Goal: Task Accomplishment & Management: Manage account settings

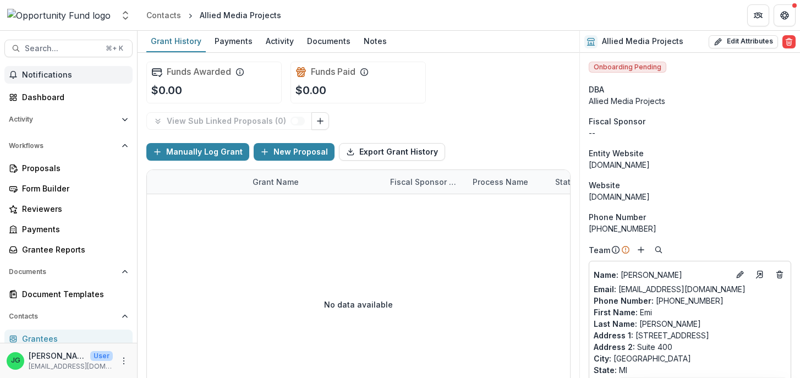
scroll to position [357, 0]
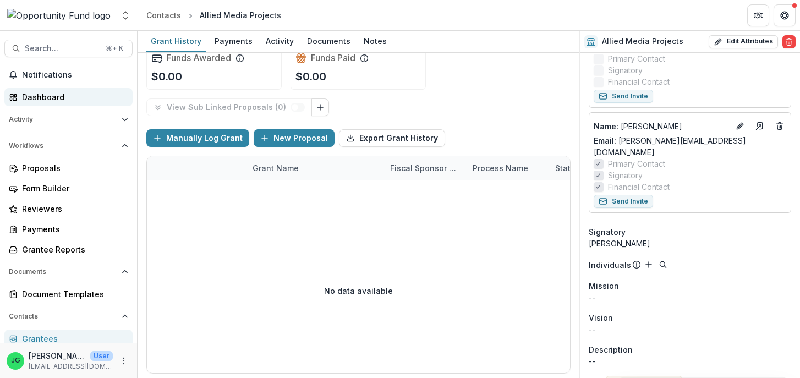
click at [48, 104] on link "Dashboard" at bounding box center [68, 97] width 128 height 18
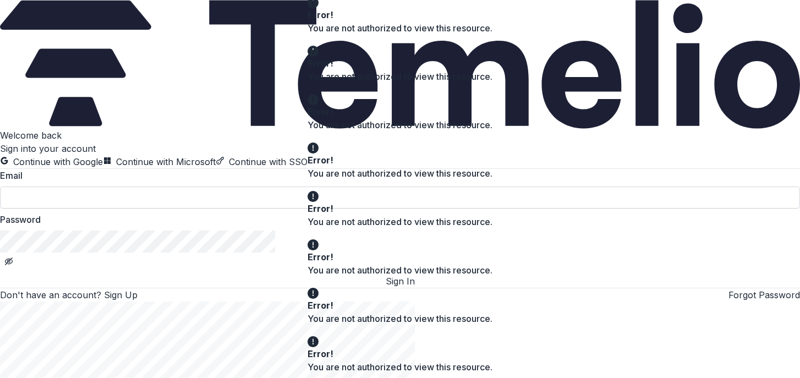
click at [168, 208] on input at bounding box center [400, 197] width 800 height 22
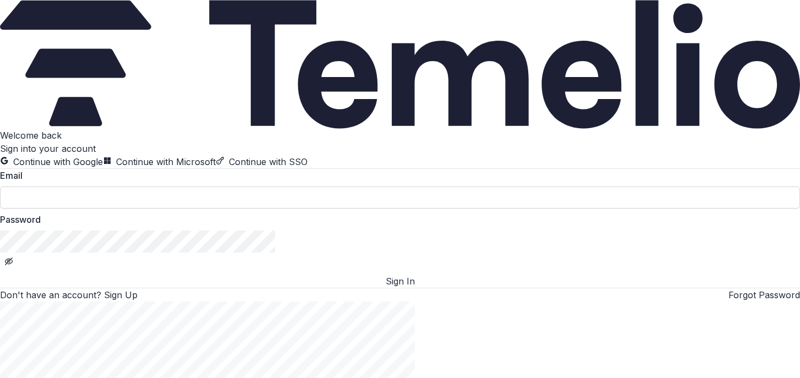
click at [131, 208] on input at bounding box center [400, 197] width 800 height 22
type input "**********"
click at [126, 288] on button "Sign In" at bounding box center [400, 280] width 800 height 13
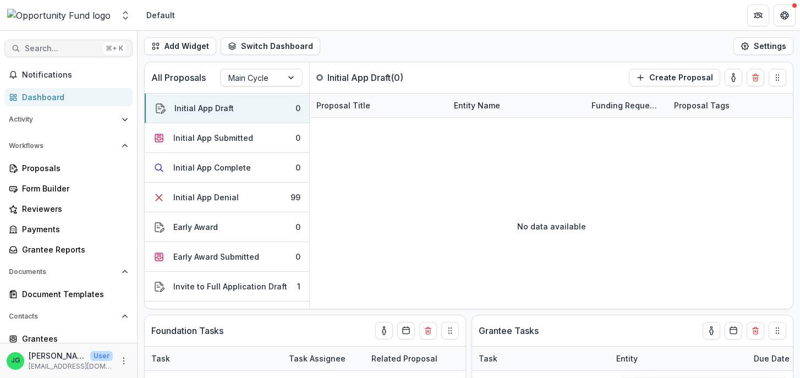
click at [65, 50] on span "Search..." at bounding box center [62, 48] width 74 height 9
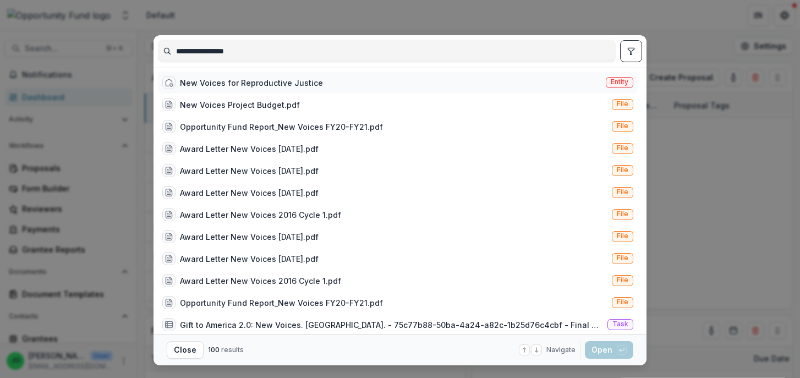
type input "**********"
click at [196, 82] on div "New Voices for Reproductive Justice" at bounding box center [251, 83] width 143 height 12
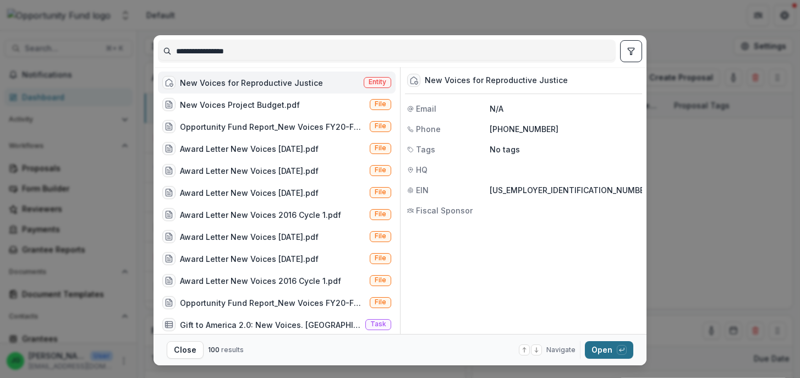
click at [608, 349] on button "Open with enter key" at bounding box center [609, 350] width 48 height 18
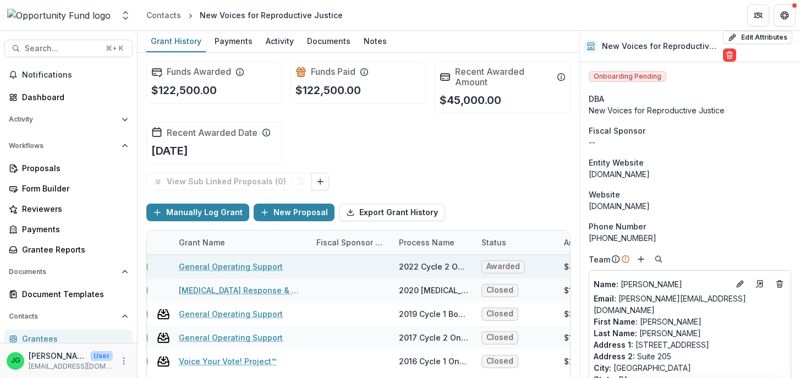
scroll to position [0, 96]
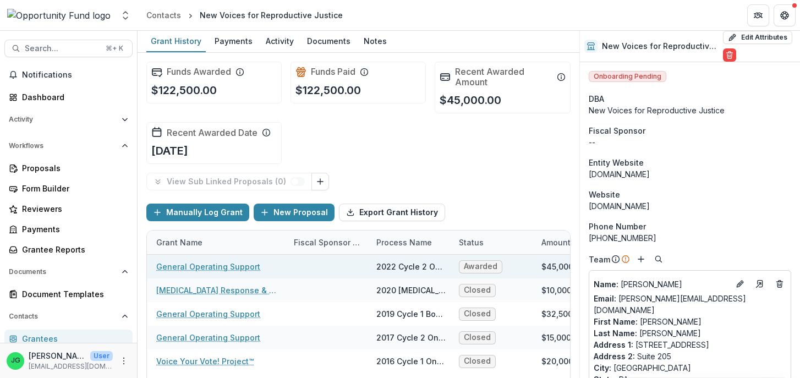
click at [225, 266] on link "General Operating Support" at bounding box center [208, 267] width 104 height 12
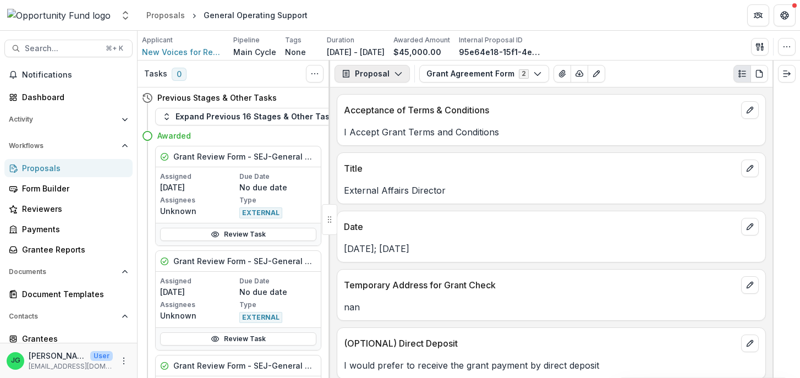
click at [396, 69] on button "Proposal" at bounding box center [371, 74] width 75 height 18
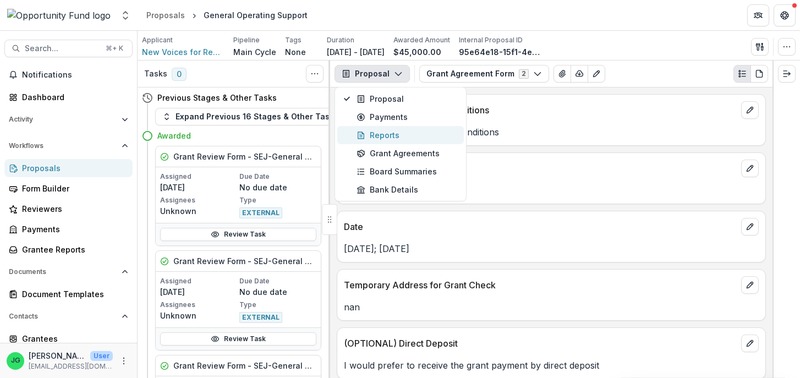
click at [399, 140] on div "Reports" at bounding box center [406, 135] width 101 height 12
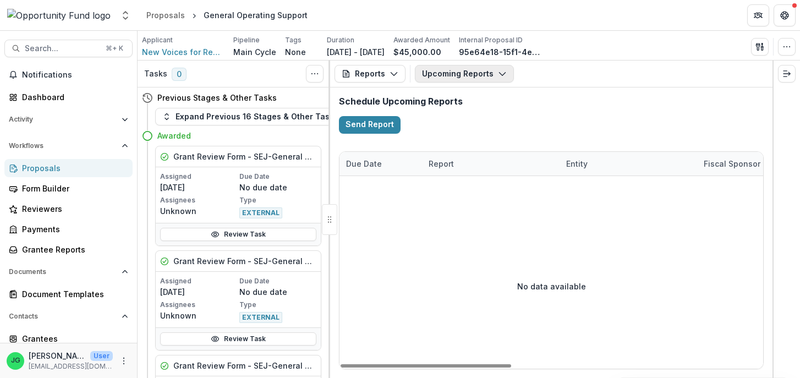
click at [449, 75] on button "Upcoming Reports" at bounding box center [464, 74] width 99 height 18
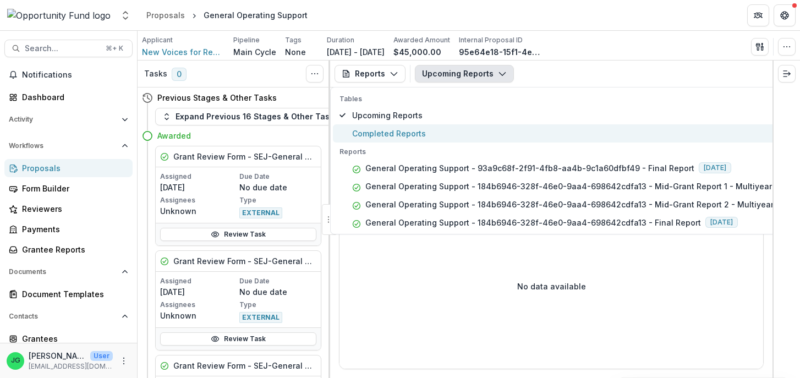
click at [428, 134] on span "Completed Reports" at bounding box center [581, 134] width 458 height 12
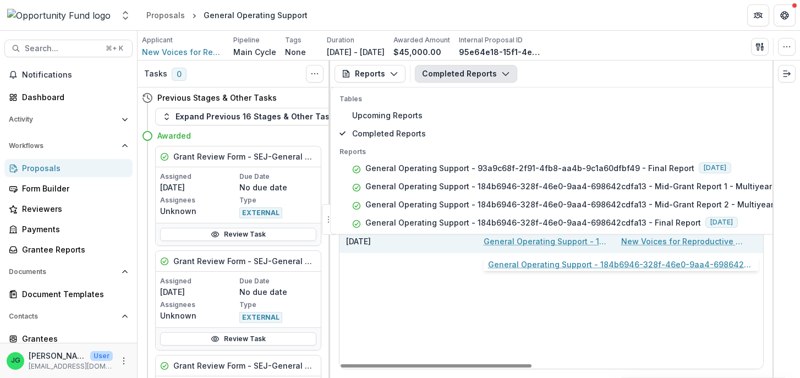
click at [510, 244] on link "General Operating Support - 184b6946-328f-46e0-9aa4-698642cdfa13 - Final Report" at bounding box center [545, 241] width 124 height 12
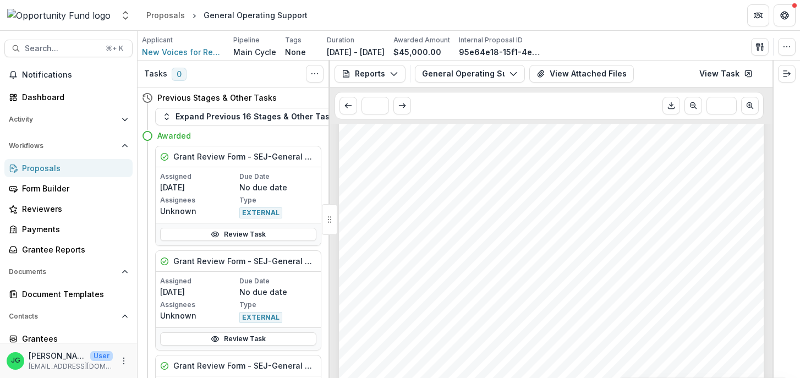
scroll to position [2080, 0]
click at [81, 49] on span "Search..." at bounding box center [62, 48] width 74 height 9
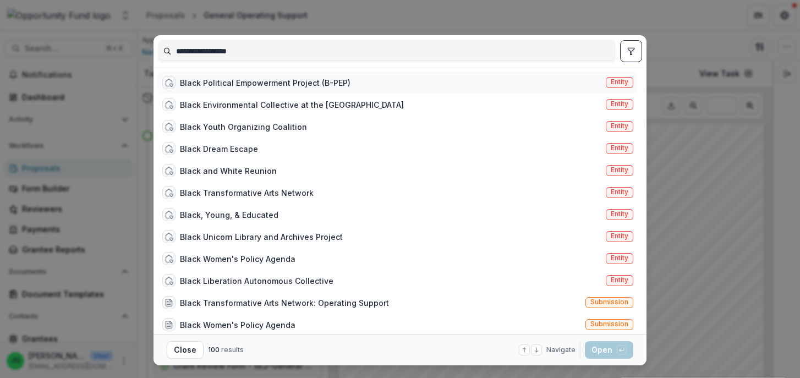
type input "**********"
click at [284, 78] on div "Black Political Empowerment Project (B-PEP)" at bounding box center [265, 83] width 170 height 12
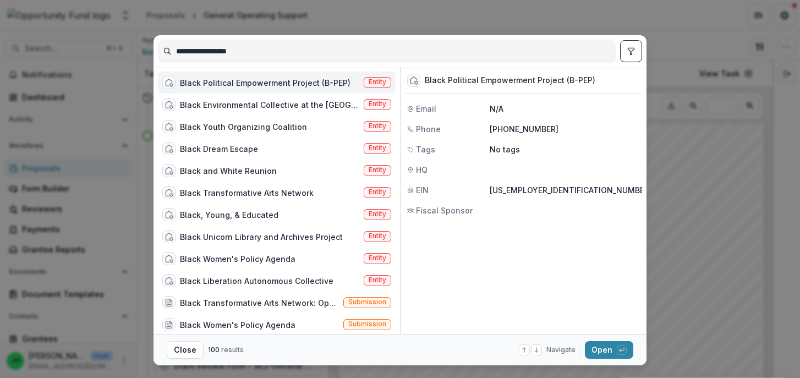
click at [603, 359] on footer "Close 100 results Navigate up and down with arrow keys Open with enter key" at bounding box center [399, 349] width 493 height 31
click at [607, 350] on button "Open with enter key" at bounding box center [609, 350] width 48 height 18
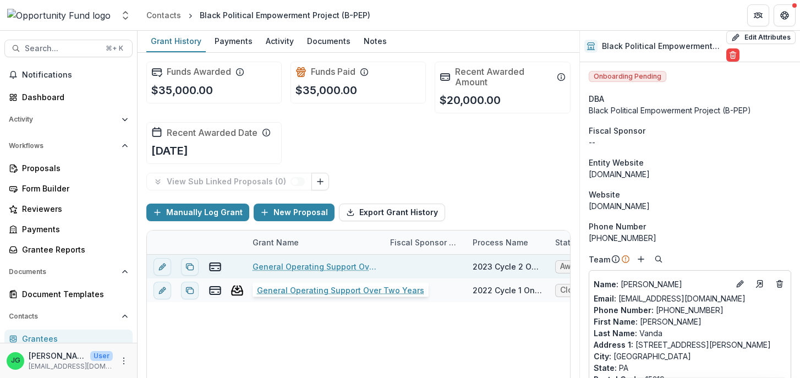
click at [290, 264] on link "General Operating Support Over Two Years" at bounding box center [314, 267] width 124 height 12
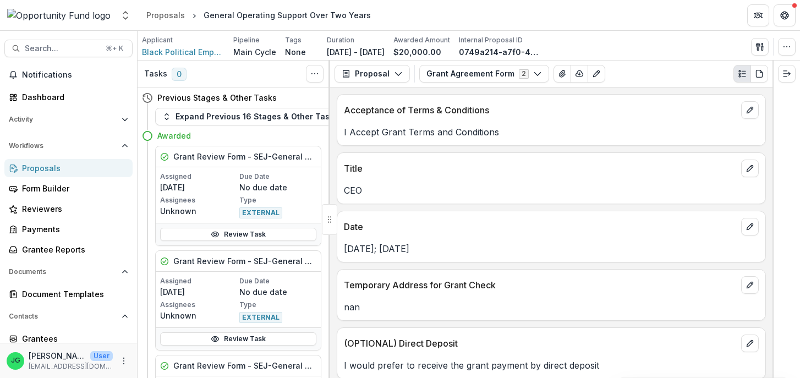
scroll to position [8, 0]
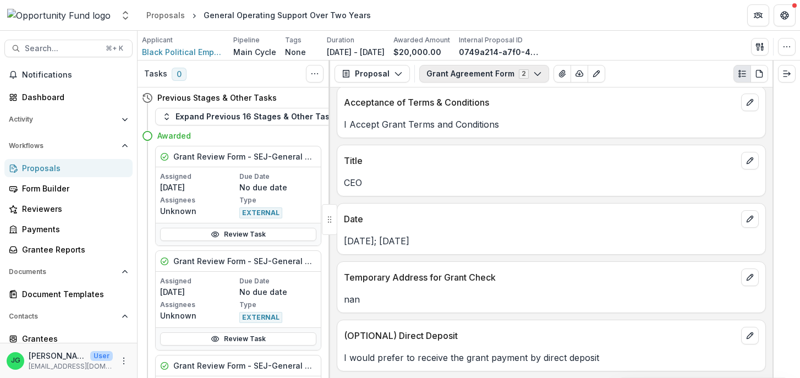
click at [485, 69] on button "Grant Agreement Form 2" at bounding box center [484, 74] width 130 height 18
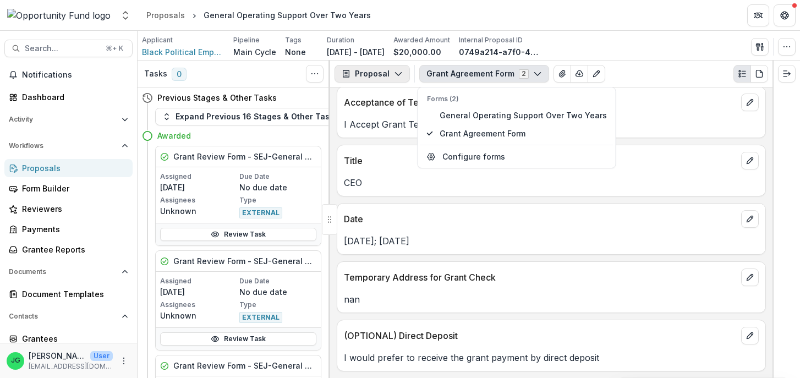
click at [388, 69] on button "Proposal" at bounding box center [371, 74] width 75 height 18
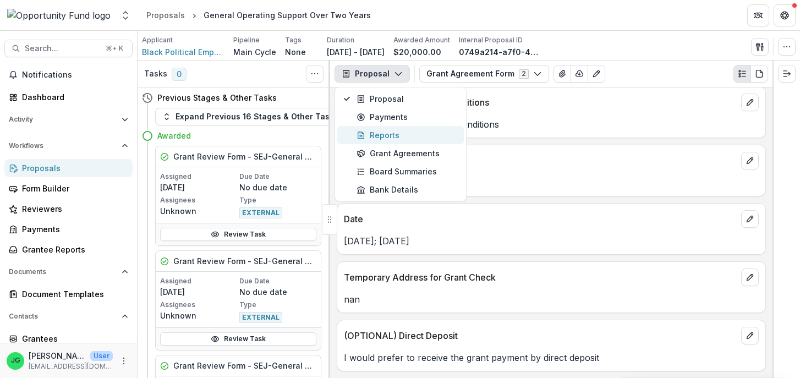
click at [389, 138] on div "Reports" at bounding box center [406, 135] width 101 height 12
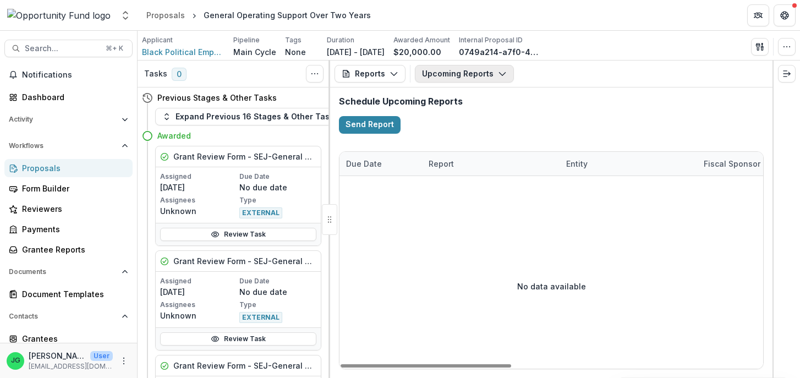
click at [454, 75] on button "Upcoming Reports" at bounding box center [464, 74] width 99 height 18
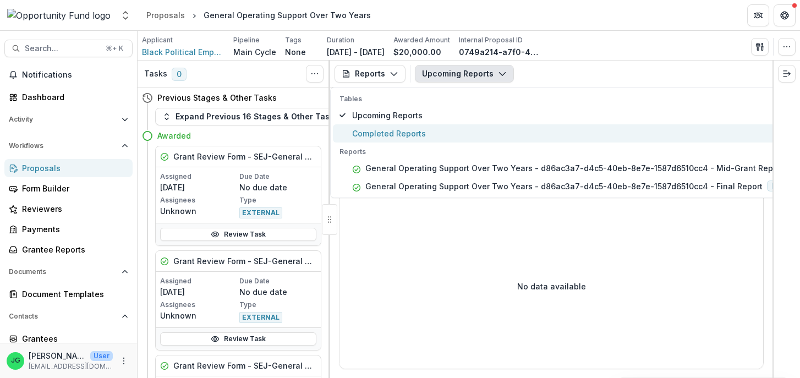
click at [412, 137] on span "Completed Reports" at bounding box center [611, 134] width 518 height 12
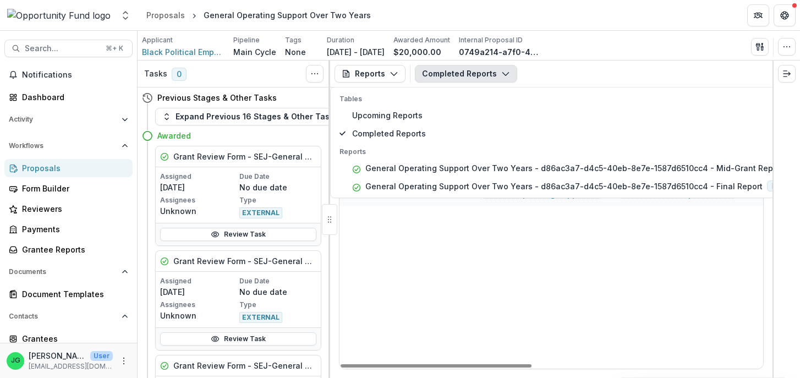
click at [423, 274] on div "08/07/2025 General Operating Support Over Two Years - d86ac3a7-d4c5-40eb-8e7e-1…" at bounding box center [806, 263] width 935 height 210
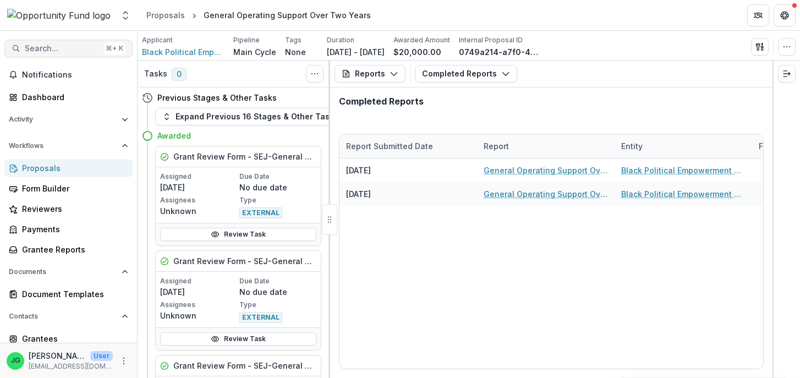
click at [65, 45] on span "Search..." at bounding box center [62, 48] width 74 height 9
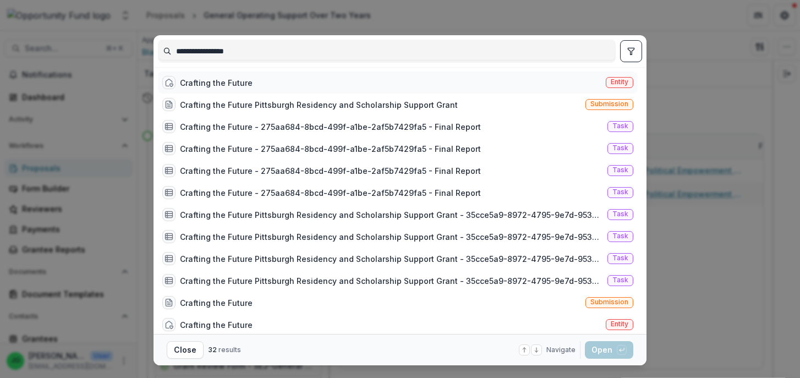
type input "**********"
click at [228, 83] on div "Crafting the Future" at bounding box center [216, 83] width 73 height 12
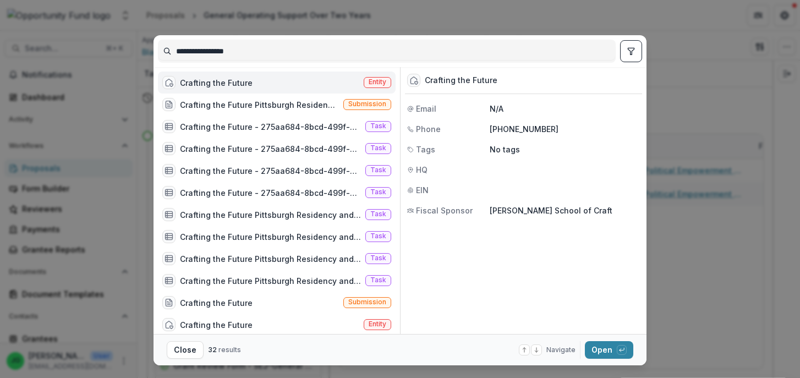
click at [235, 84] on div "Crafting the Future" at bounding box center [216, 83] width 73 height 12
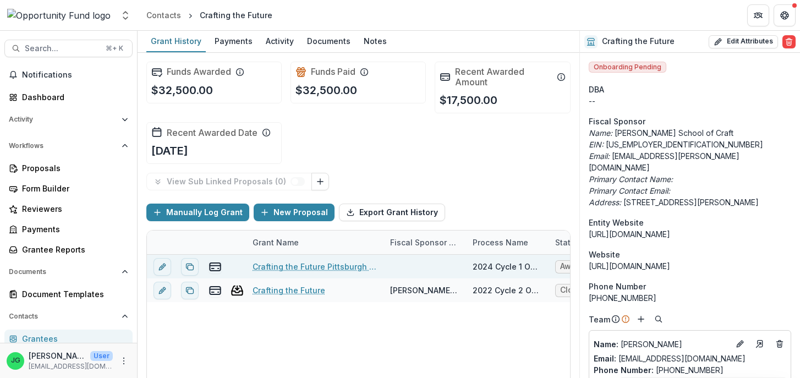
click at [342, 269] on link "Crafting the Future Pittsburgh Residency and Scholarship Support Grant" at bounding box center [314, 267] width 124 height 12
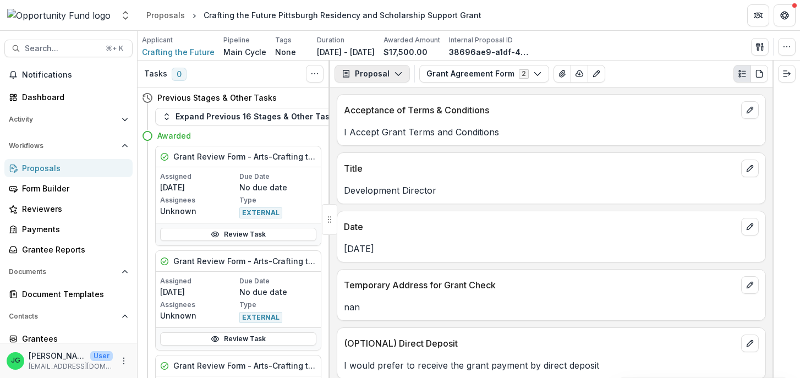
click at [382, 81] on button "Proposal" at bounding box center [371, 74] width 75 height 18
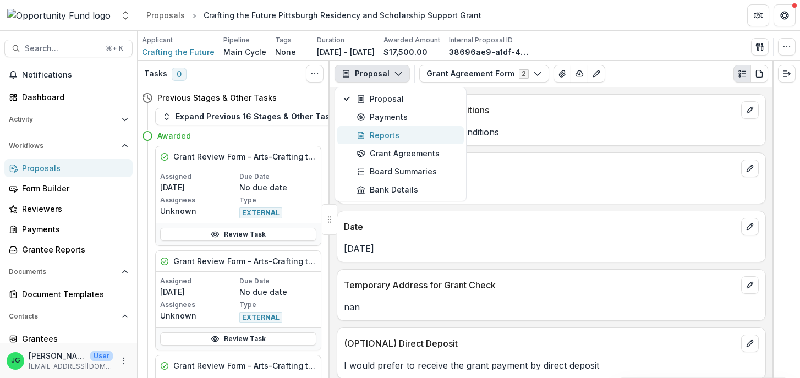
click at [390, 133] on div "Reports" at bounding box center [406, 135] width 101 height 12
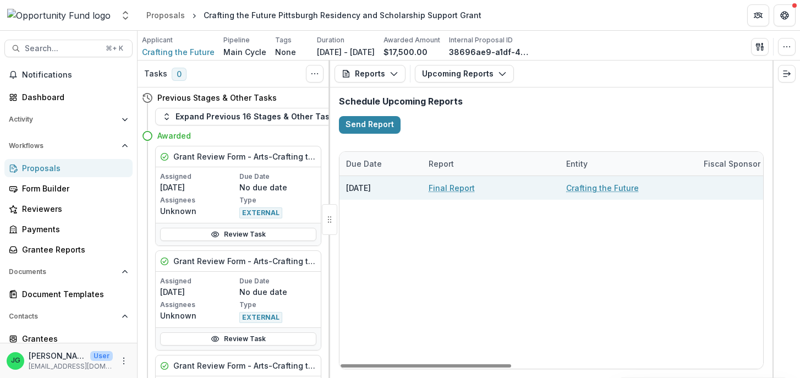
click at [456, 188] on link "Final Report" at bounding box center [451, 188] width 46 height 12
select select "********"
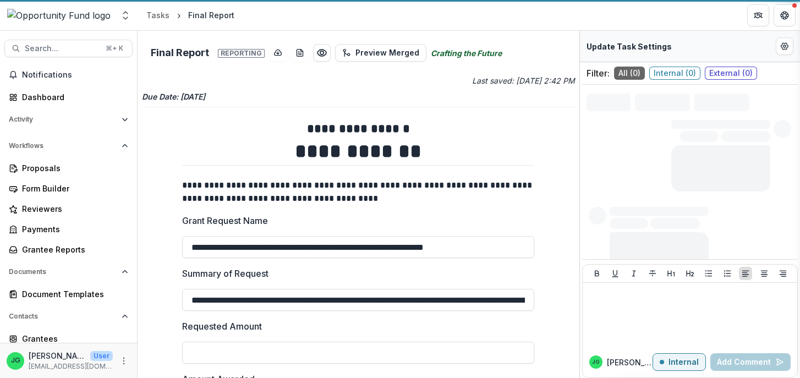
type input "*******"
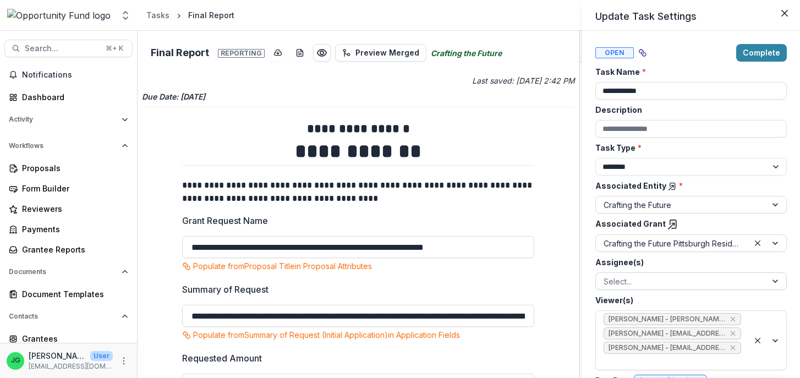
click at [499, 348] on div "**********" at bounding box center [400, 189] width 800 height 378
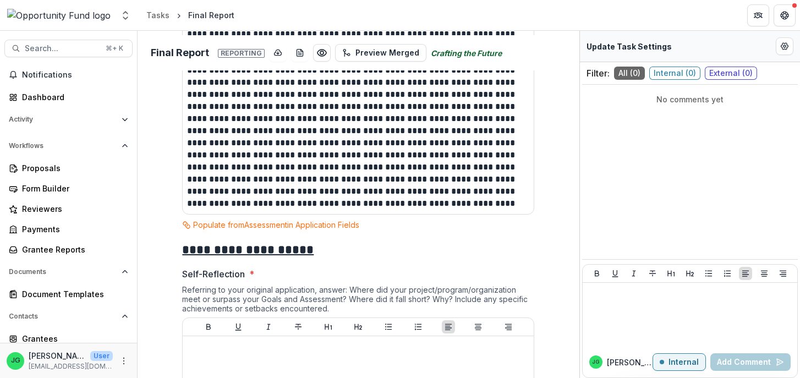
scroll to position [1202, 0]
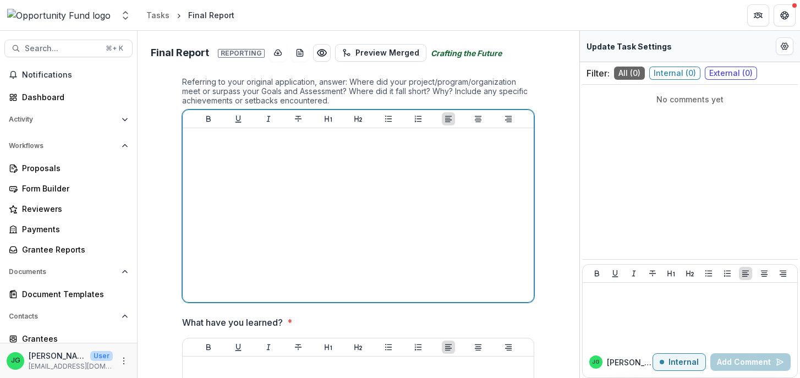
click at [235, 196] on div at bounding box center [358, 215] width 342 height 165
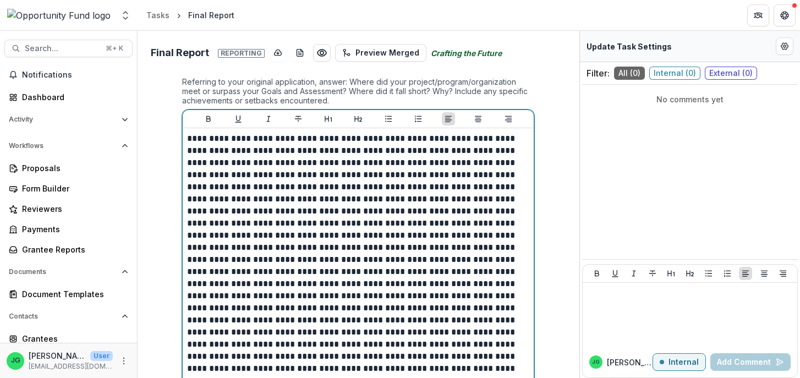
scroll to position [1408, 0]
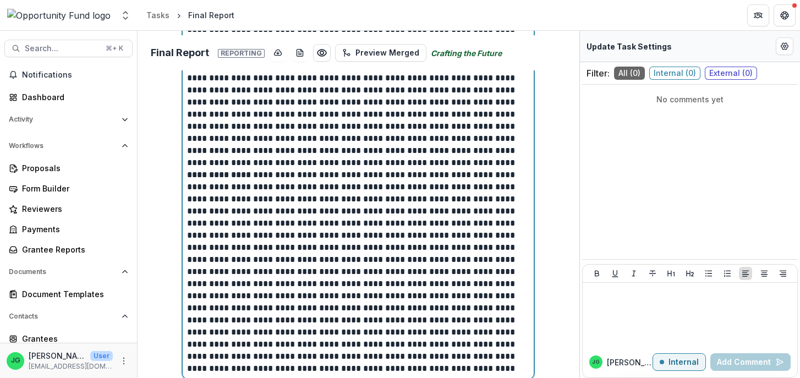
click at [394, 164] on p at bounding box center [358, 48] width 342 height 242
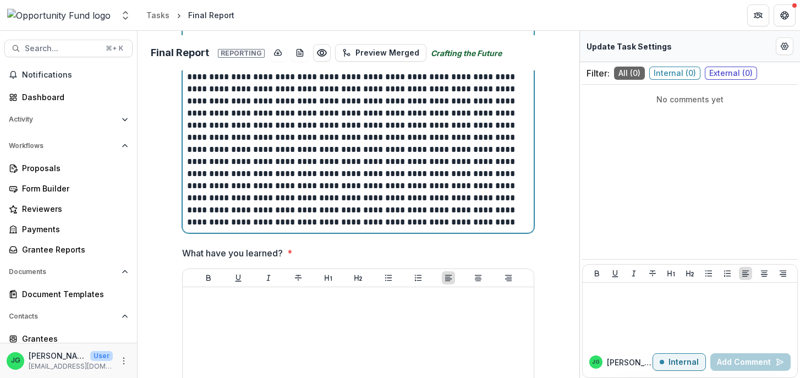
scroll to position [1567, 0]
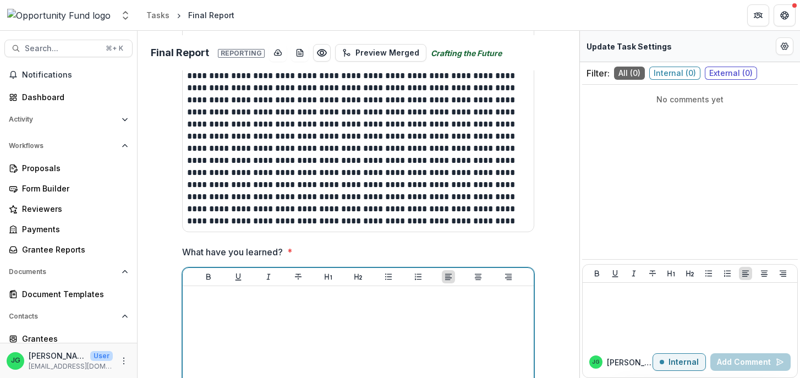
click at [239, 313] on div at bounding box center [358, 372] width 342 height 165
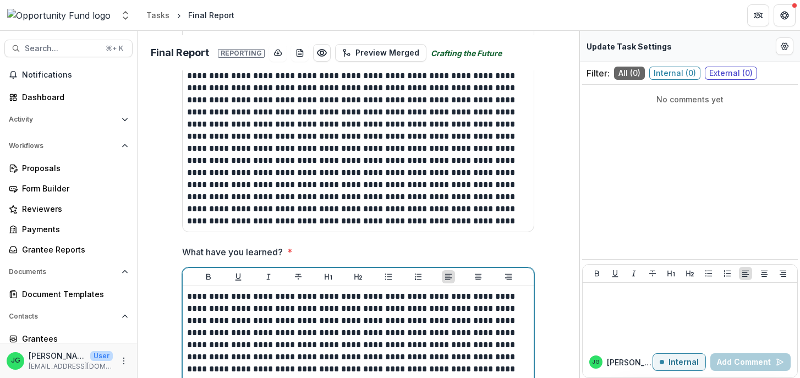
scroll to position [1822, 0]
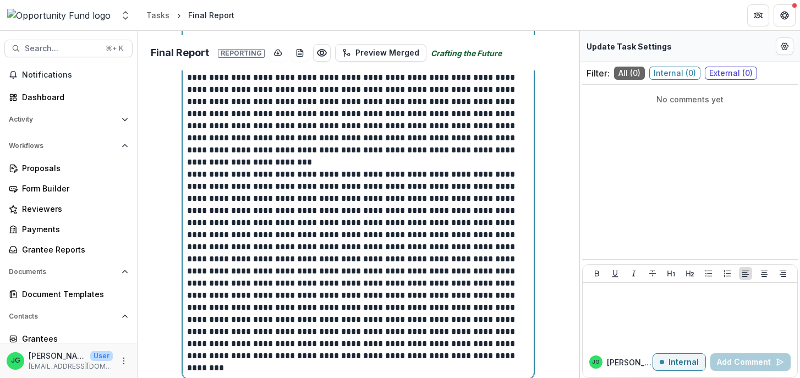
click at [373, 164] on p "**********" at bounding box center [358, 101] width 342 height 133
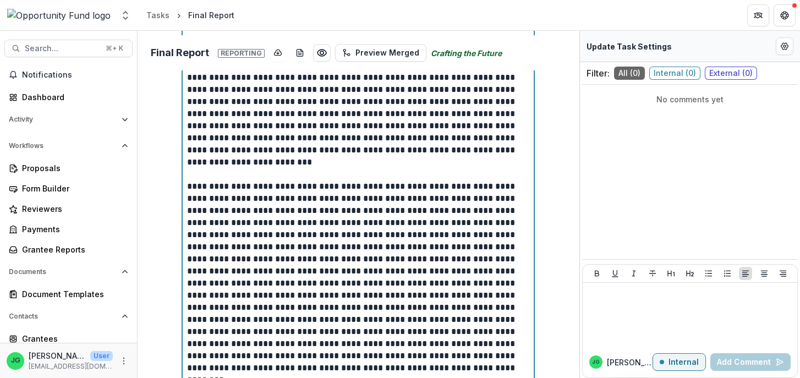
click at [480, 153] on p "**********" at bounding box center [358, 101] width 342 height 133
click at [523, 150] on p "**********" at bounding box center [358, 101] width 342 height 133
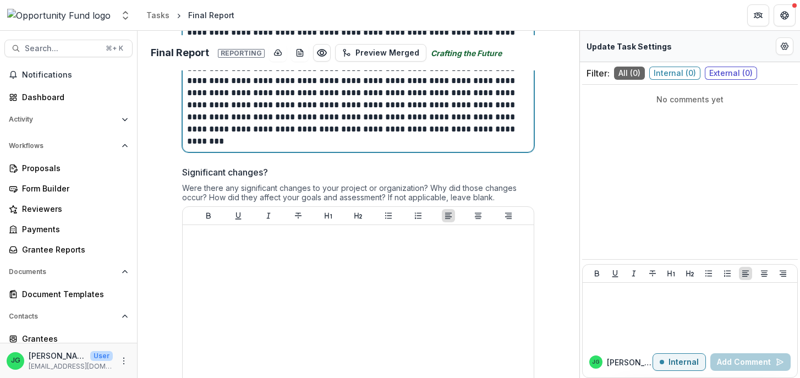
scroll to position [2063, 0]
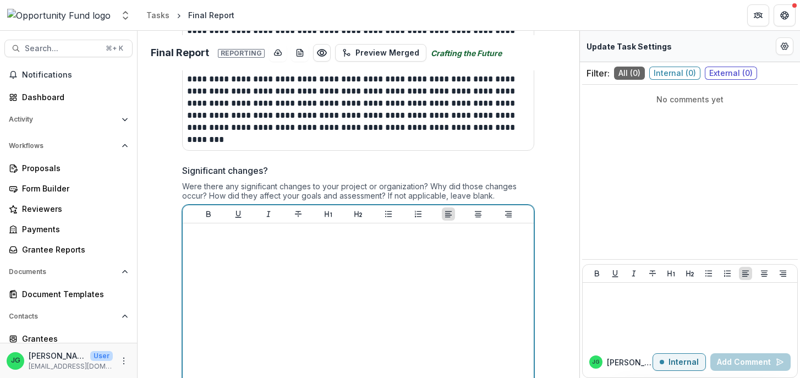
click at [237, 309] on div at bounding box center [358, 310] width 342 height 165
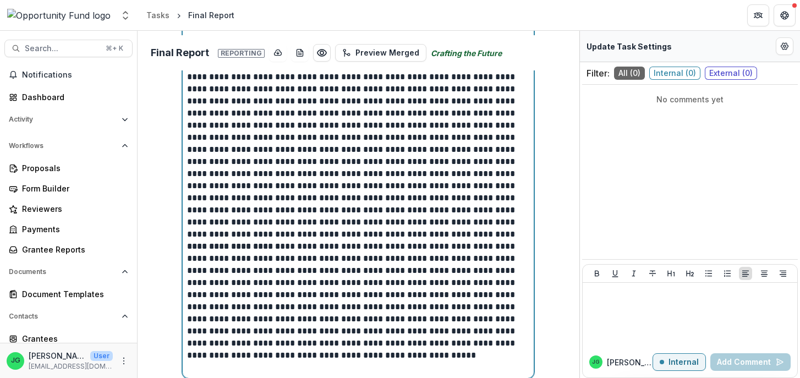
click at [356, 235] on p at bounding box center [358, 113] width 342 height 254
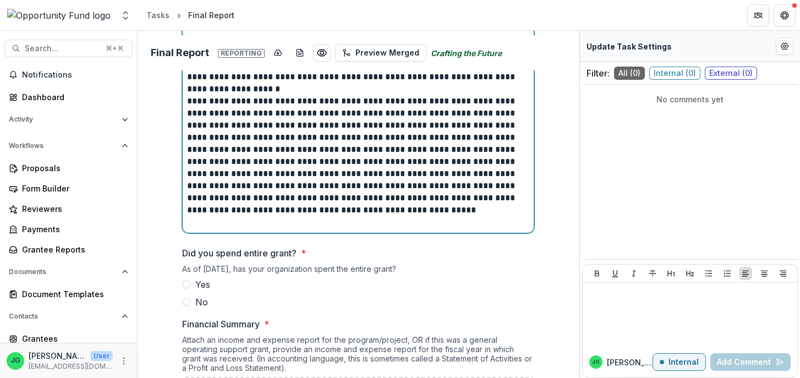
scroll to position [2462, 0]
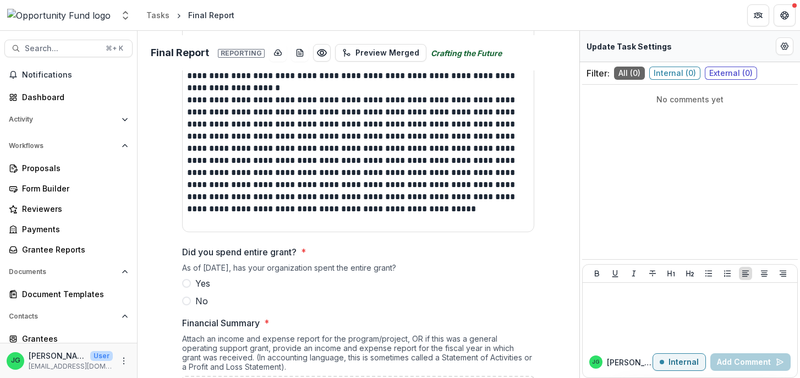
click at [187, 305] on span at bounding box center [186, 300] width 9 height 9
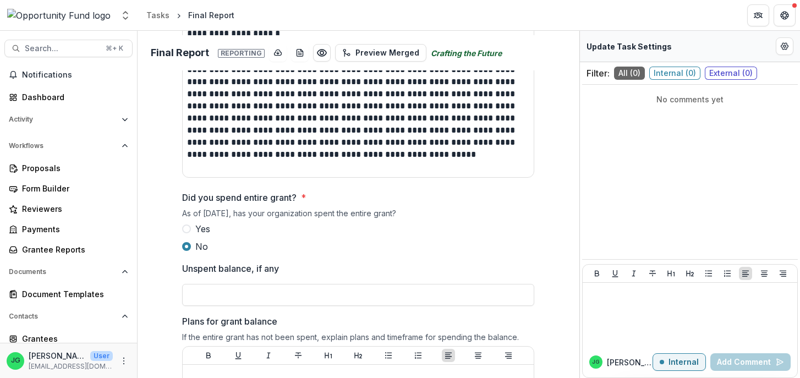
scroll to position [2533, 0]
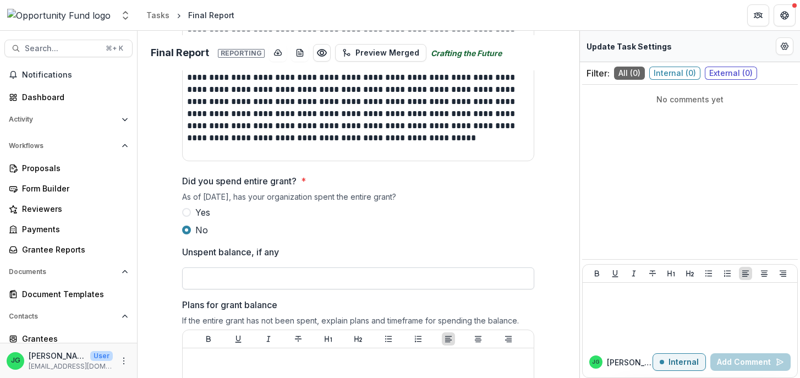
click at [218, 280] on input "Unspent balance, if any" at bounding box center [358, 278] width 352 height 22
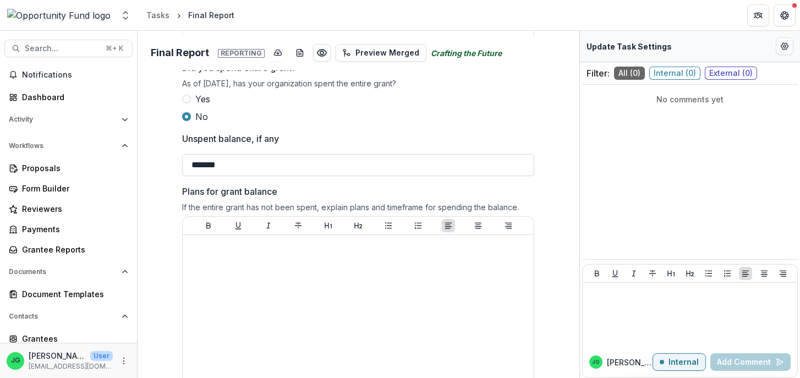
scroll to position [2665, 0]
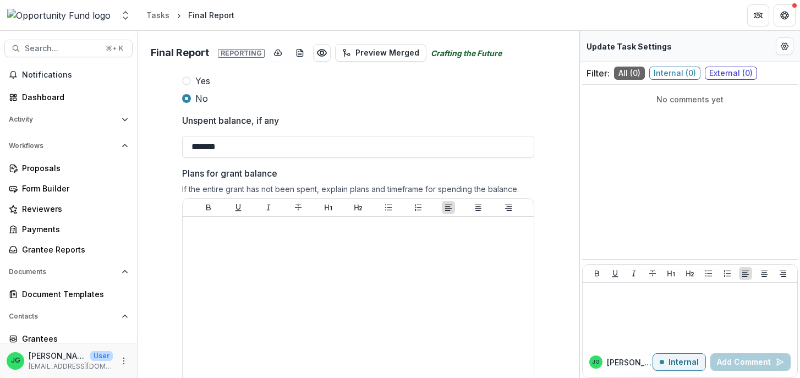
paste input "********"
type input "*******"
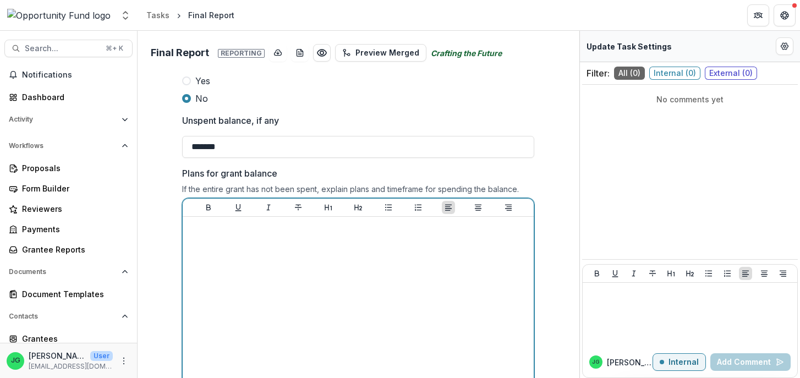
click at [224, 265] on div at bounding box center [358, 303] width 342 height 165
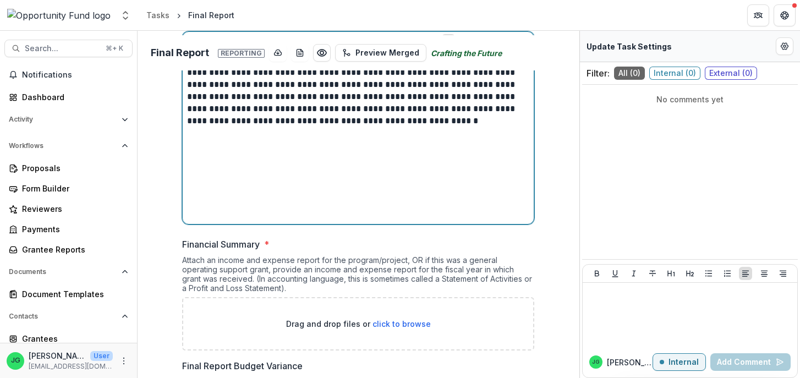
scroll to position [2925, 0]
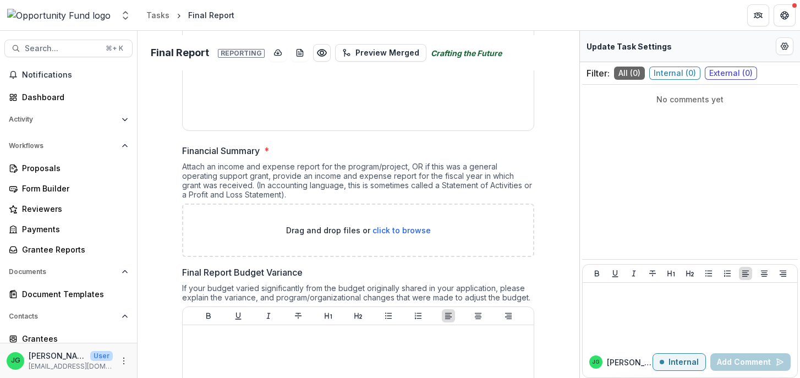
click at [383, 234] on span "click to browse" at bounding box center [401, 229] width 58 height 9
type input "**********"
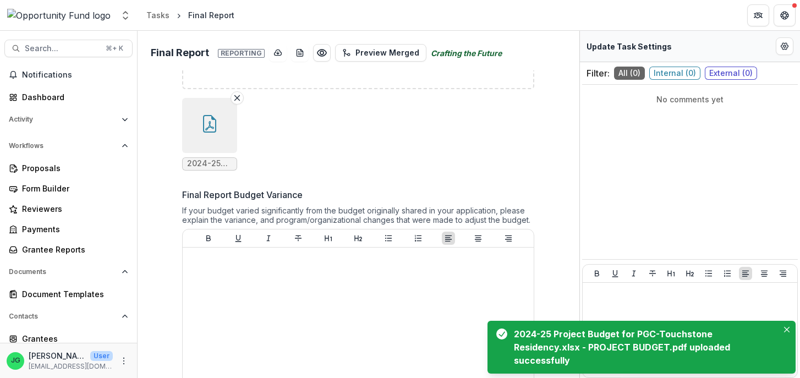
scroll to position [3095, 0]
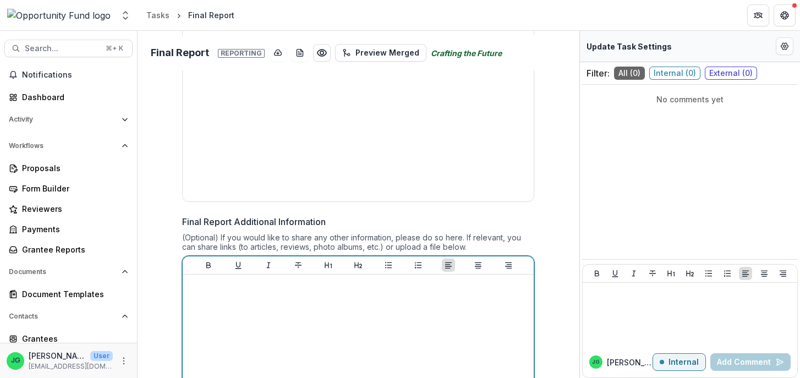
click at [237, 320] on div at bounding box center [358, 361] width 342 height 165
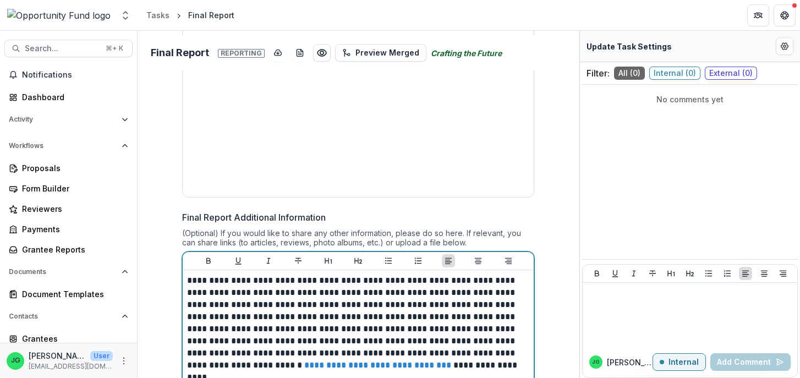
click at [459, 347] on p "**********" at bounding box center [358, 310] width 342 height 73
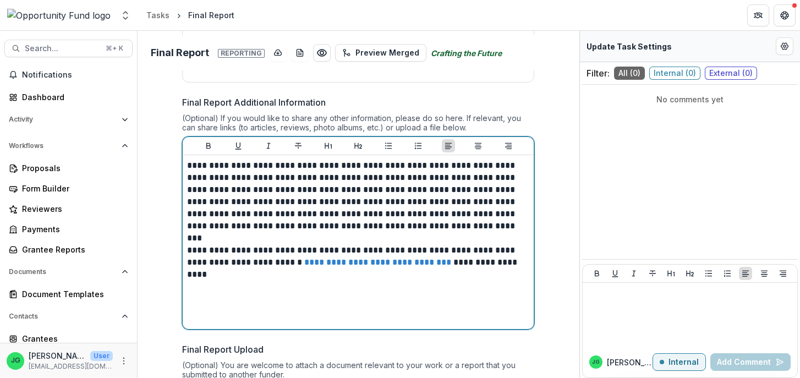
scroll to position [3435, 0]
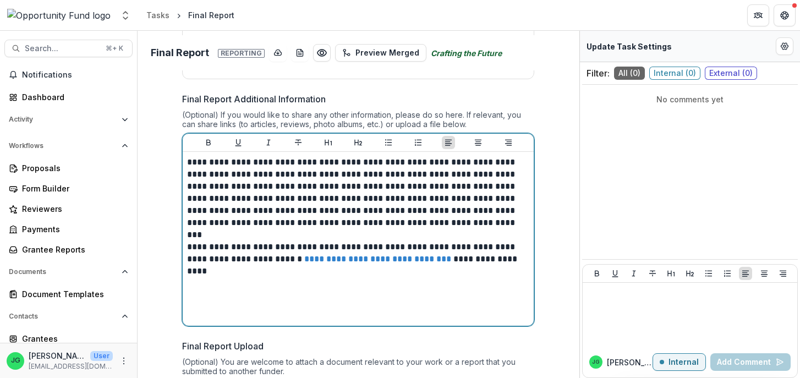
click at [272, 307] on div "**********" at bounding box center [358, 238] width 342 height 165
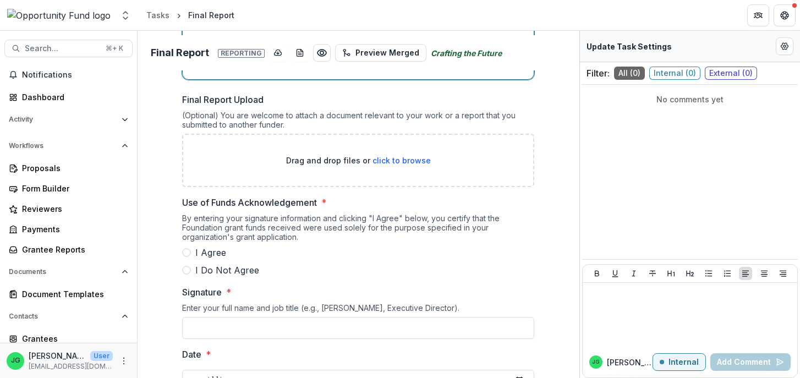
scroll to position [3723, 0]
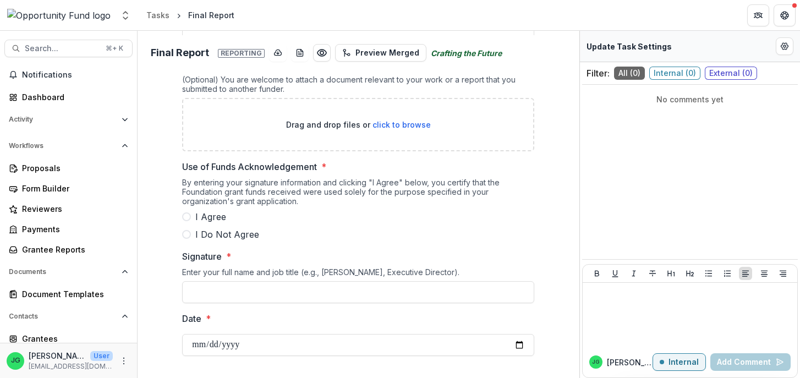
click at [189, 212] on label "I Agree" at bounding box center [358, 216] width 352 height 13
click at [204, 290] on input "Signature *" at bounding box center [358, 292] width 352 height 22
paste input "**********"
type input "**********"
click at [199, 344] on input "Date *" at bounding box center [358, 345] width 352 height 22
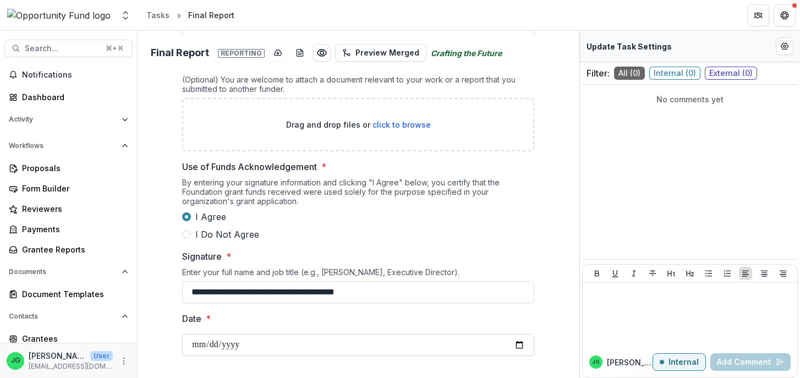
type input "**********"
click at [524, 221] on label "I Agree" at bounding box center [358, 216] width 352 height 13
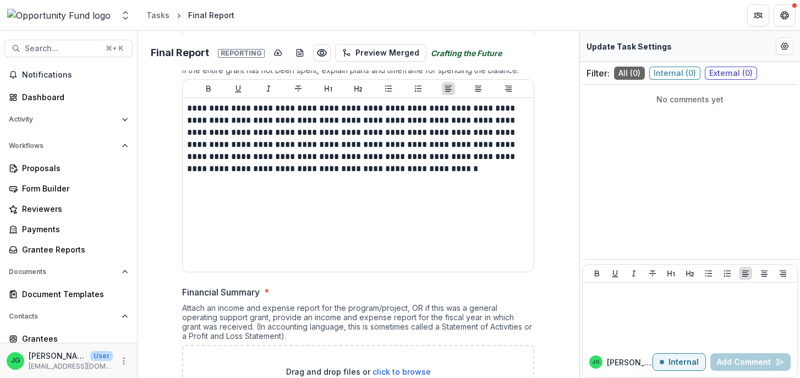
scroll to position [2699, 0]
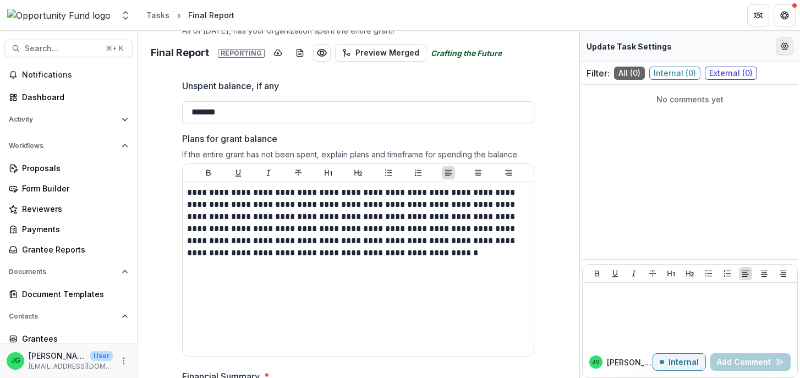
click at [785, 45] on icon "Edit Form Settings" at bounding box center [784, 46] width 9 height 9
select select "********"
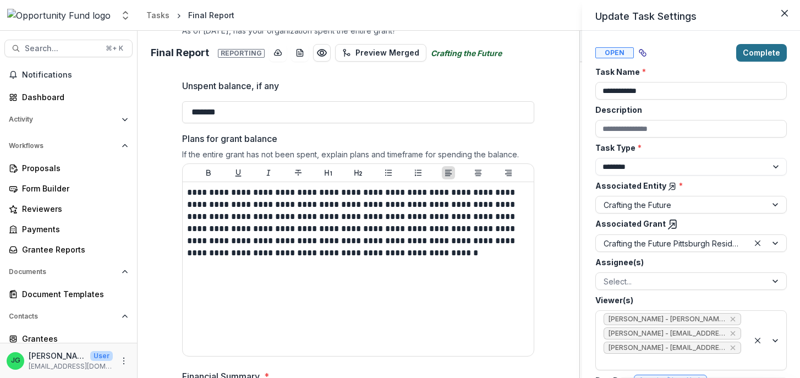
click at [770, 51] on button "Complete" at bounding box center [761, 53] width 51 height 18
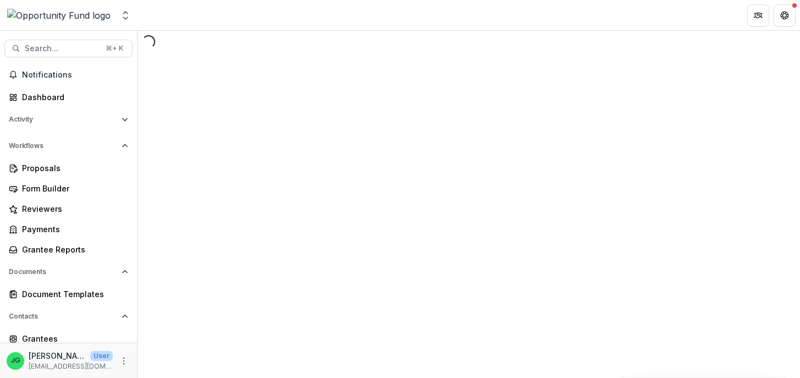
select select "********"
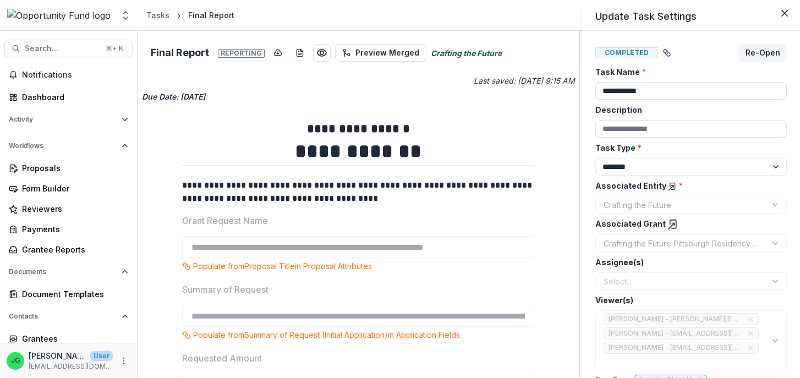
click at [526, 142] on div "**********" at bounding box center [400, 189] width 800 height 378
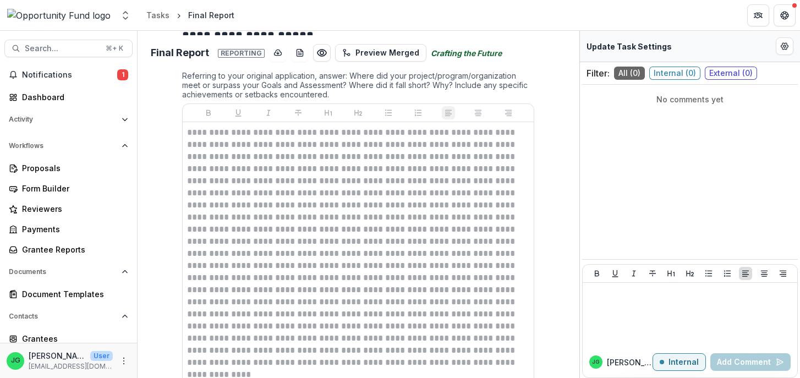
scroll to position [1209, 0]
click at [295, 324] on p at bounding box center [358, 246] width 342 height 242
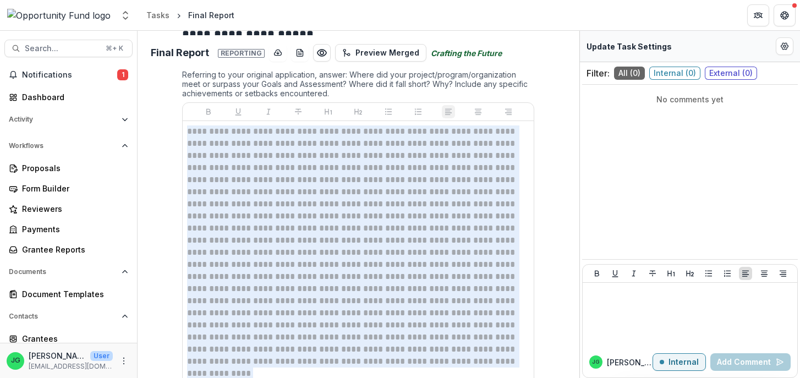
click at [295, 324] on p at bounding box center [358, 246] width 342 height 242
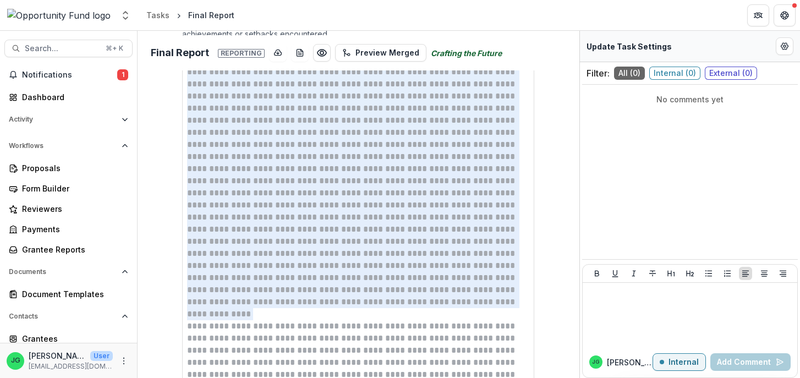
scroll to position [1274, 0]
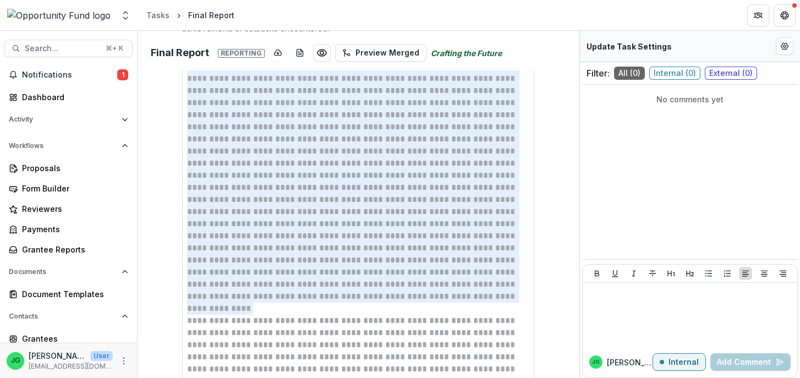
click at [289, 312] on p at bounding box center [358, 307] width 342 height 12
click at [284, 294] on p at bounding box center [358, 180] width 342 height 242
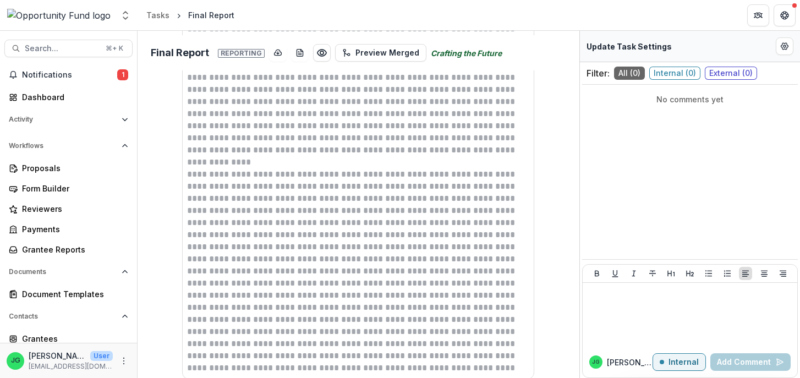
scroll to position [1426, 0]
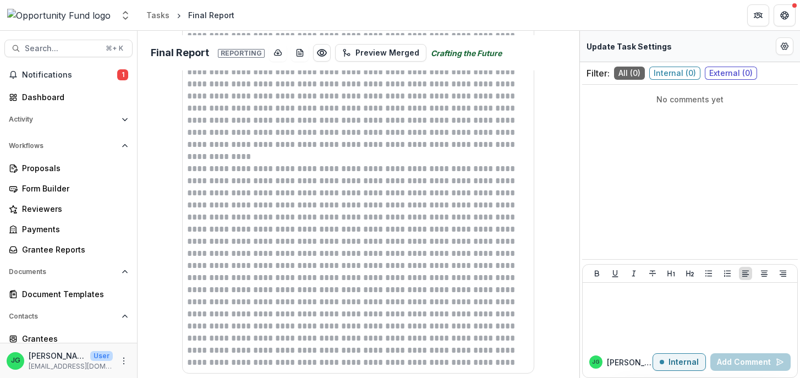
click at [288, 268] on p at bounding box center [358, 266] width 342 height 206
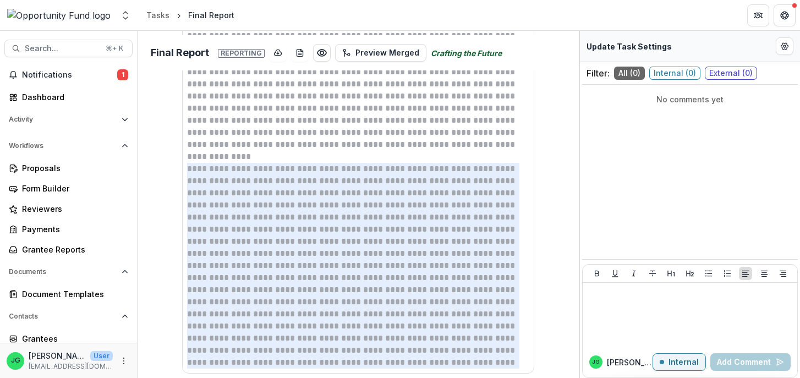
click at [288, 268] on p at bounding box center [358, 266] width 342 height 206
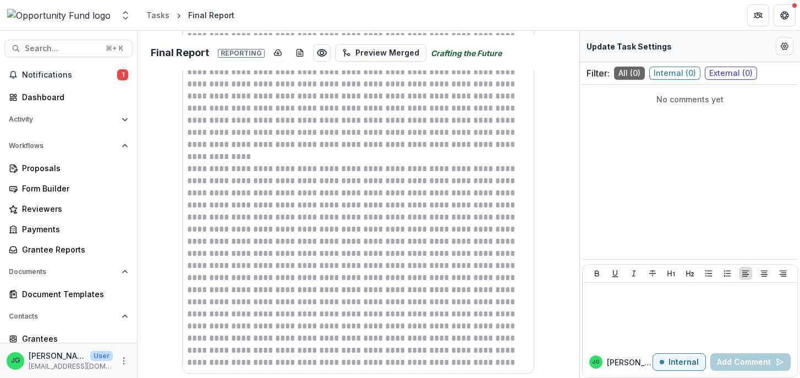
click at [288, 268] on p at bounding box center [358, 266] width 342 height 206
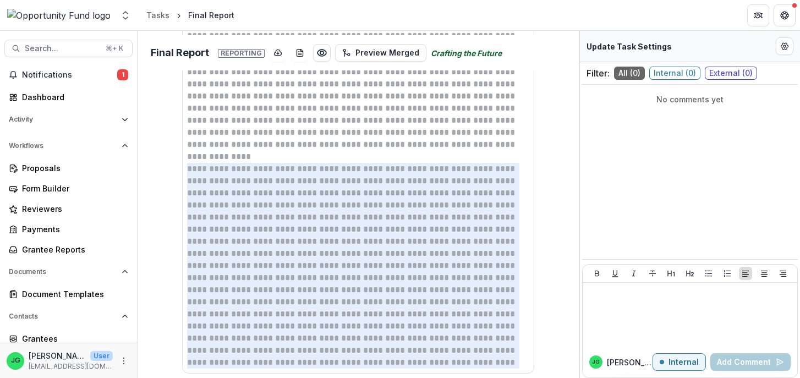
click at [288, 268] on p at bounding box center [358, 266] width 342 height 206
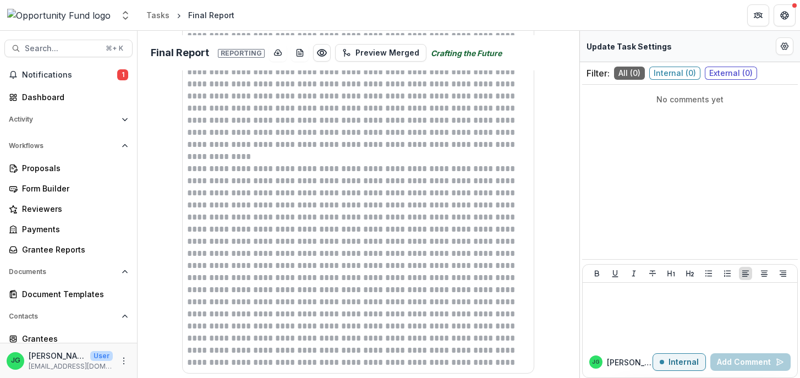
click at [288, 268] on p at bounding box center [358, 266] width 342 height 206
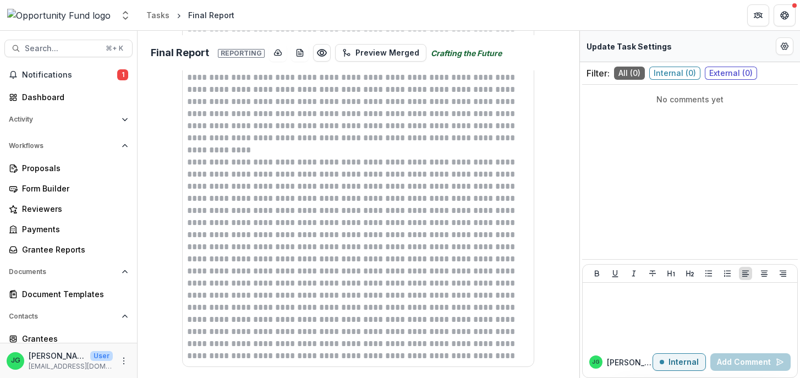
click at [284, 277] on p at bounding box center [358, 259] width 342 height 206
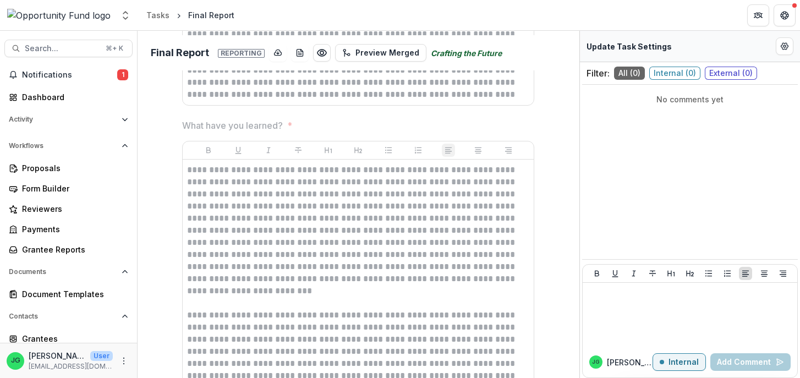
scroll to position [1694, 0]
click at [270, 266] on p "**********" at bounding box center [358, 229] width 342 height 133
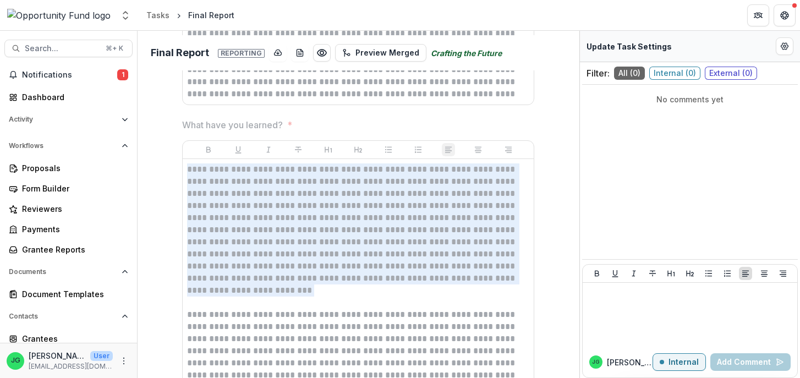
click at [270, 266] on p "**********" at bounding box center [358, 229] width 342 height 133
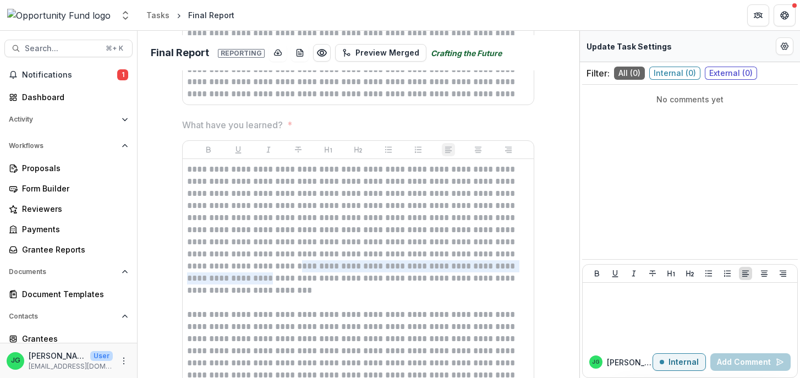
drag, startPoint x: 219, startPoint y: 268, endPoint x: 223, endPoint y: 283, distance: 15.3
click at [223, 283] on p "**********" at bounding box center [358, 229] width 342 height 133
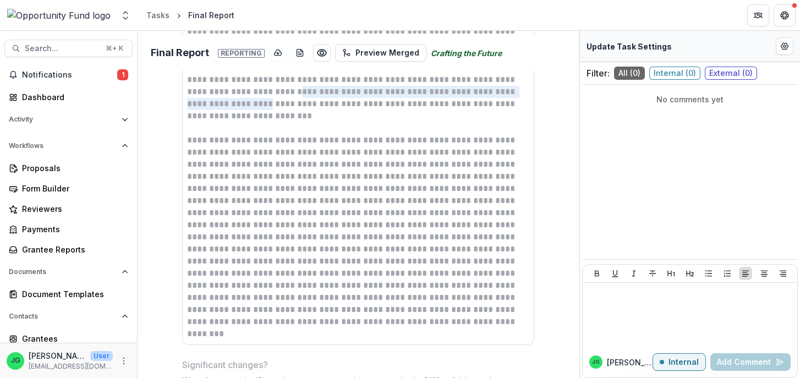
scroll to position [1870, 0]
click at [245, 181] on p at bounding box center [358, 230] width 342 height 194
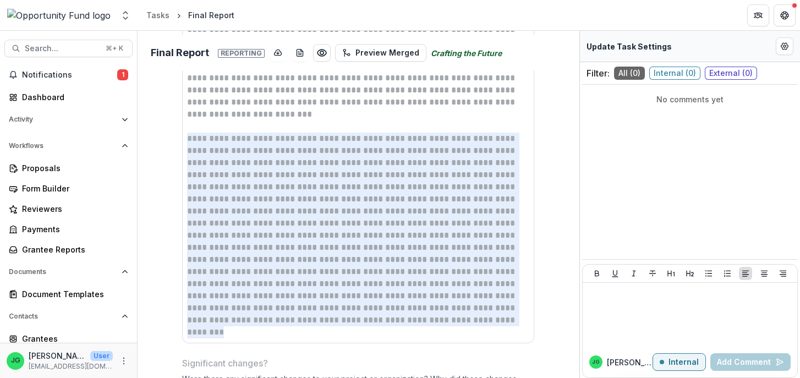
click at [245, 181] on p at bounding box center [358, 230] width 342 height 194
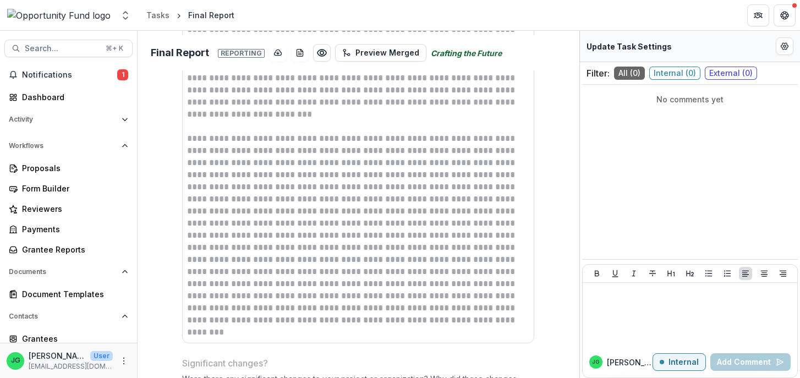
click at [263, 252] on p at bounding box center [358, 230] width 342 height 194
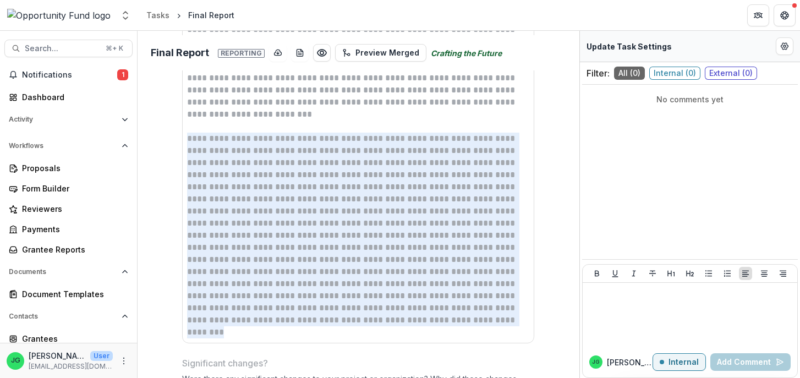
click at [263, 252] on p at bounding box center [358, 230] width 342 height 194
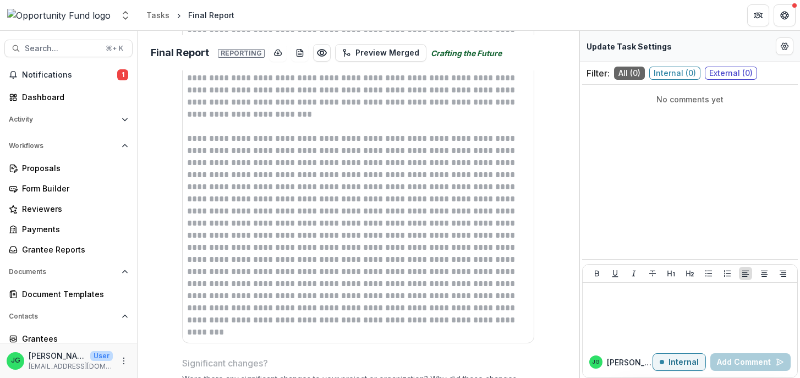
click at [263, 252] on p at bounding box center [358, 230] width 342 height 194
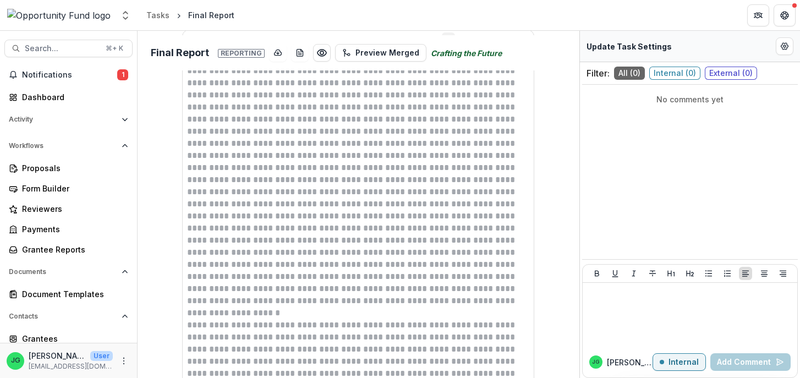
scroll to position [2239, 0]
click at [236, 255] on p at bounding box center [358, 179] width 342 height 254
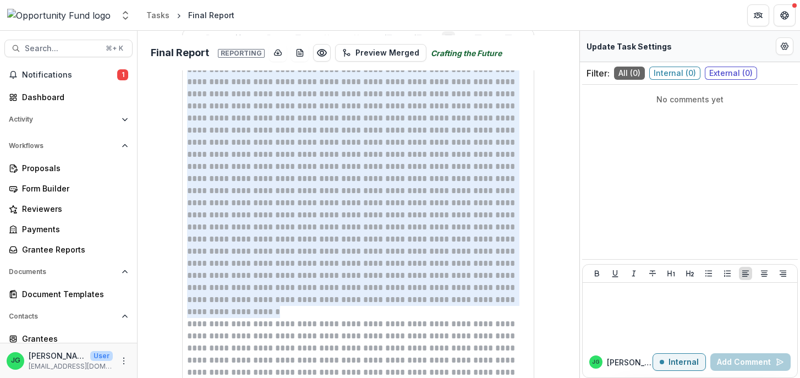
click at [236, 255] on p at bounding box center [358, 179] width 342 height 254
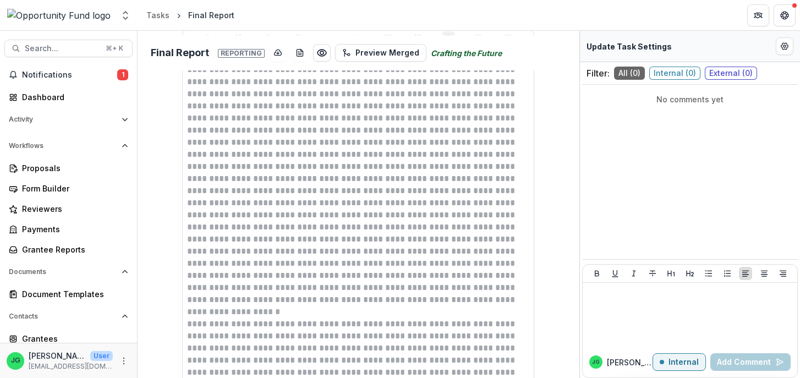
click at [236, 255] on p at bounding box center [358, 179] width 342 height 254
click at [240, 261] on p at bounding box center [358, 179] width 342 height 254
click at [228, 265] on p at bounding box center [358, 179] width 342 height 254
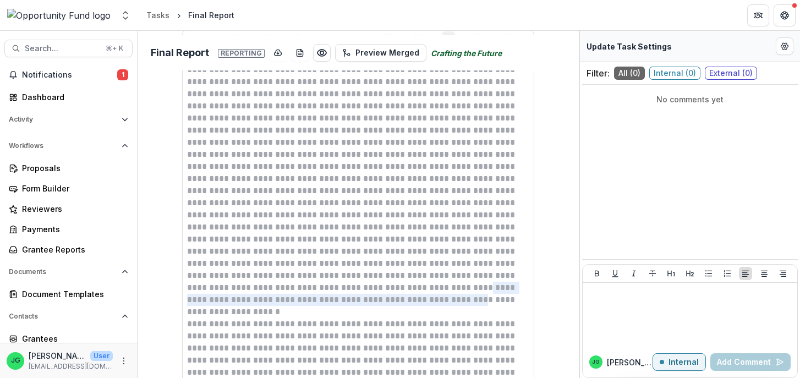
drag, startPoint x: 228, startPoint y: 288, endPoint x: 233, endPoint y: 302, distance: 15.7
click at [233, 302] on p at bounding box center [358, 179] width 342 height 254
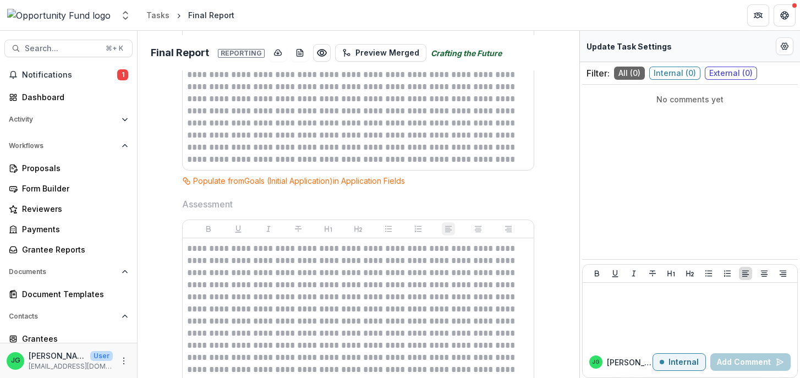
scroll to position [0, 0]
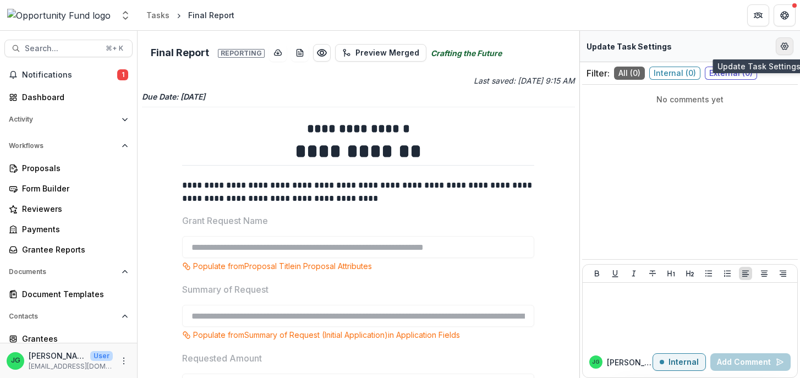
click at [788, 48] on icon "Edit Form Settings" at bounding box center [784, 46] width 9 height 9
select select "********"
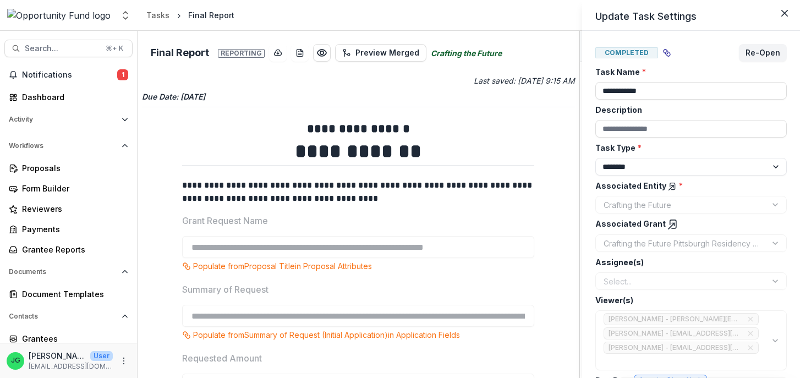
click at [475, 69] on div "**********" at bounding box center [400, 189] width 800 height 378
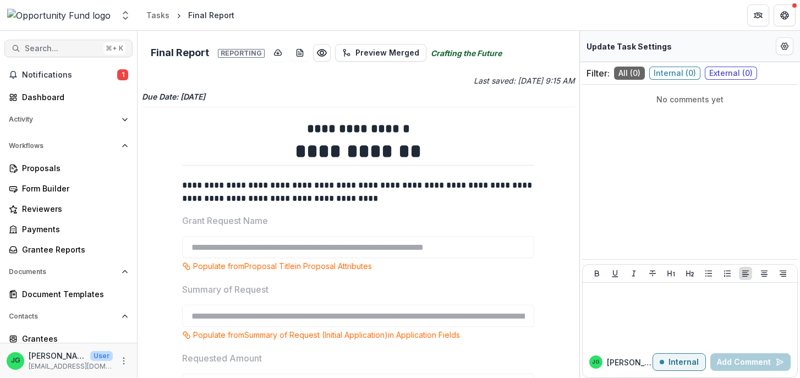
click at [71, 52] on span "Search..." at bounding box center [62, 48] width 74 height 9
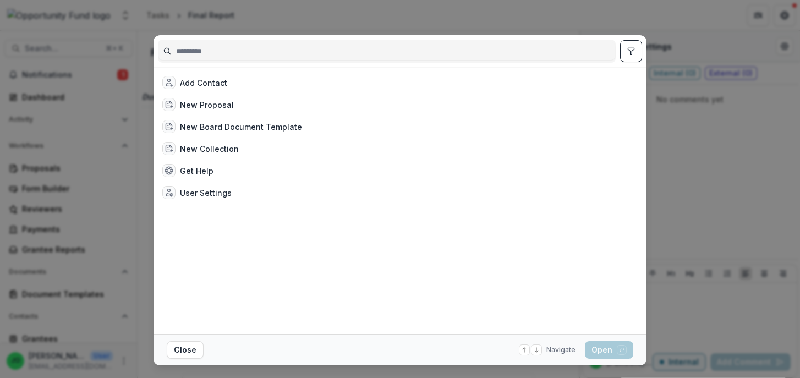
type input "*"
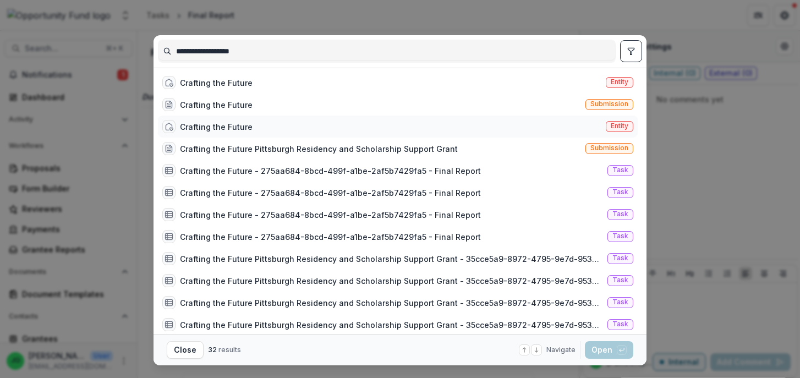
type input "**********"
click at [500, 127] on div "Crafting the Future Entity" at bounding box center [398, 126] width 480 height 22
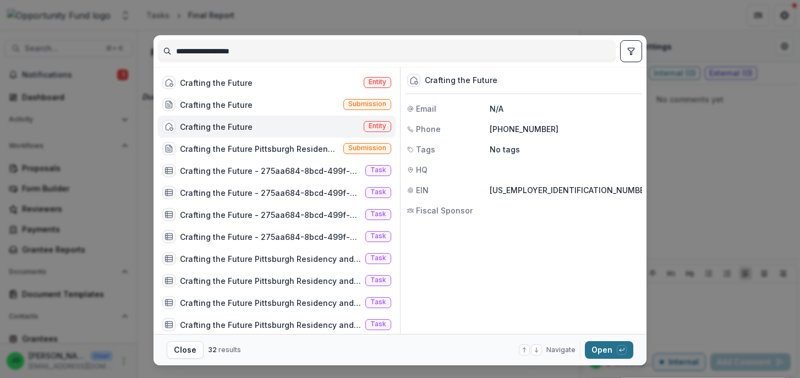
click at [611, 351] on button "Open with enter key" at bounding box center [609, 350] width 48 height 18
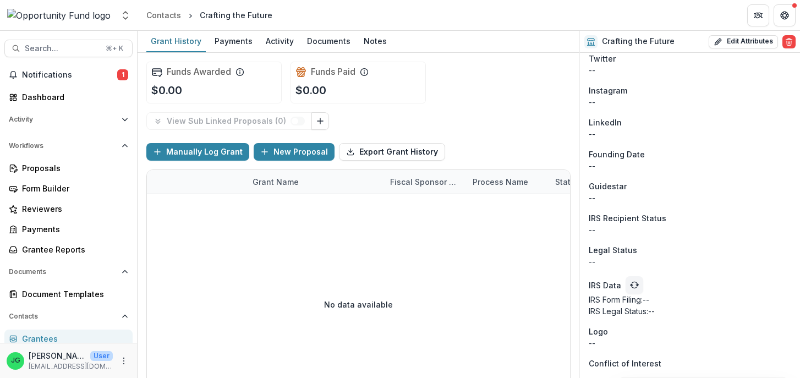
scroll to position [879, 0]
click at [630, 280] on button "refresh" at bounding box center [634, 285] width 18 height 18
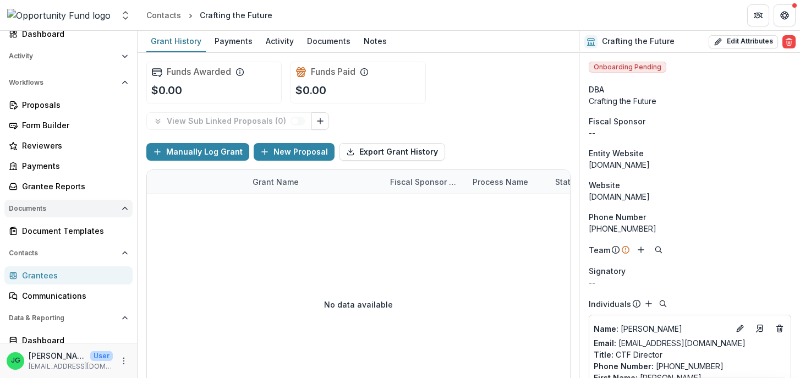
scroll to position [0, 0]
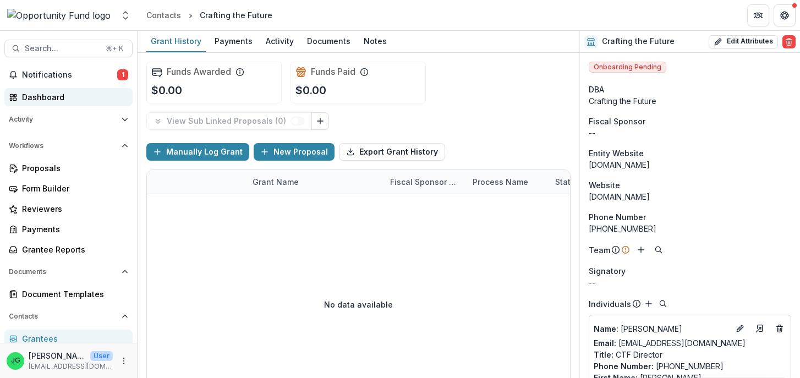
click at [56, 98] on div "Dashboard" at bounding box center [73, 97] width 102 height 12
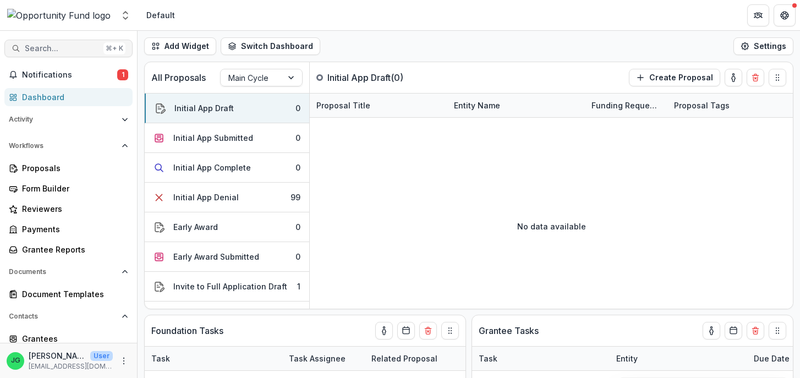
click at [62, 48] on span "Search..." at bounding box center [62, 48] width 74 height 9
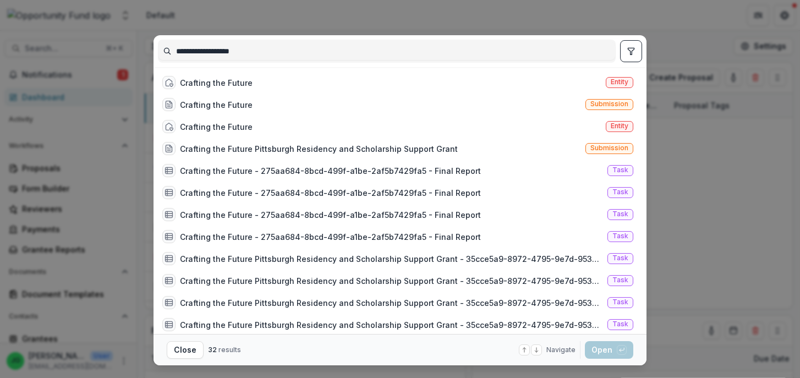
type input "**********"
click at [636, 51] on button "toggle filters" at bounding box center [631, 51] width 22 height 22
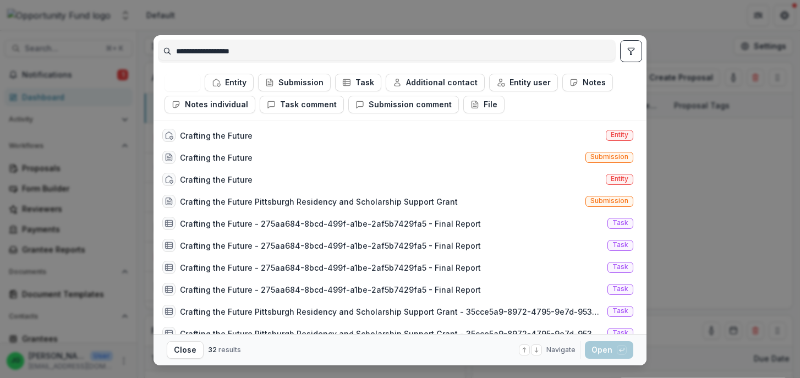
click at [636, 51] on button "toggle filters" at bounding box center [631, 51] width 22 height 22
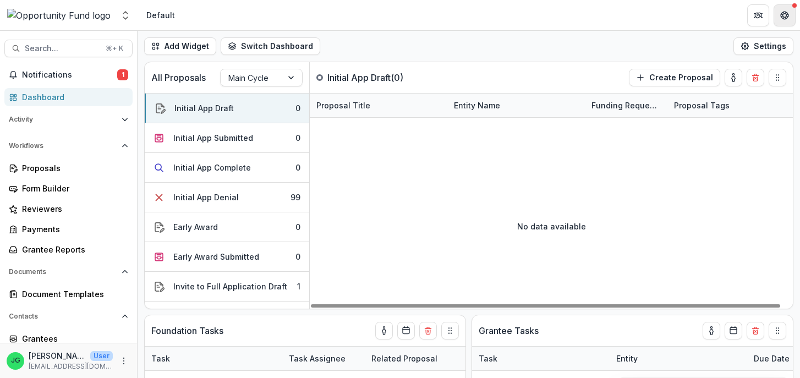
click at [787, 8] on button "Get Help" at bounding box center [784, 15] width 22 height 22
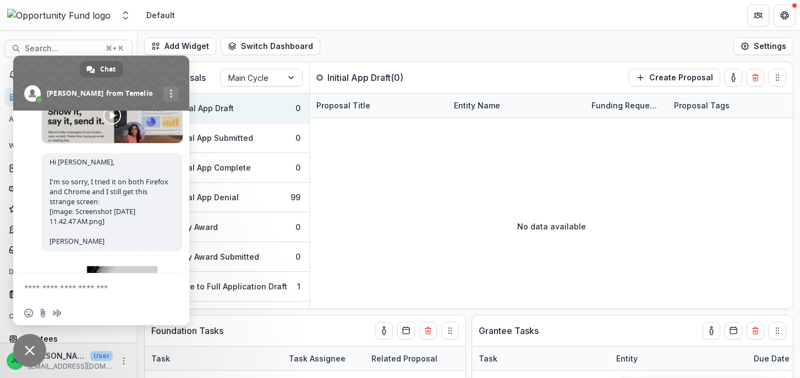
scroll to position [1806, 0]
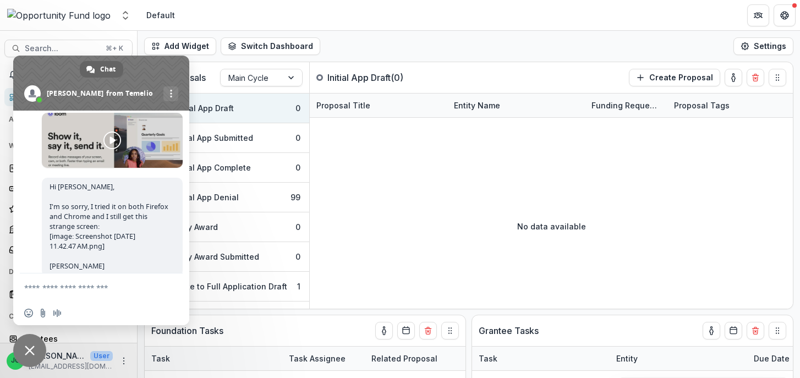
click at [158, 87] on span at bounding box center [101, 83] width 176 height 55
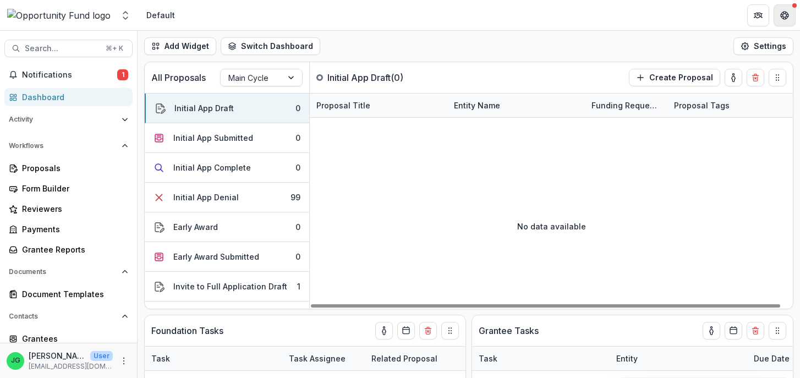
click at [787, 20] on button "Get Help" at bounding box center [784, 15] width 22 height 22
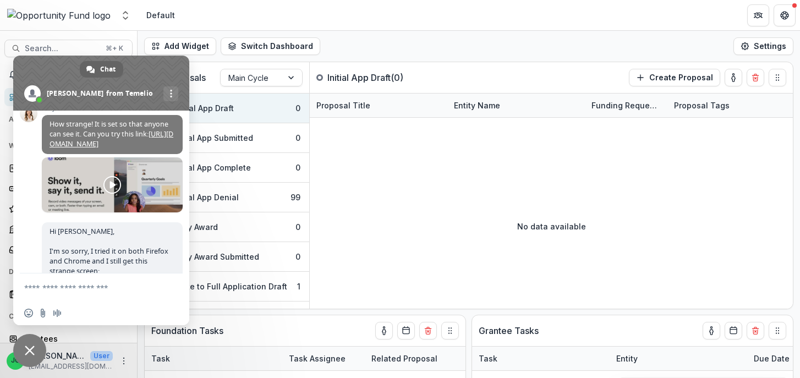
scroll to position [2288, 0]
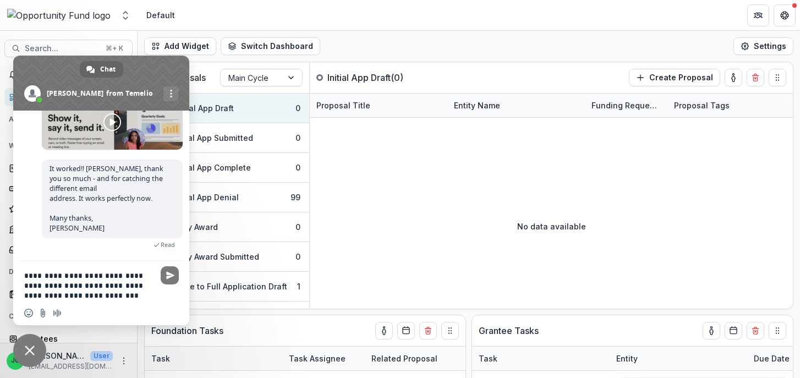
type textarea "**********"
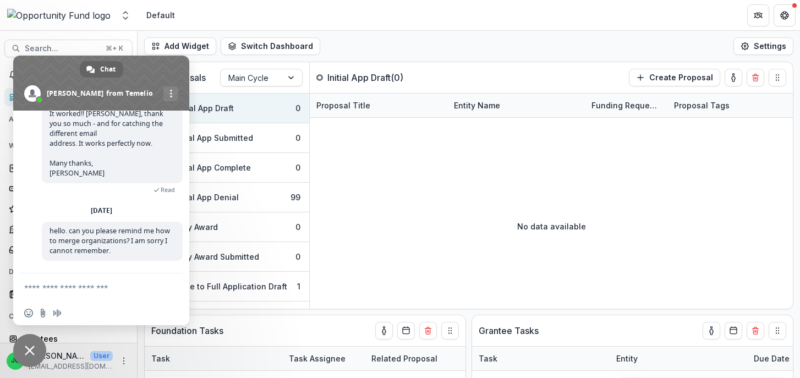
scroll to position [2475, 0]
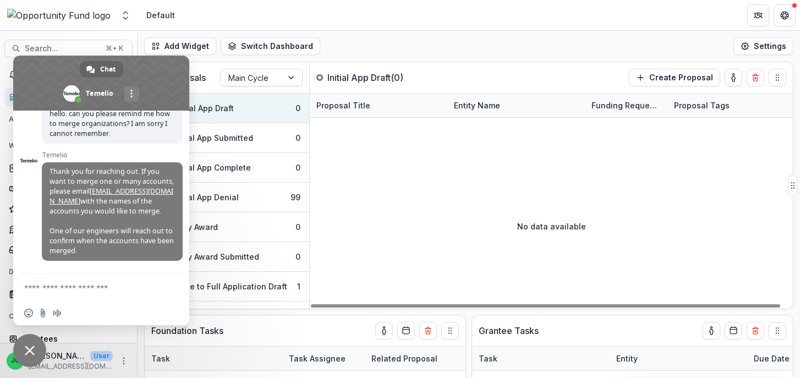
click at [451, 239] on div "No data available" at bounding box center [551, 226] width 483 height 165
click at [100, 29] on div "Aggregate Analysis Foundations Opportunity Fund Team Settings Admin Settings" at bounding box center [68, 17] width 137 height 26
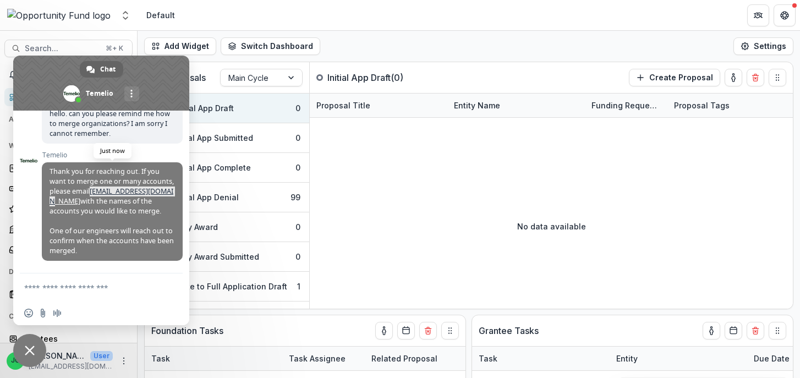
drag, startPoint x: 177, startPoint y: 189, endPoint x: 93, endPoint y: 190, distance: 83.6
click at [93, 190] on span "Thank you for reaching out. If you want to merge one or many accounts, please e…" at bounding box center [112, 211] width 141 height 98
copy link "[EMAIL_ADDRESS][DOMAIN_NAME]"
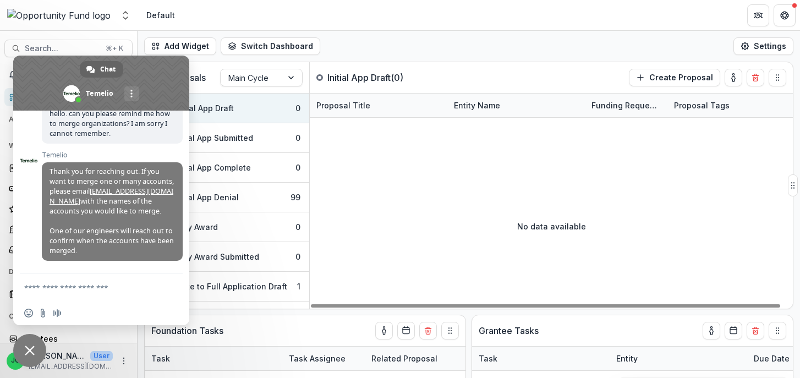
click at [342, 207] on div "No data available" at bounding box center [551, 226] width 483 height 165
click at [134, 22] on div "Aggregate Analysis Foundations Opportunity Fund Team Settings Admin Settings" at bounding box center [68, 17] width 137 height 26
click at [37, 360] on span "Close chat" at bounding box center [29, 350] width 33 height 33
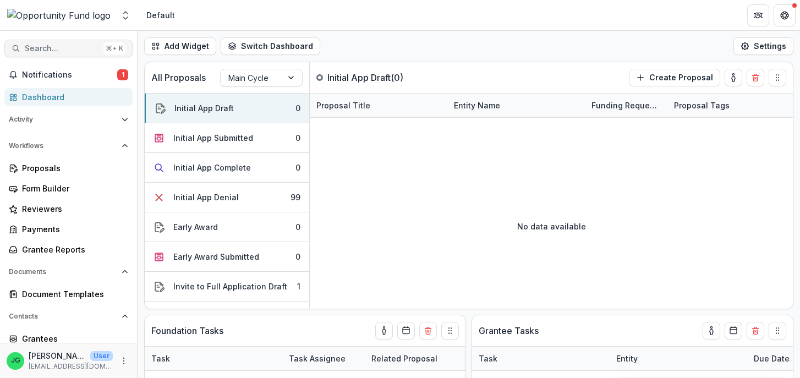
click at [49, 47] on span "Search..." at bounding box center [62, 48] width 74 height 9
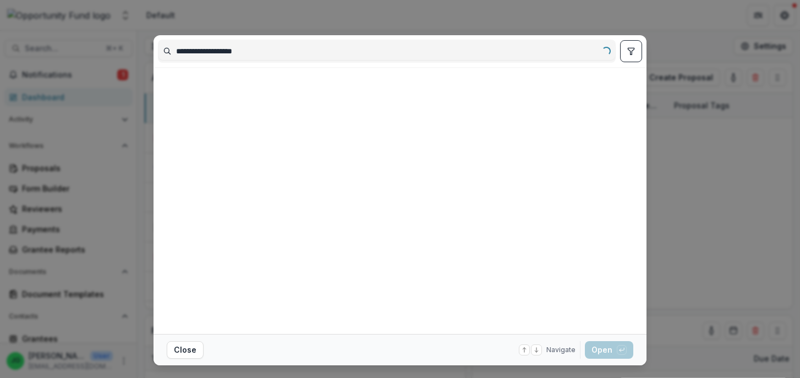
type input "**********"
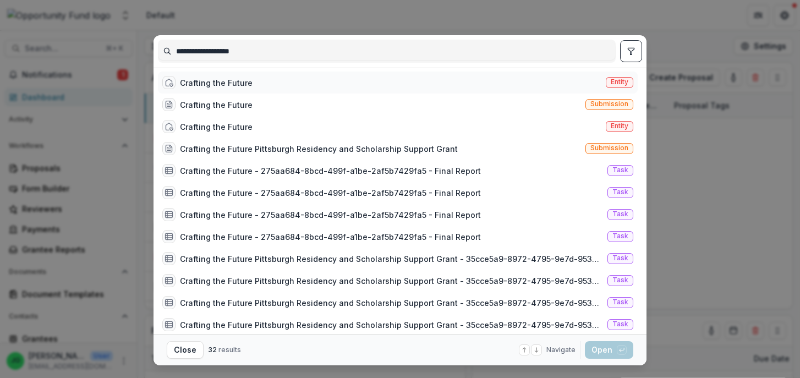
click at [239, 85] on div "Crafting the Future" at bounding box center [216, 83] width 73 height 12
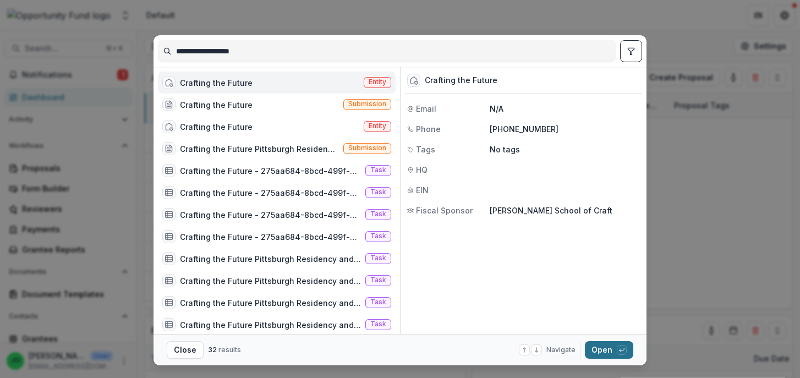
click at [622, 350] on icon "button" at bounding box center [621, 349] width 7 height 7
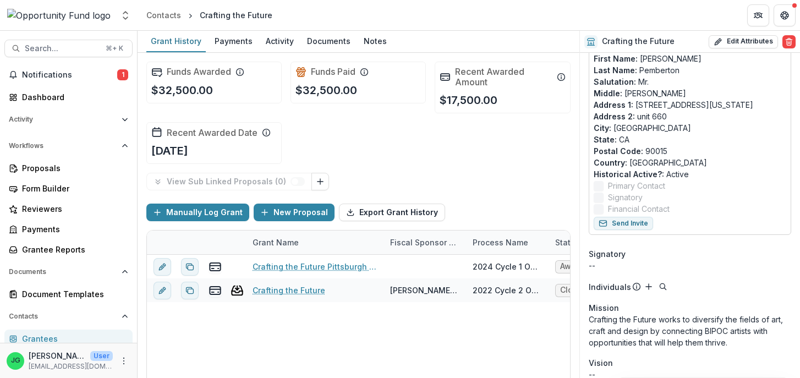
scroll to position [324, 0]
click at [644, 280] on icon "Add" at bounding box center [648, 284] width 9 height 9
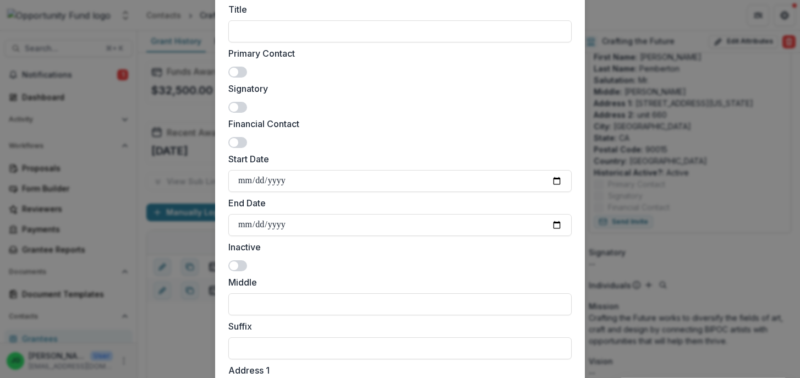
scroll to position [0, 0]
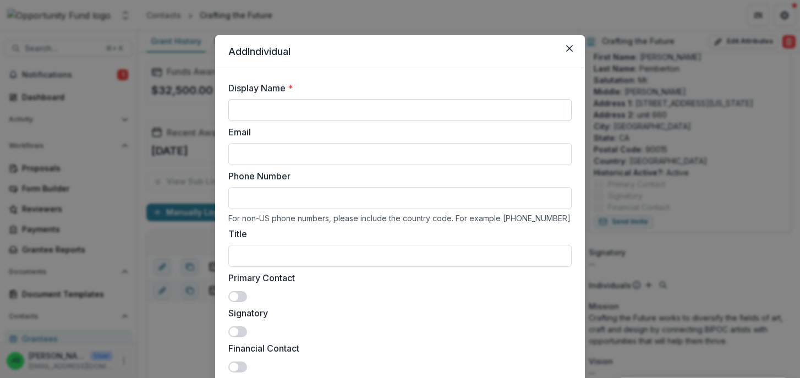
click at [272, 113] on input "Display Name *" at bounding box center [399, 110] width 343 height 22
paste input "********"
type input "**********"
click at [269, 150] on input "Email" at bounding box center [399, 154] width 343 height 22
paste input "**********"
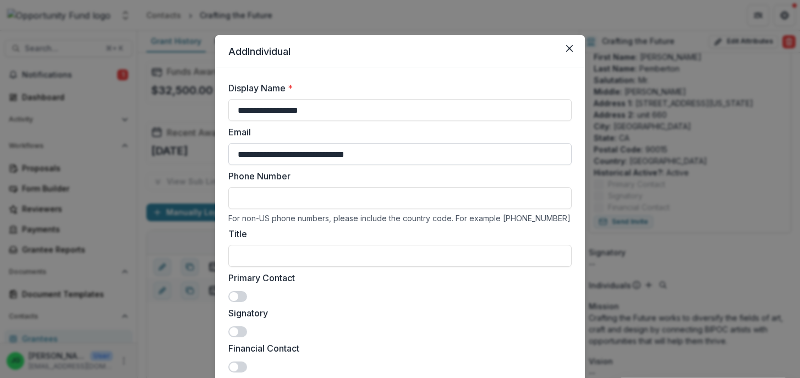
click at [240, 155] on input "**********" at bounding box center [399, 154] width 343 height 22
type input "**********"
click at [300, 202] on input "Phone Number" at bounding box center [399, 198] width 343 height 22
paste input "**********"
type input "**********"
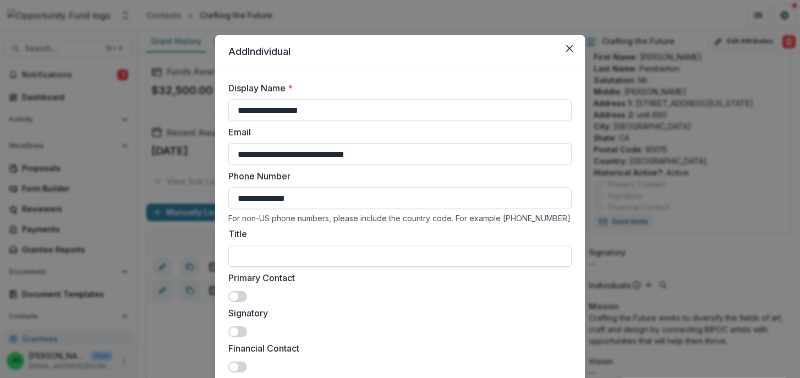
click at [250, 255] on input "Title" at bounding box center [399, 256] width 343 height 22
type input "**********"
click at [242, 326] on div "Signatory" at bounding box center [399, 321] width 343 height 31
click at [241, 331] on span at bounding box center [237, 331] width 19 height 11
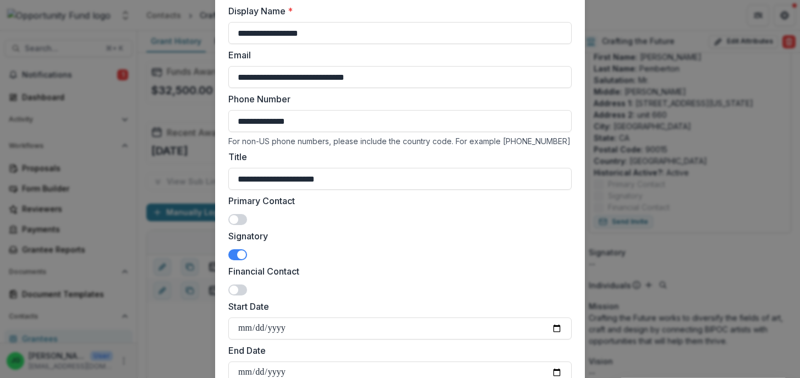
scroll to position [80, 0]
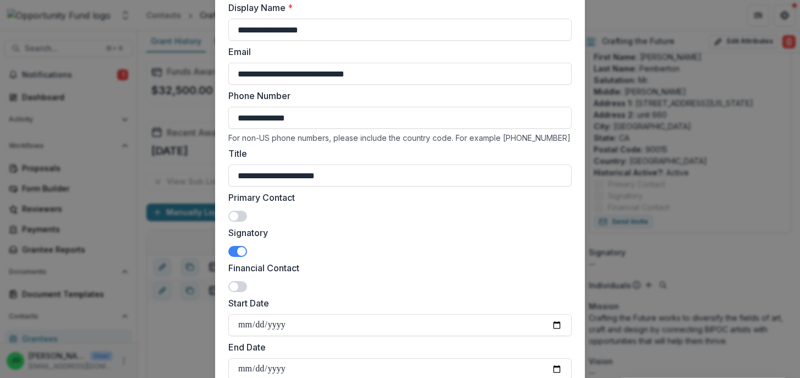
click at [240, 292] on div "Financial Contact" at bounding box center [399, 276] width 343 height 31
click at [240, 289] on span at bounding box center [237, 286] width 19 height 11
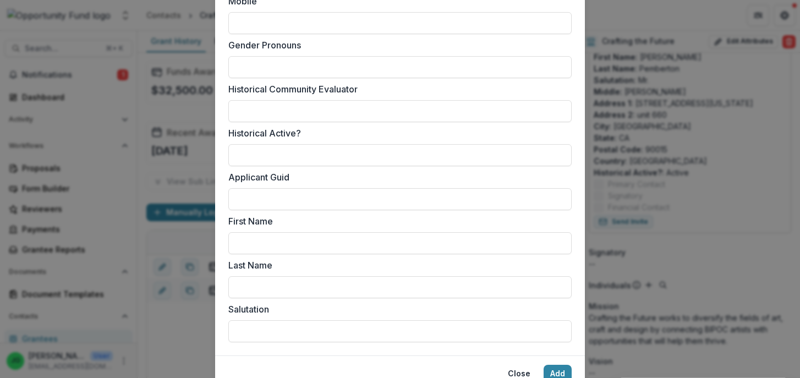
scroll to position [906, 0]
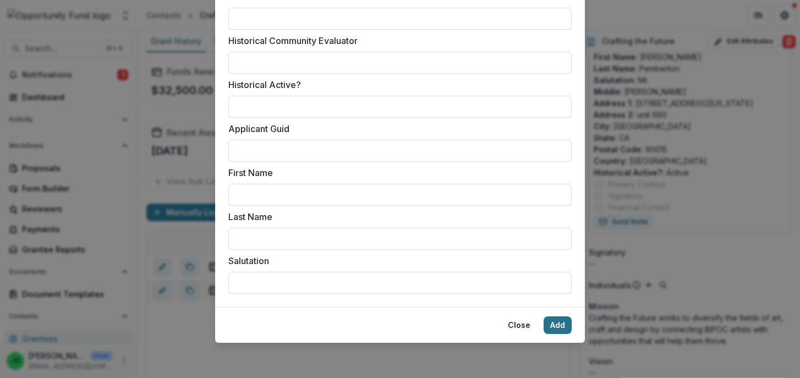
click at [566, 327] on button "Add" at bounding box center [557, 325] width 28 height 18
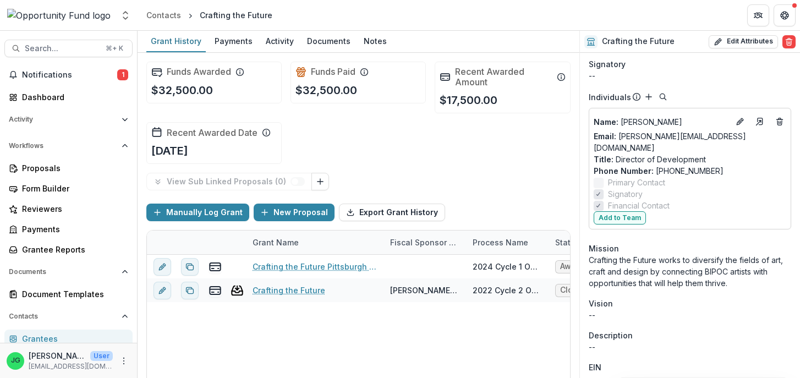
scroll to position [495, 0]
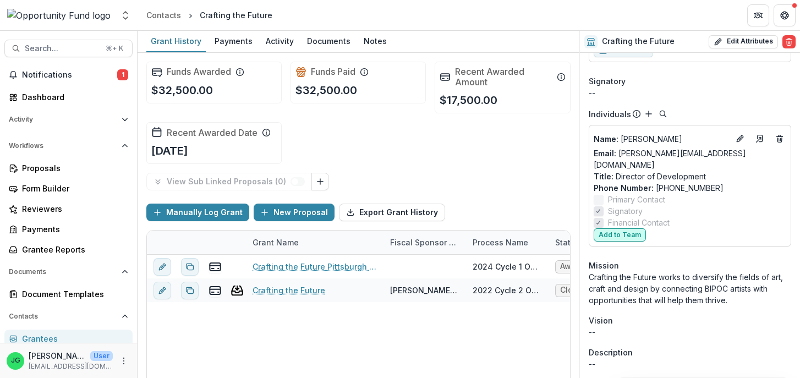
click at [624, 228] on button "Add to Team" at bounding box center [619, 234] width 52 height 13
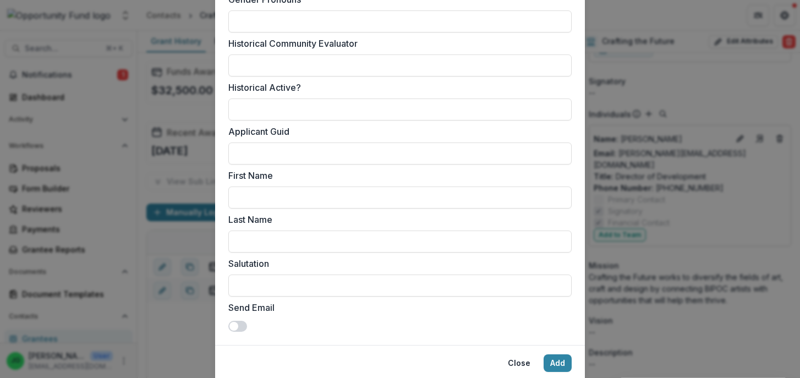
scroll to position [941, 0]
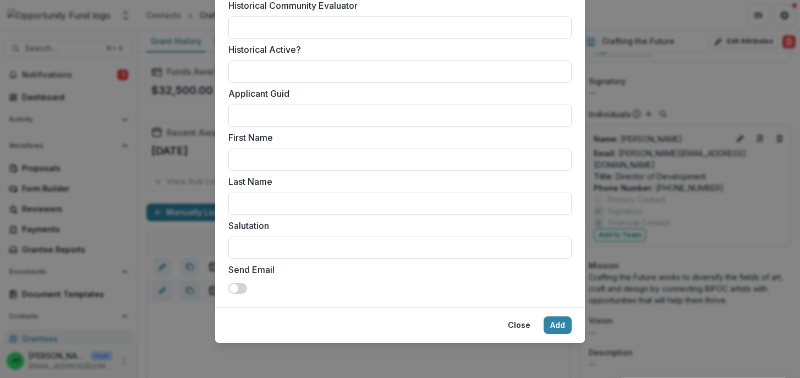
click at [561, 340] on footer "Close Add" at bounding box center [400, 325] width 370 height 36
click at [556, 326] on button "Add" at bounding box center [557, 325] width 28 height 18
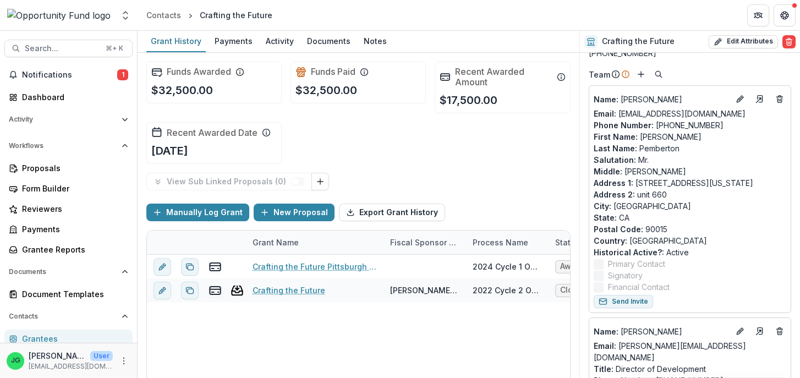
scroll to position [245, 0]
drag, startPoint x: 722, startPoint y: 102, endPoint x: 640, endPoint y: 106, distance: 82.1
click at [640, 107] on div "Email: info@craftingthefuture.org" at bounding box center [689, 113] width 192 height 12
copy link "craftingthefuture.org"
click at [741, 95] on icon "Edit" at bounding box center [741, 96] width 3 height 3
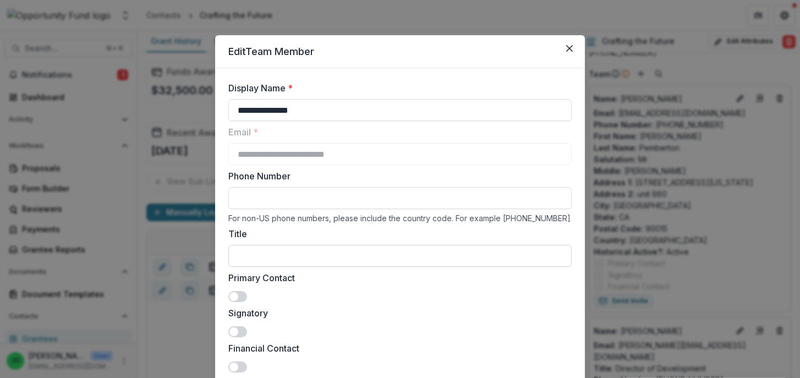
click at [299, 257] on input "Title" at bounding box center [399, 256] width 343 height 22
type input "**********"
click at [243, 297] on span at bounding box center [237, 296] width 19 height 11
drag, startPoint x: 238, startPoint y: 335, endPoint x: 256, endPoint y: 335, distance: 17.6
click at [238, 335] on span at bounding box center [237, 331] width 19 height 11
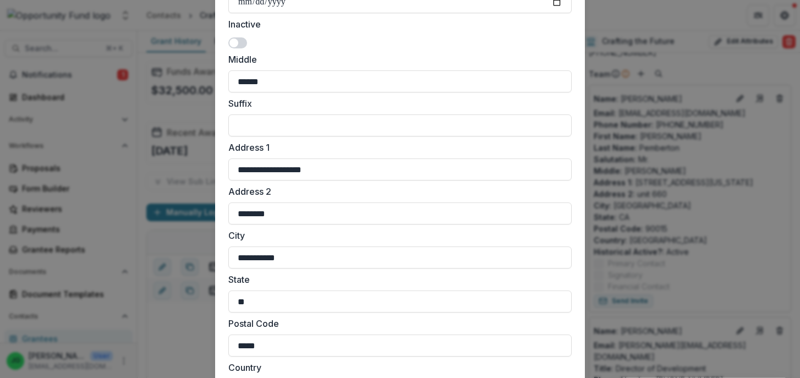
scroll to position [906, 0]
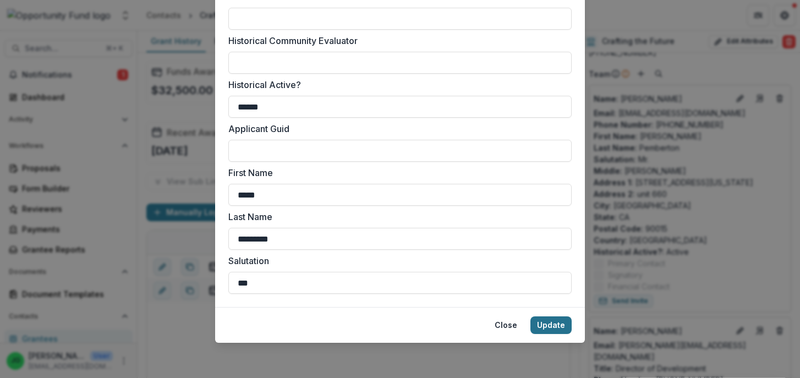
click at [546, 324] on button "Update" at bounding box center [550, 325] width 41 height 18
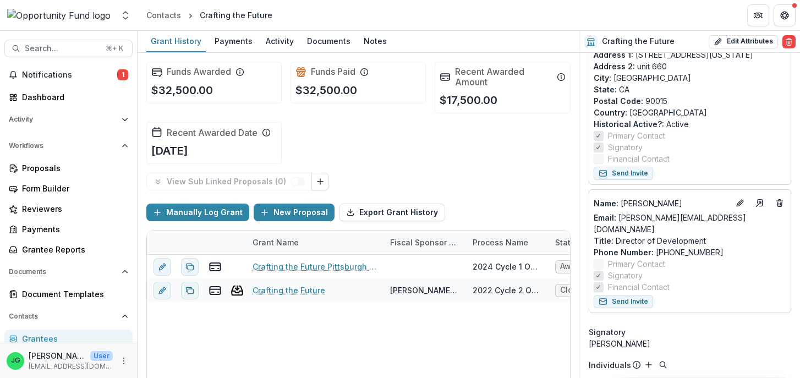
scroll to position [384, 0]
click at [75, 72] on span "Notifications" at bounding box center [69, 74] width 95 height 9
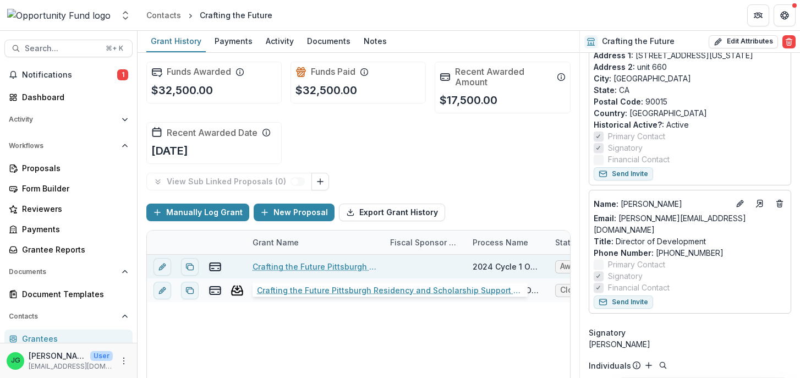
click at [324, 268] on link "Crafting the Future Pittsburgh Residency and Scholarship Support Grant" at bounding box center [314, 267] width 124 height 12
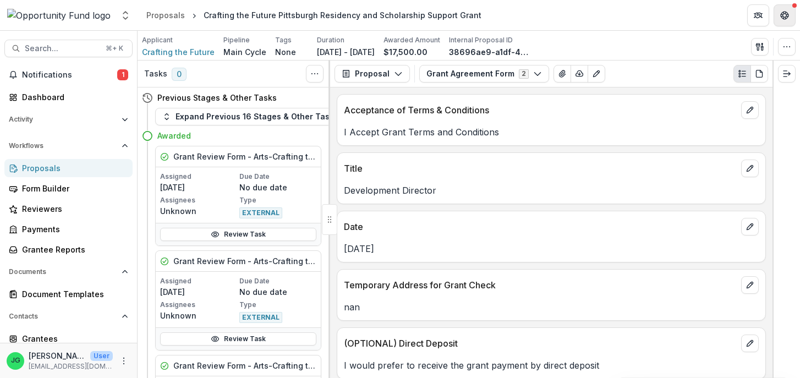
click at [791, 16] on button "Get Help" at bounding box center [784, 15] width 22 height 22
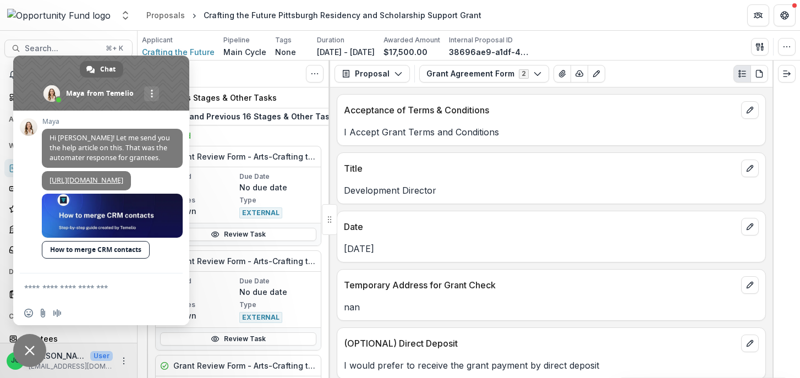
scroll to position [2657, 0]
click at [95, 216] on link at bounding box center [112, 216] width 141 height 44
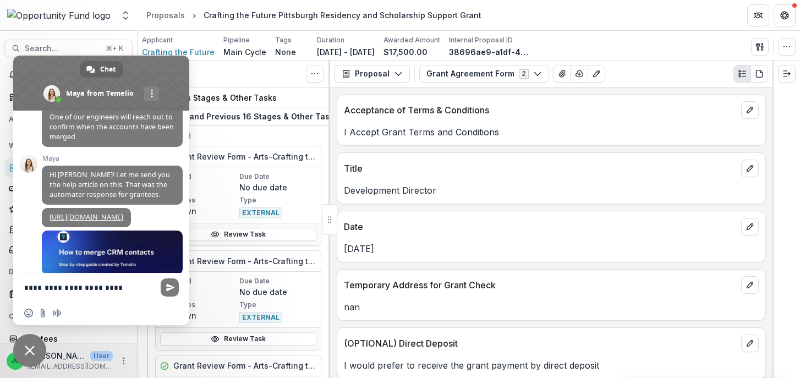
scroll to position [2521, 0]
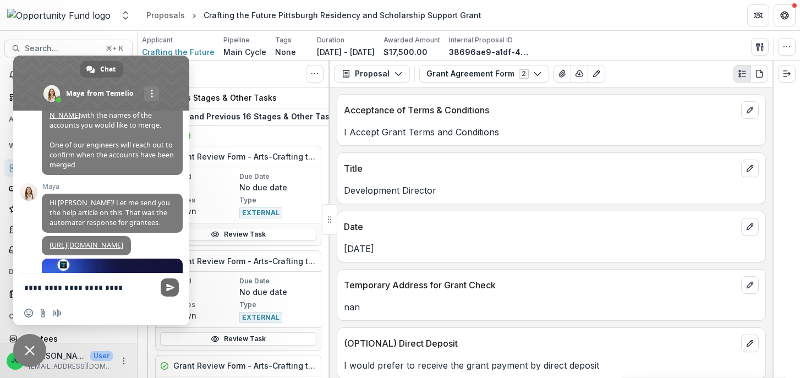
type textarea "**********"
click at [165, 288] on span "Send" at bounding box center [170, 287] width 18 height 18
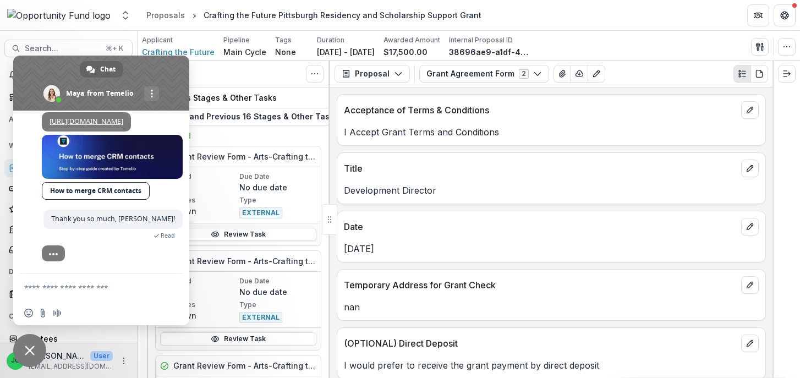
scroll to position [2723, 0]
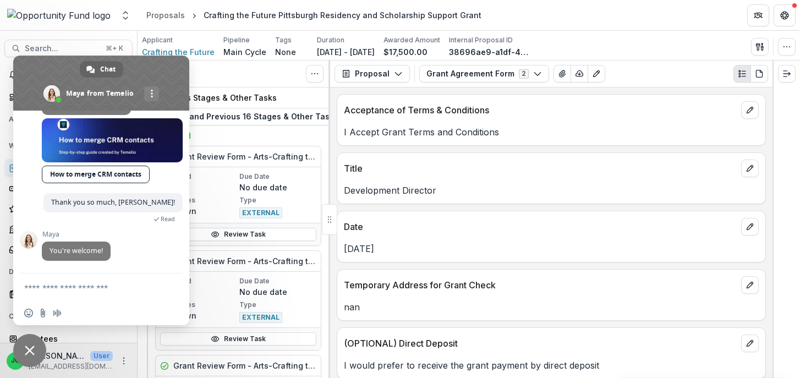
click at [29, 352] on span "Close chat" at bounding box center [30, 350] width 10 height 10
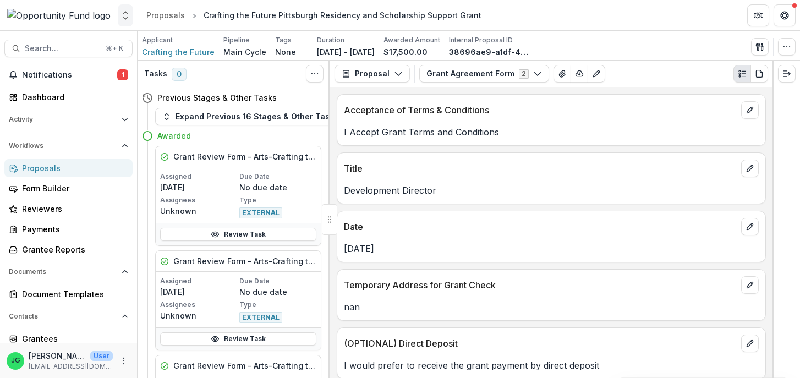
click at [125, 22] on button "Open entity switcher" at bounding box center [125, 15] width 15 height 22
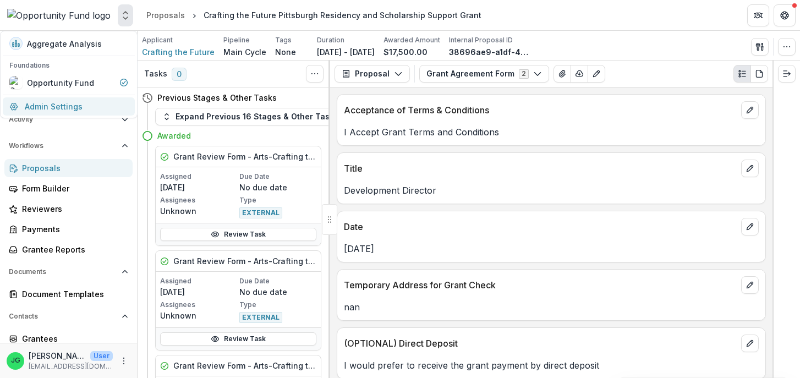
click at [83, 107] on link "Admin Settings" at bounding box center [69, 106] width 132 height 18
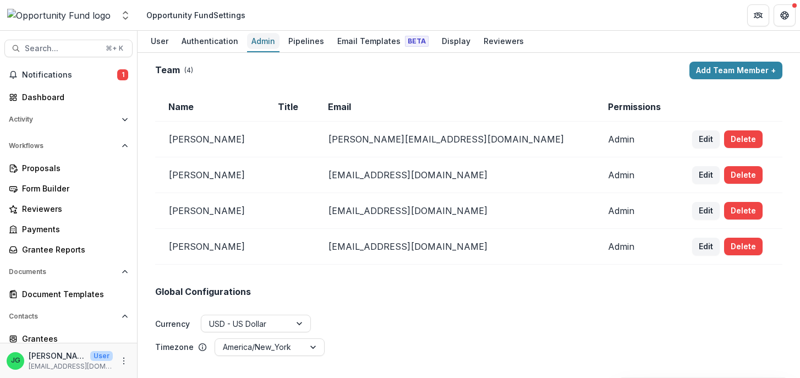
click at [264, 42] on div "Admin" at bounding box center [263, 41] width 32 height 16
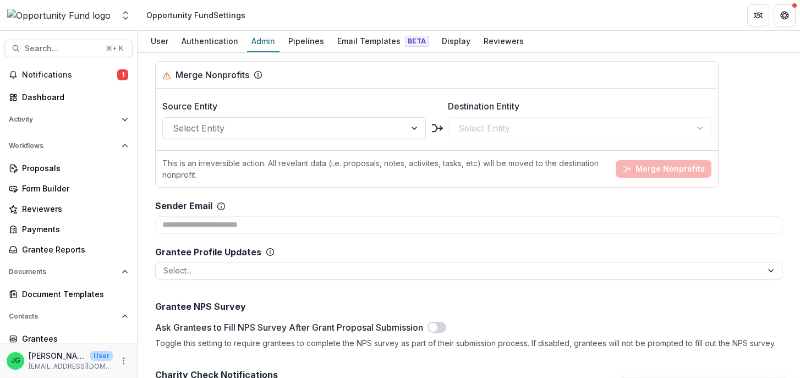
scroll to position [1361, 0]
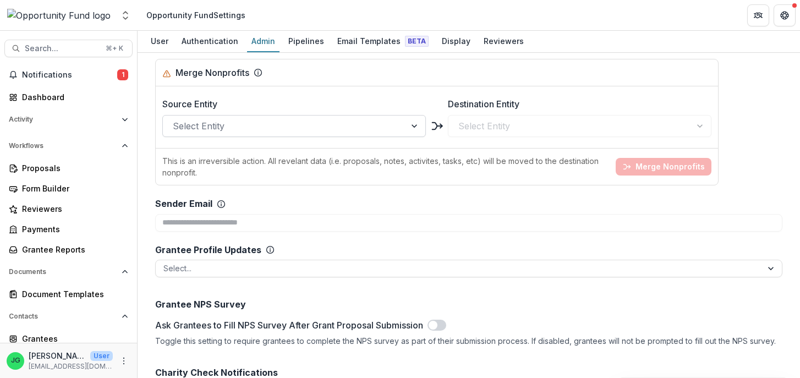
click at [279, 130] on div at bounding box center [284, 125] width 223 height 15
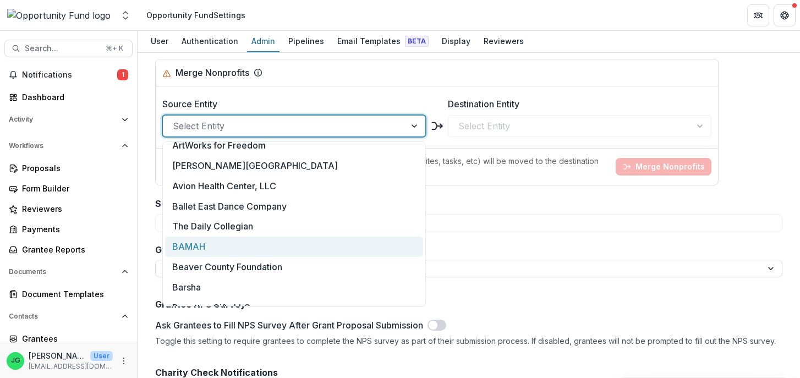
scroll to position [258, 0]
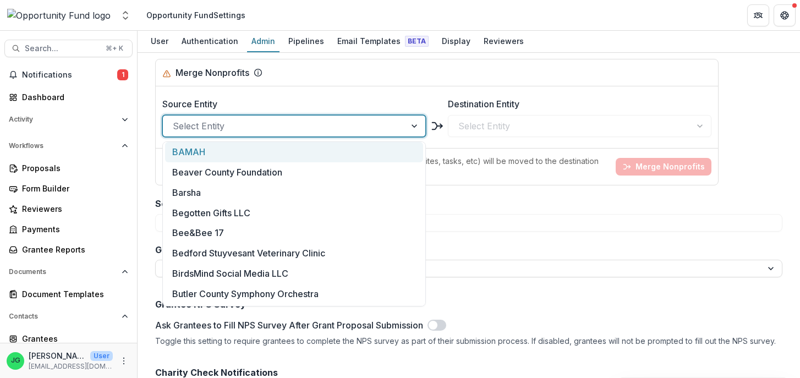
click at [225, 122] on div at bounding box center [284, 125] width 223 height 15
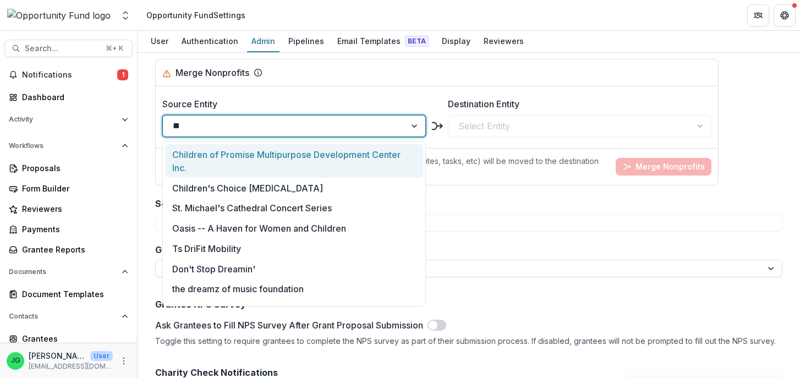
type input "*"
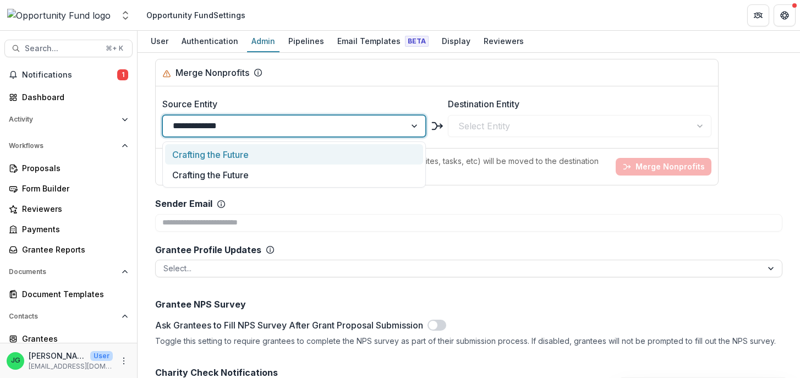
type input "**********"
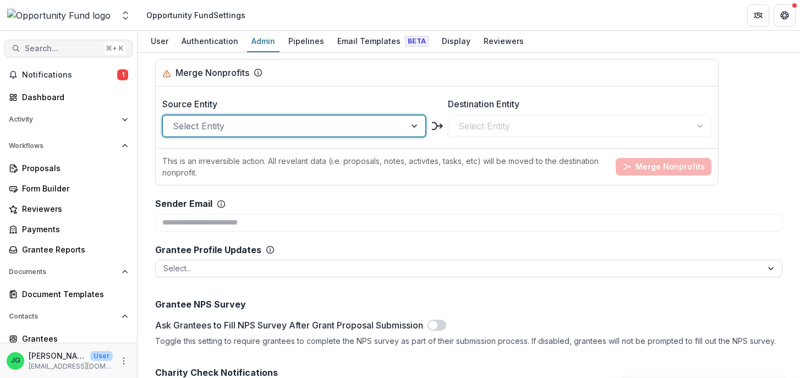
click at [73, 43] on button "Search... ⌘ + K" at bounding box center [68, 49] width 128 height 18
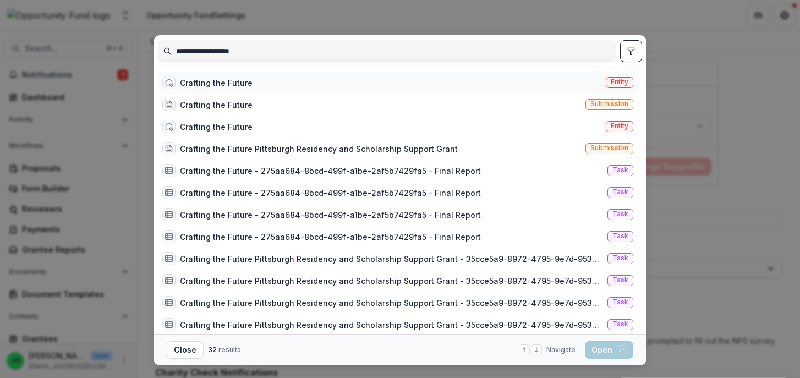
type input "**********"
click at [256, 81] on div "Crafting the Future Entity" at bounding box center [398, 82] width 480 height 22
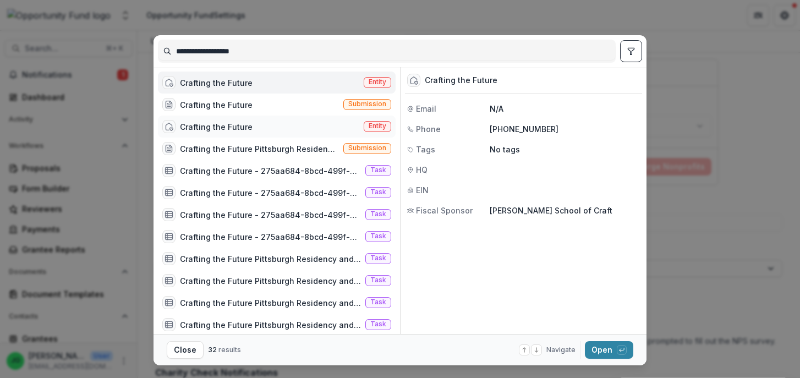
click at [248, 126] on div "Crafting the Future" at bounding box center [216, 127] width 73 height 12
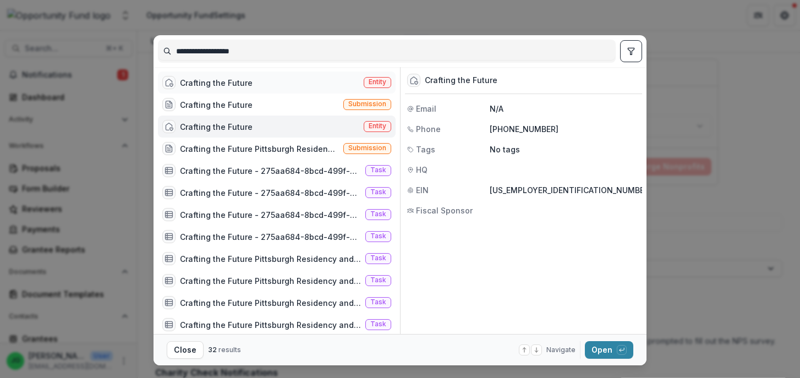
click at [249, 85] on div "Crafting the Future" at bounding box center [216, 83] width 73 height 12
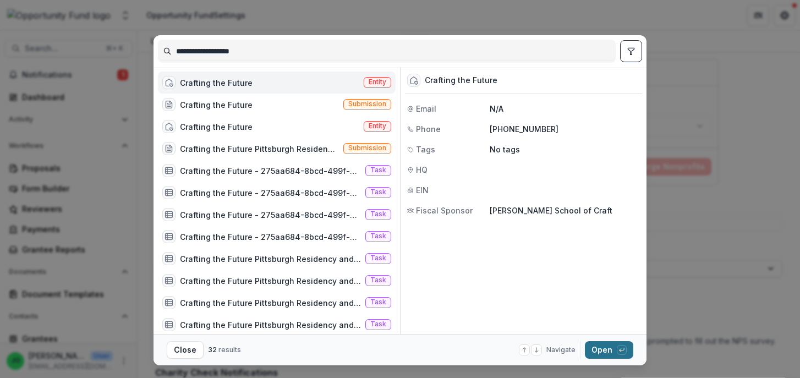
click at [610, 350] on button "Open with enter key" at bounding box center [609, 350] width 48 height 18
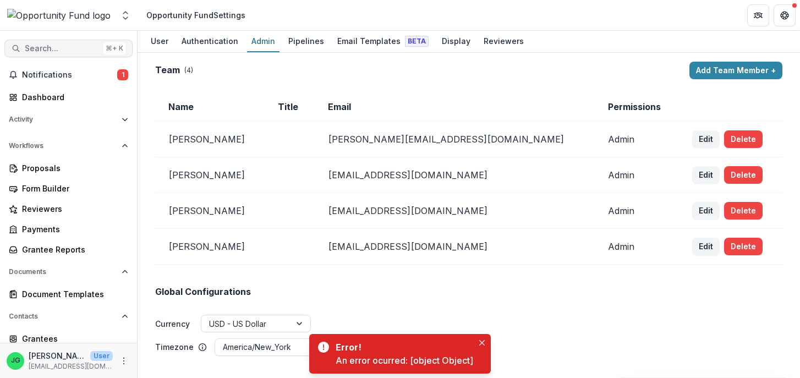
click at [71, 45] on span "Search..." at bounding box center [62, 48] width 74 height 9
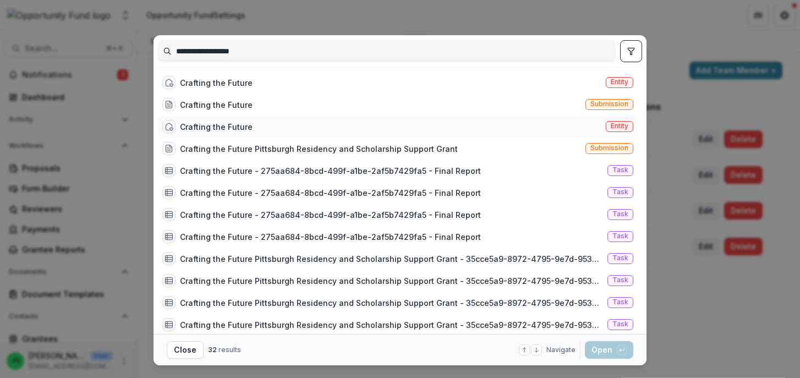
type input "**********"
click at [241, 125] on div "Crafting the Future" at bounding box center [216, 127] width 73 height 12
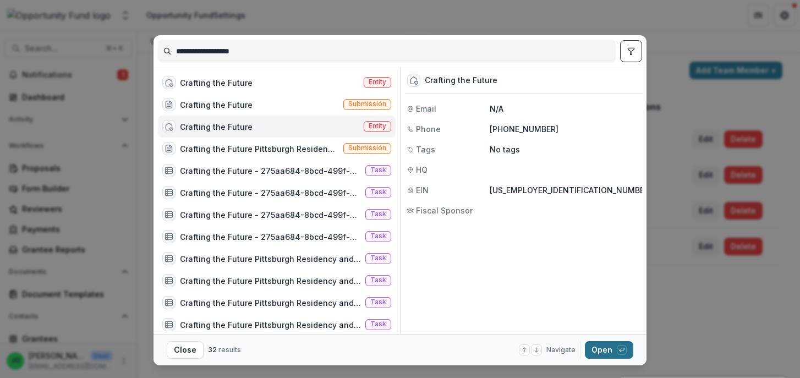
click at [613, 348] on button "Open with enter key" at bounding box center [609, 350] width 48 height 18
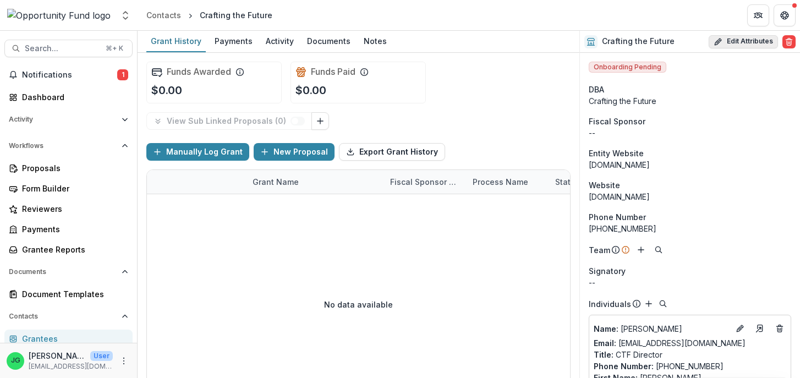
click at [728, 43] on button "Edit Attributes" at bounding box center [742, 41] width 69 height 13
select select
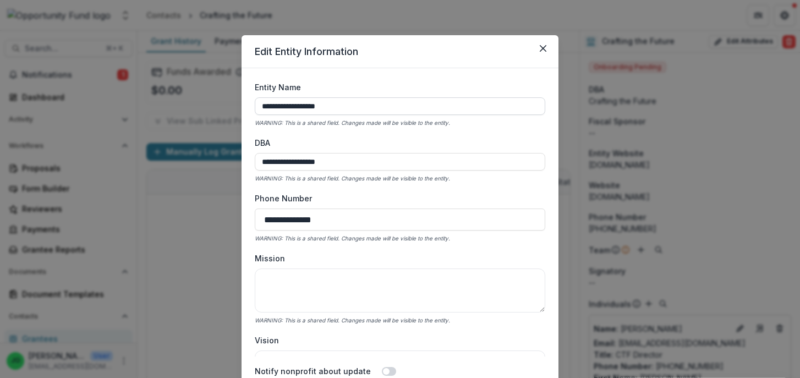
click at [426, 108] on input "**********" at bounding box center [400, 106] width 290 height 18
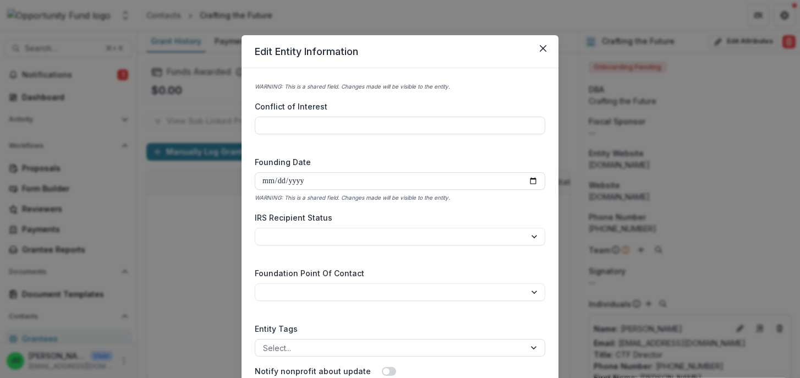
scroll to position [83, 0]
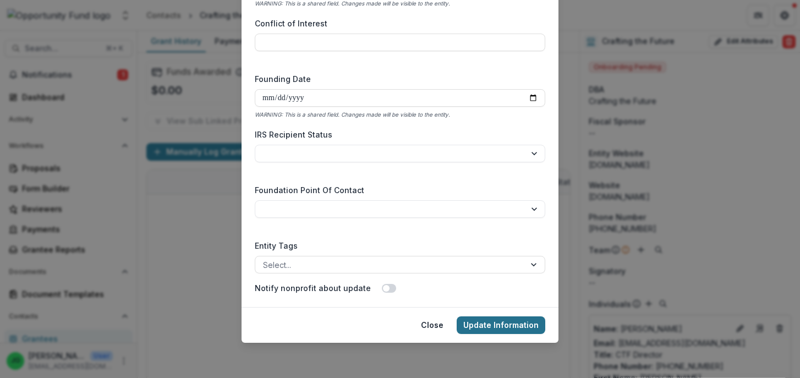
type input "**********"
click at [516, 324] on button "Update Information" at bounding box center [500, 325] width 89 height 18
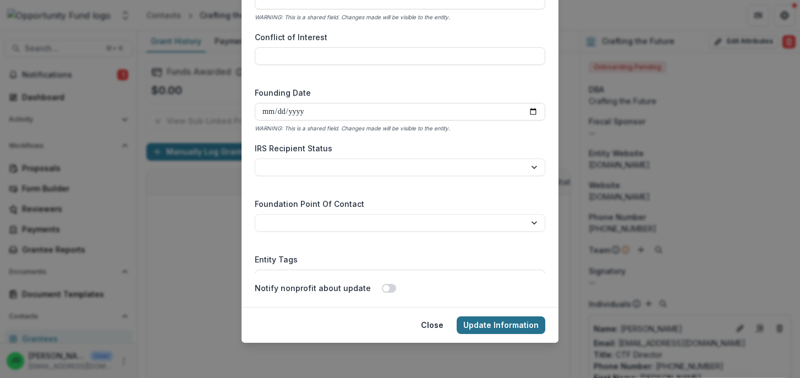
scroll to position [1629, 0]
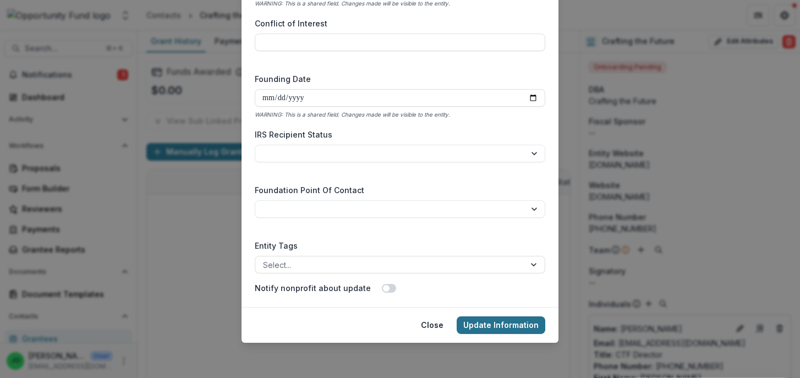
click at [494, 327] on button "Update Information" at bounding box center [500, 325] width 89 height 18
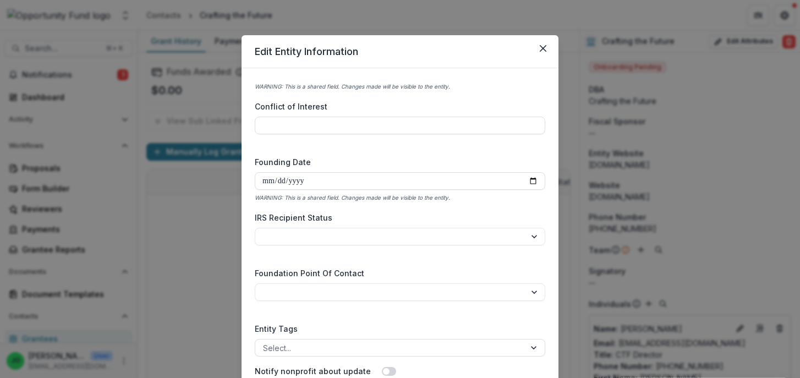
drag, startPoint x: 543, startPoint y: 52, endPoint x: 477, endPoint y: 228, distance: 187.9
click at [477, 227] on section "**********" at bounding box center [399, 230] width 317 height 390
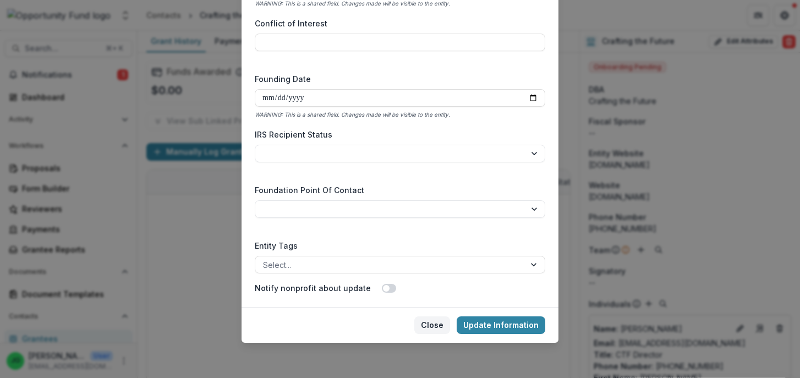
click at [440, 326] on button "Close" at bounding box center [432, 325] width 36 height 18
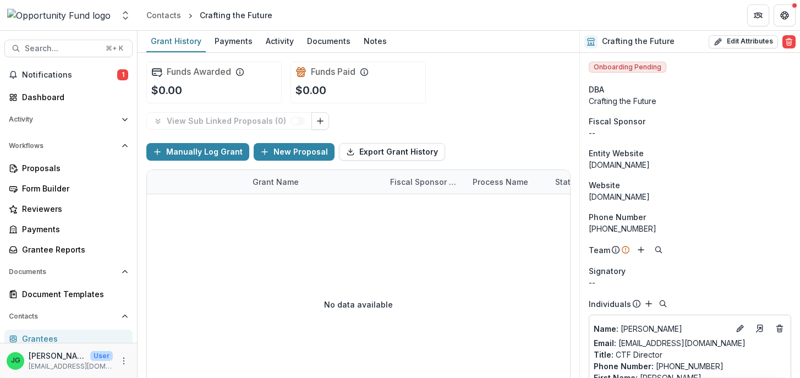
scroll to position [0, 1]
click at [65, 48] on span "Search..." at bounding box center [62, 48] width 74 height 9
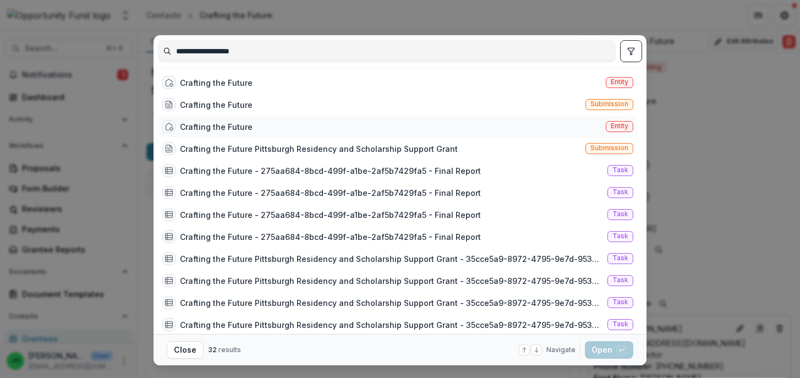
type input "**********"
click at [213, 126] on div "Crafting the Future" at bounding box center [216, 127] width 73 height 12
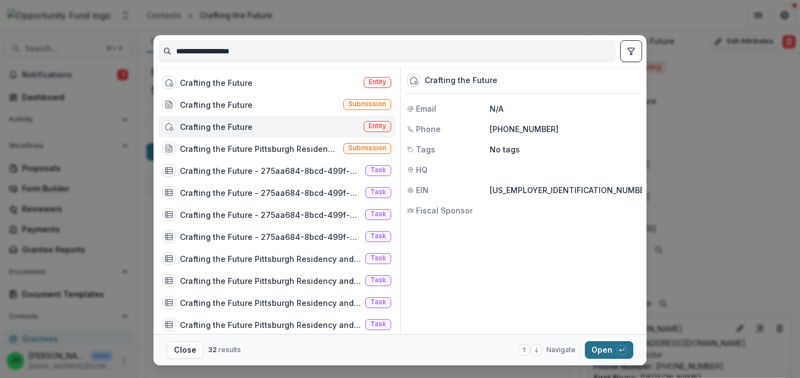
click at [613, 348] on button "Open with enter key" at bounding box center [609, 350] width 48 height 18
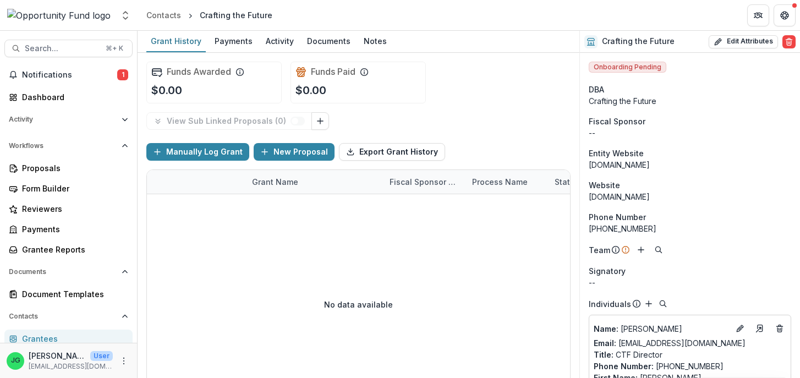
scroll to position [14, 0]
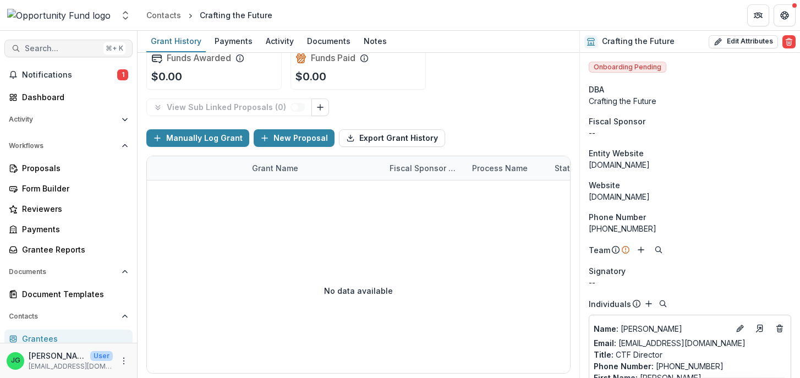
click at [82, 46] on span "Search..." at bounding box center [62, 48] width 74 height 9
click at [129, 20] on icon "Open entity switcher" at bounding box center [125, 15] width 11 height 11
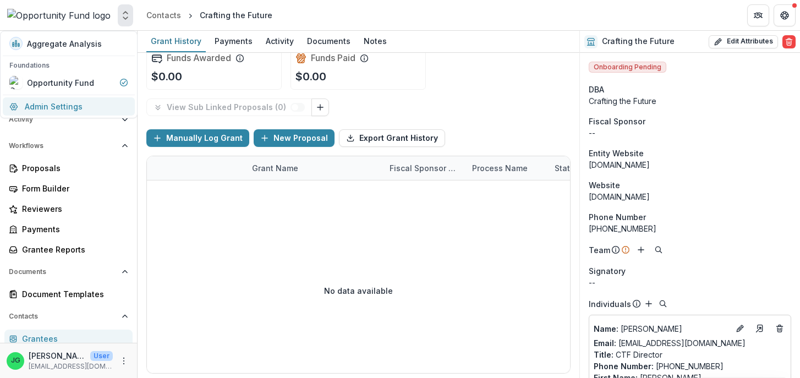
click at [97, 103] on link "Admin Settings" at bounding box center [69, 106] width 132 height 18
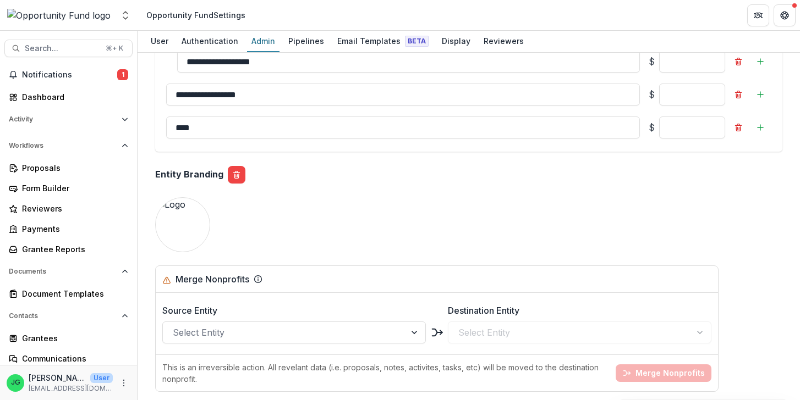
scroll to position [1152, 0]
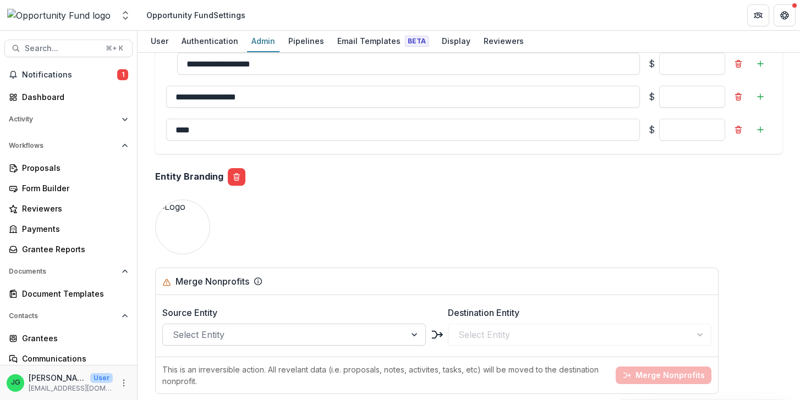
click at [263, 333] on div at bounding box center [284, 334] width 223 height 15
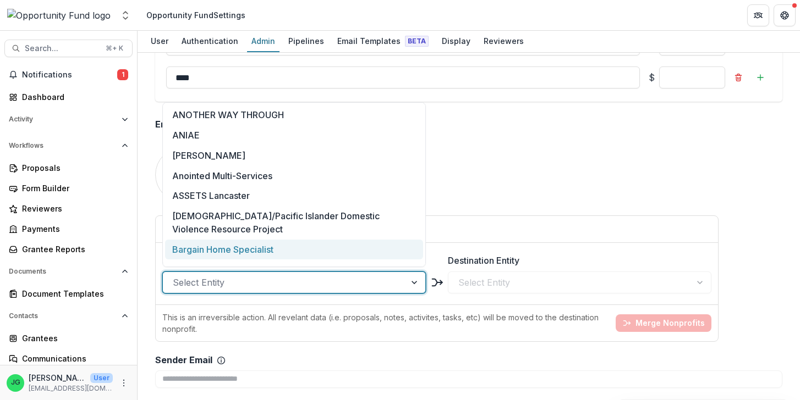
scroll to position [19, 0]
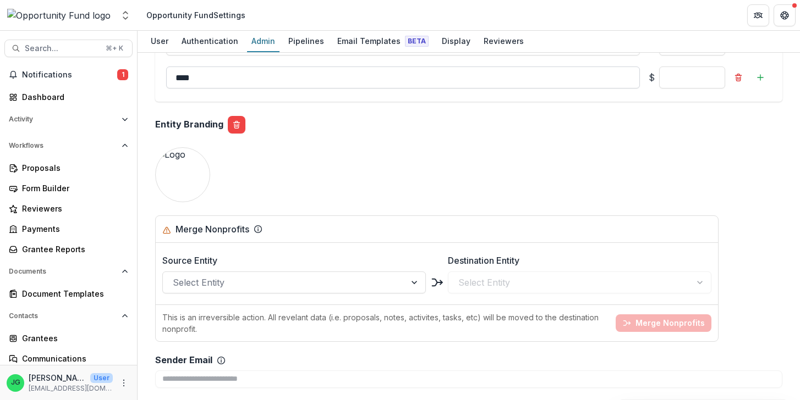
click at [218, 80] on input "****" at bounding box center [402, 78] width 473 height 22
click at [227, 286] on div at bounding box center [284, 282] width 223 height 15
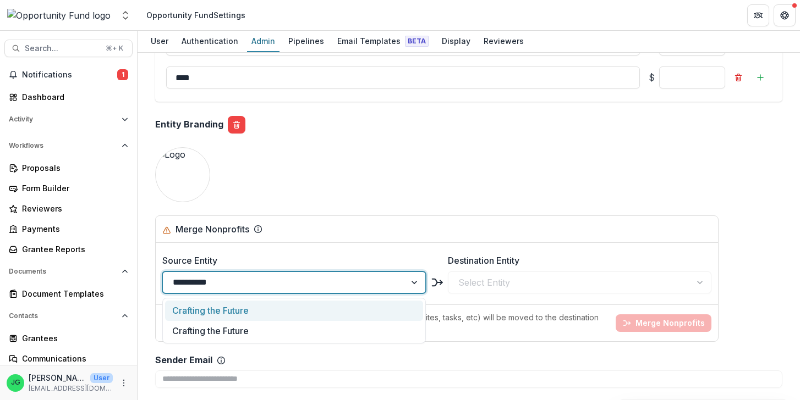
type input "**********"
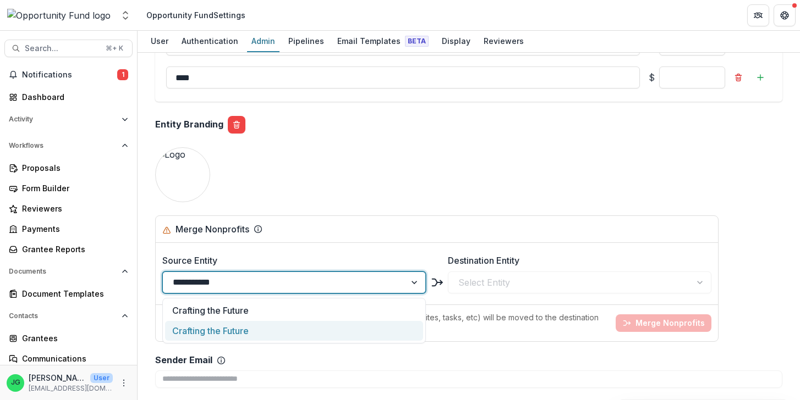
click at [228, 334] on div "Crafting the Future" at bounding box center [294, 331] width 258 height 20
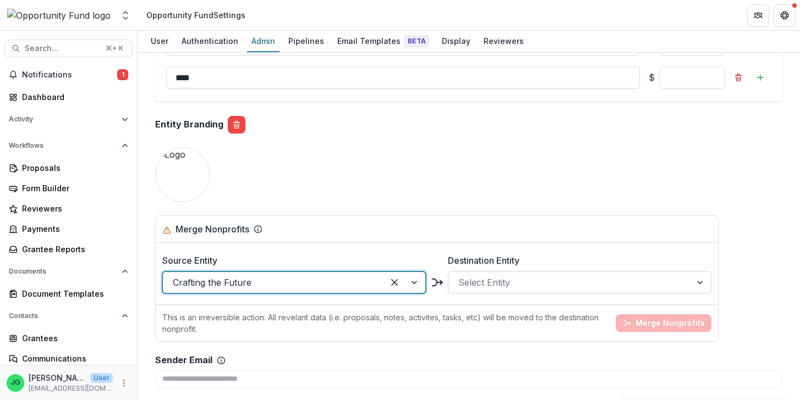
click at [482, 281] on div at bounding box center [569, 282] width 223 height 15
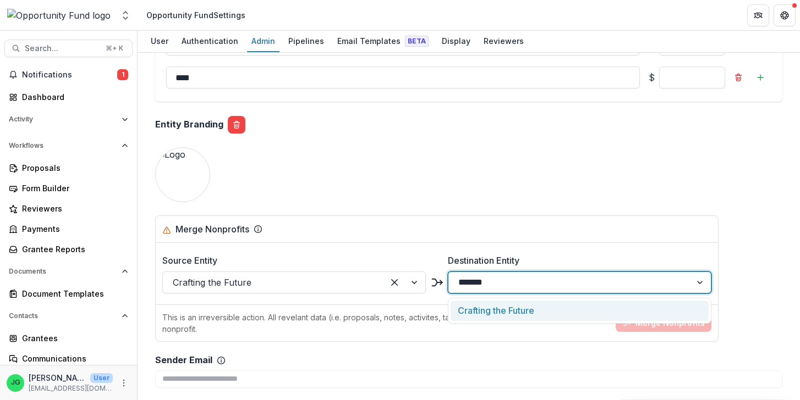
type input "********"
click at [510, 308] on div "Crafting the Future" at bounding box center [579, 311] width 258 height 20
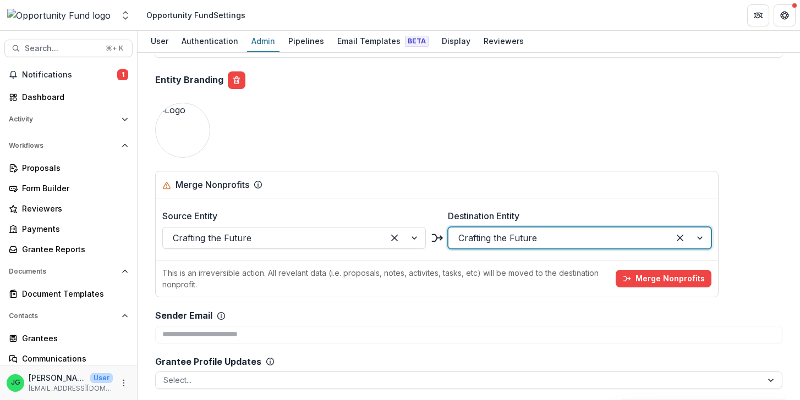
scroll to position [1252, 0]
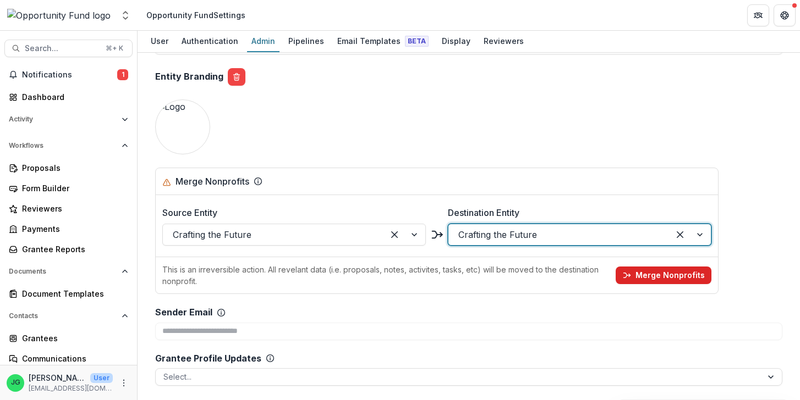
click at [658, 275] on button "Merge Nonprofits" at bounding box center [663, 276] width 96 height 18
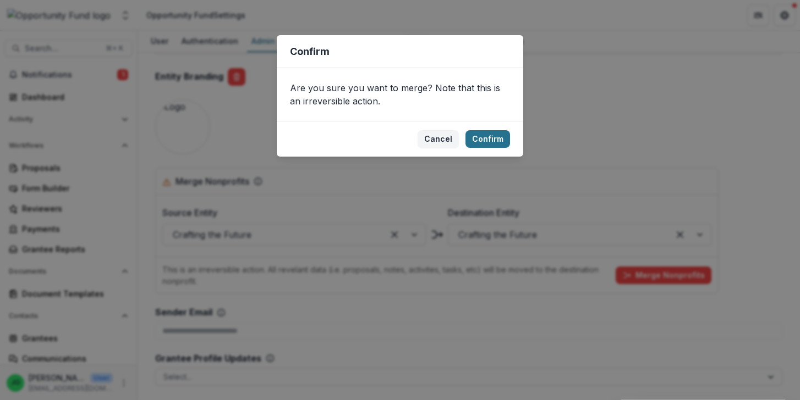
click at [491, 141] on button "Confirm" at bounding box center [487, 139] width 45 height 18
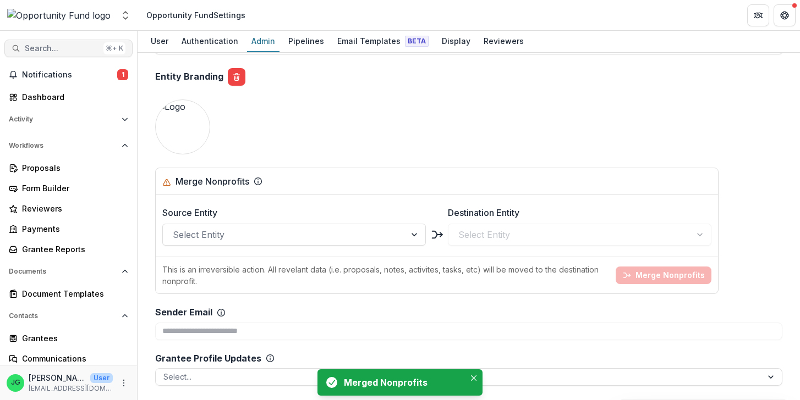
click at [75, 47] on span "Search..." at bounding box center [62, 48] width 74 height 9
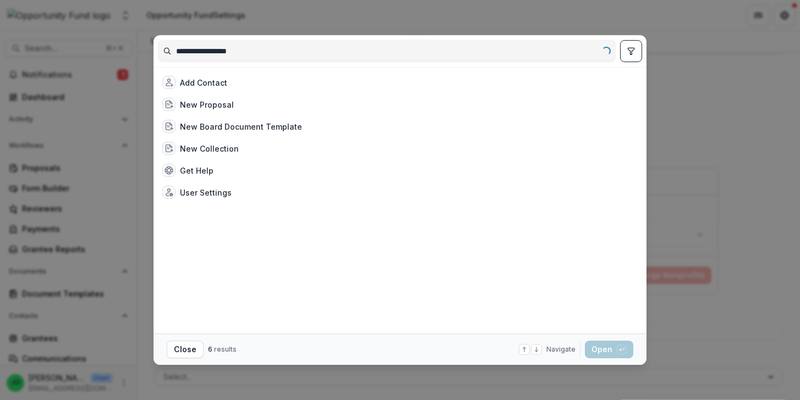
type input "**********"
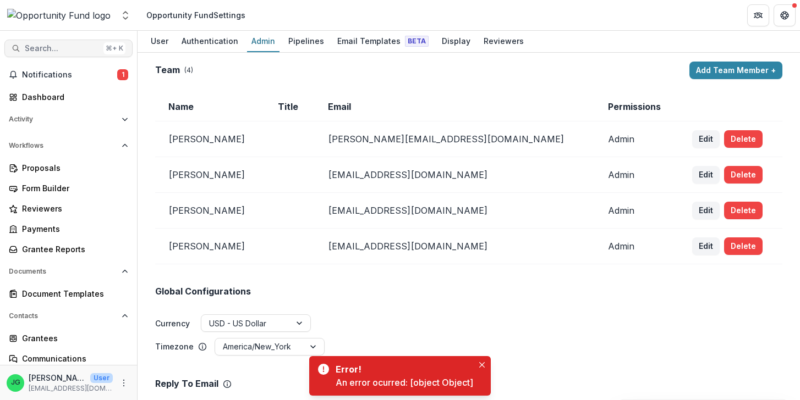
click at [55, 47] on span "Search..." at bounding box center [62, 48] width 74 height 9
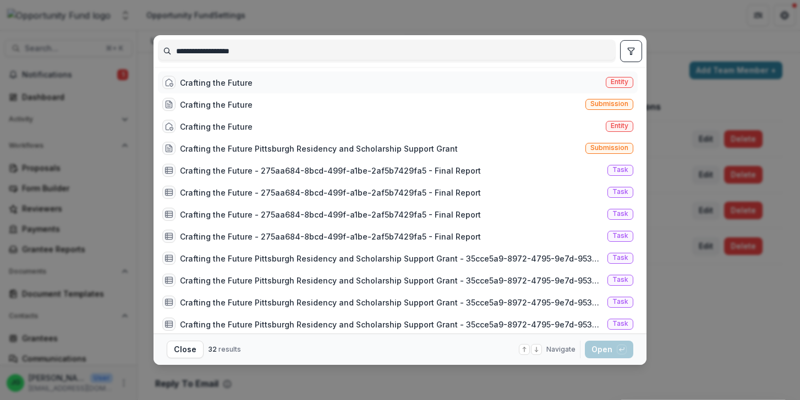
type input "**********"
click at [221, 84] on div "Crafting the Future" at bounding box center [216, 83] width 73 height 12
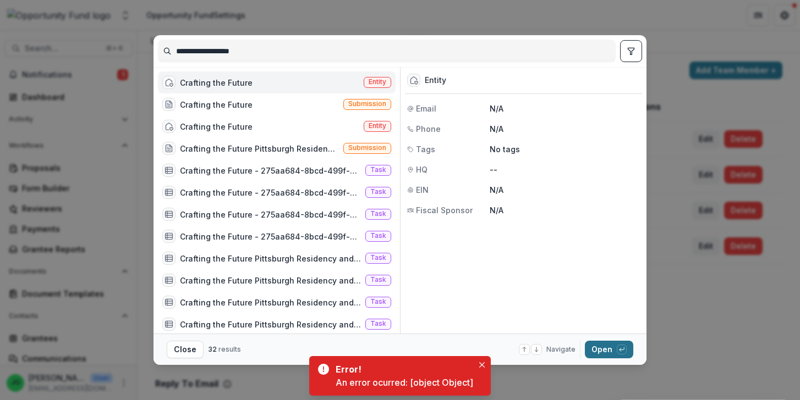
click at [603, 343] on button "Open with enter key" at bounding box center [609, 350] width 48 height 18
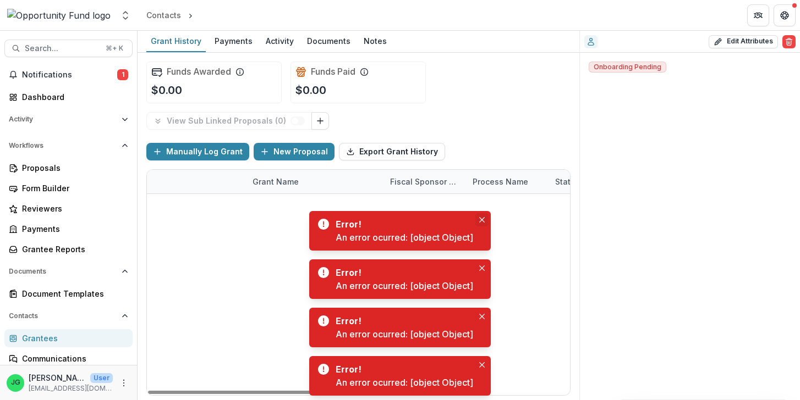
click at [482, 222] on icon "Close" at bounding box center [481, 219] width 5 height 5
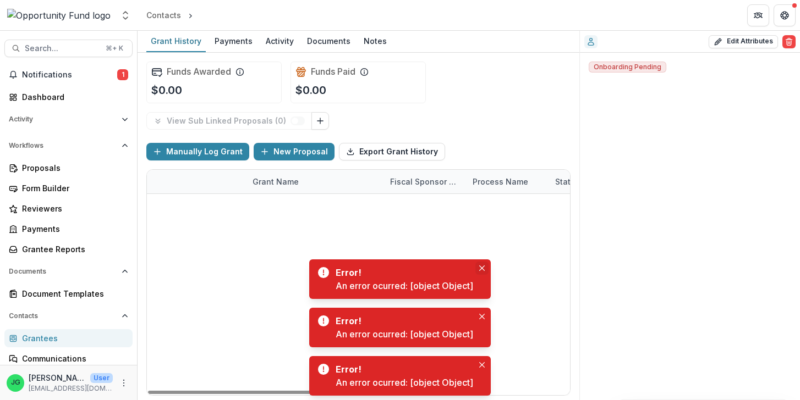
click at [480, 268] on icon "Close" at bounding box center [481, 268] width 5 height 5
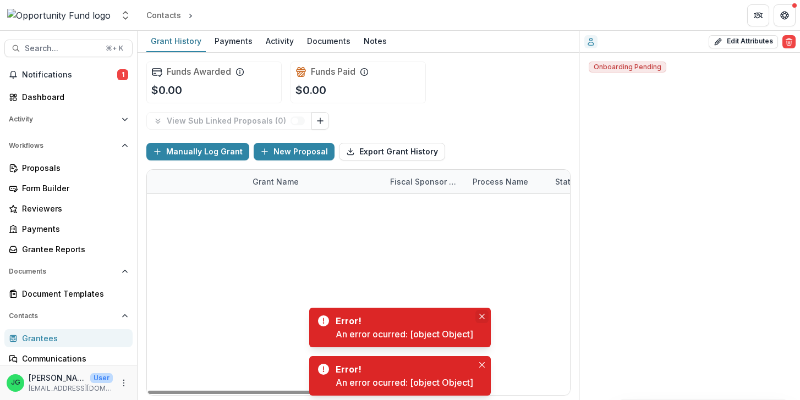
click at [486, 319] on button "Close" at bounding box center [481, 316] width 13 height 13
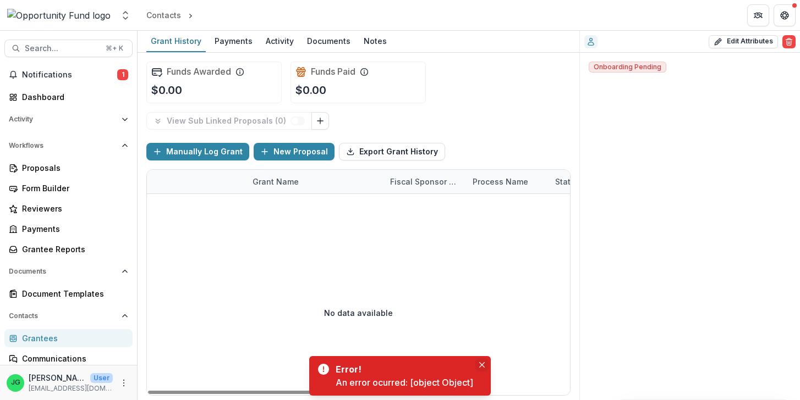
click at [482, 363] on icon "Close" at bounding box center [481, 364] width 5 height 5
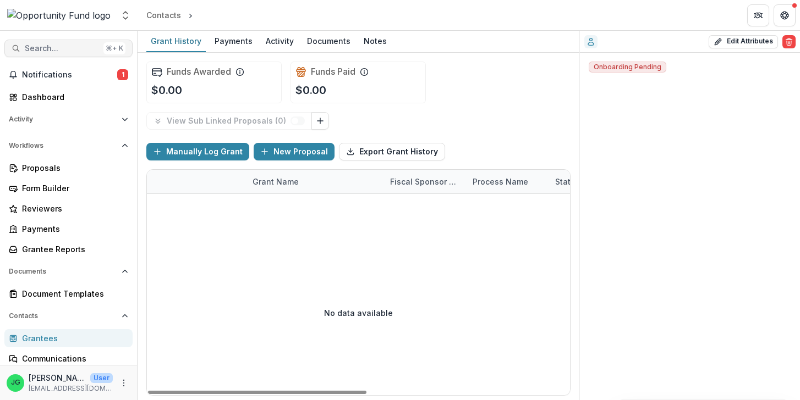
click at [57, 44] on span "Search..." at bounding box center [62, 48] width 74 height 9
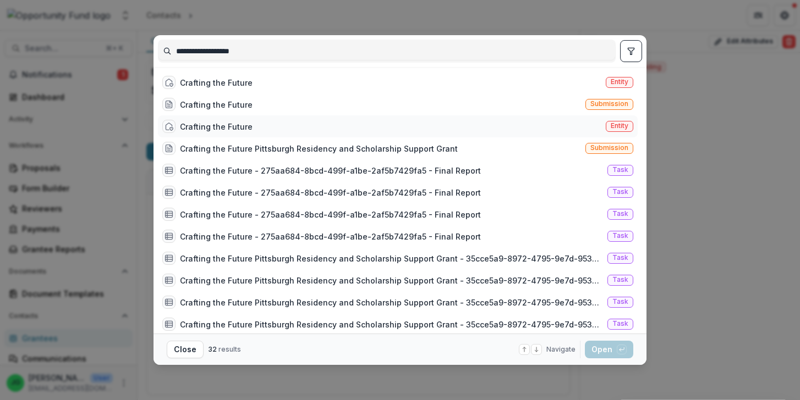
type input "**********"
click at [204, 129] on div "Crafting the Future" at bounding box center [216, 127] width 73 height 12
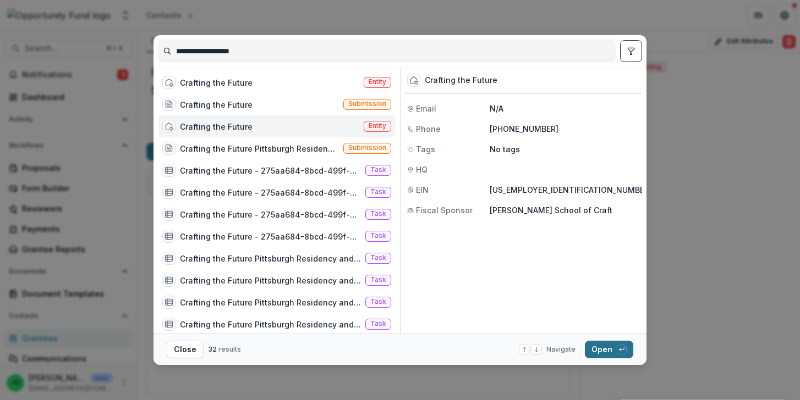
click at [618, 348] on div "button" at bounding box center [621, 350] width 10 height 10
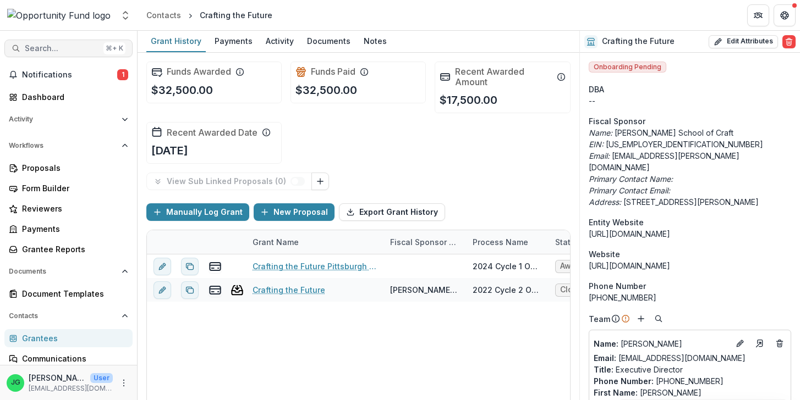
click at [60, 45] on span "Search..." at bounding box center [62, 48] width 74 height 9
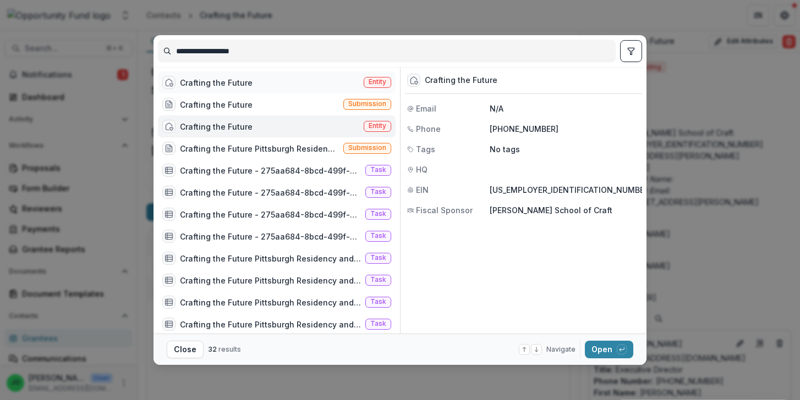
click at [244, 77] on div "Crafting the Future" at bounding box center [216, 83] width 73 height 12
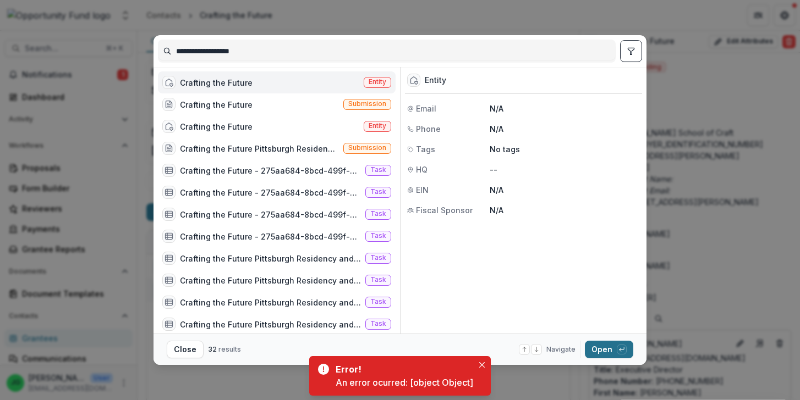
click at [608, 349] on button "Open with enter key" at bounding box center [609, 350] width 48 height 18
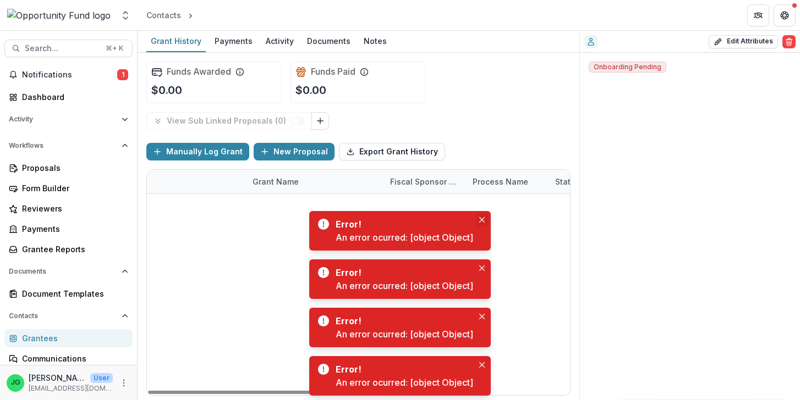
click at [482, 221] on icon "Close" at bounding box center [481, 219] width 5 height 5
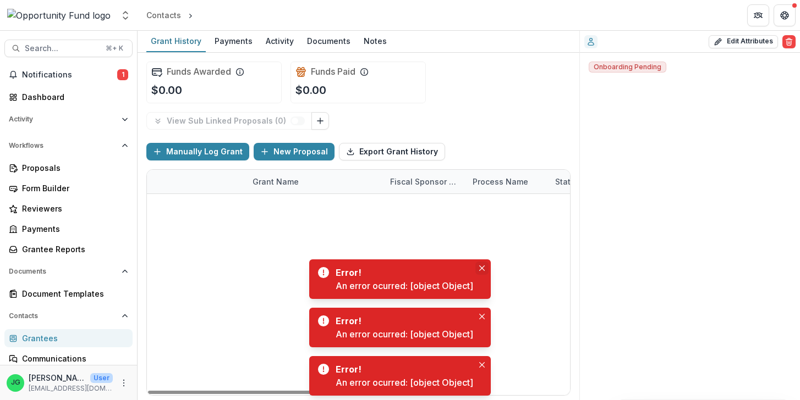
click at [480, 271] on icon "Close" at bounding box center [481, 268] width 5 height 5
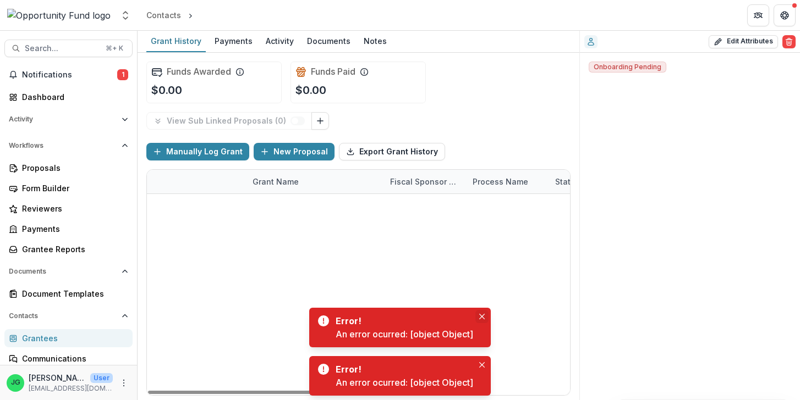
click at [478, 312] on button "Close" at bounding box center [481, 316] width 13 height 13
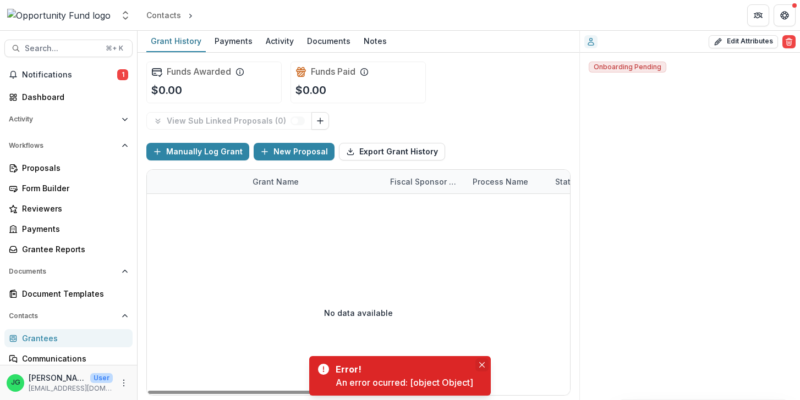
click at [482, 366] on icon "Close" at bounding box center [481, 364] width 5 height 5
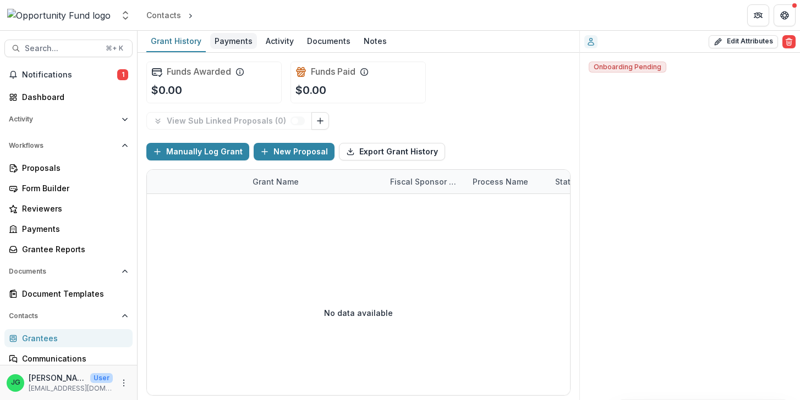
click at [219, 41] on div "Payments" at bounding box center [233, 41] width 47 height 16
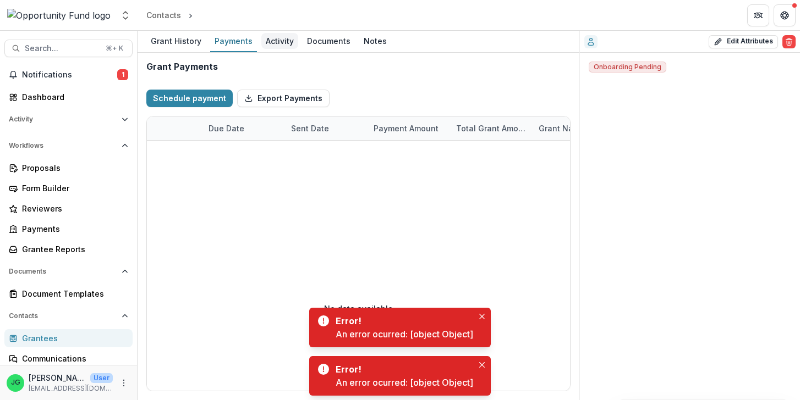
click at [274, 41] on div "Activity" at bounding box center [279, 41] width 37 height 16
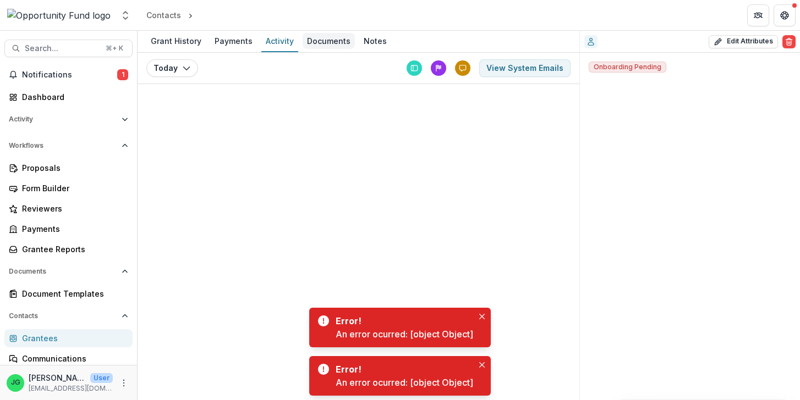
click at [317, 42] on div "Documents" at bounding box center [328, 41] width 52 height 16
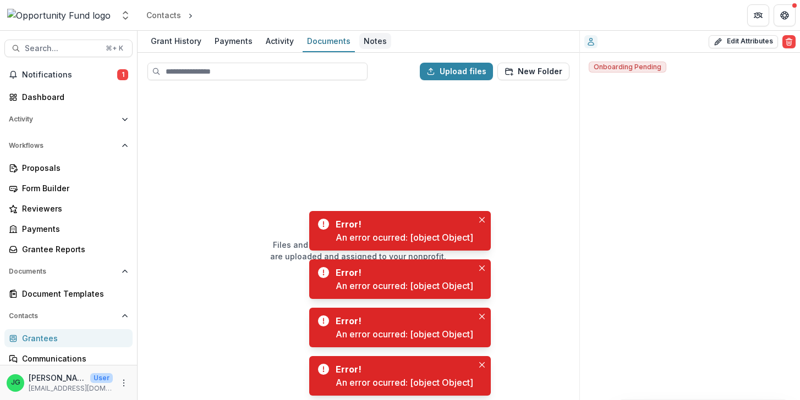
click at [369, 40] on div "Notes" at bounding box center [375, 41] width 32 height 16
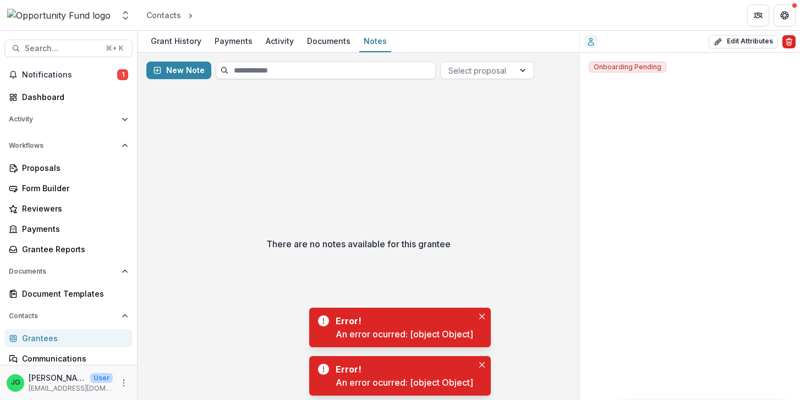
click at [789, 42] on line "Delete" at bounding box center [789, 42] width 0 height 2
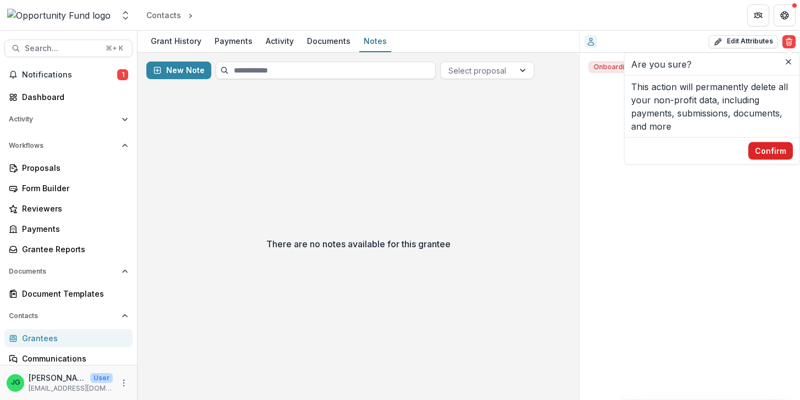
click at [774, 152] on button "Confirm" at bounding box center [770, 151] width 45 height 18
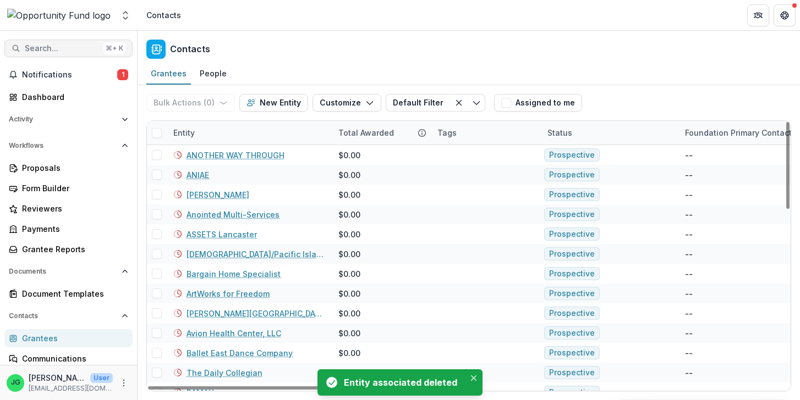
click at [41, 48] on span "Search..." at bounding box center [62, 48] width 74 height 9
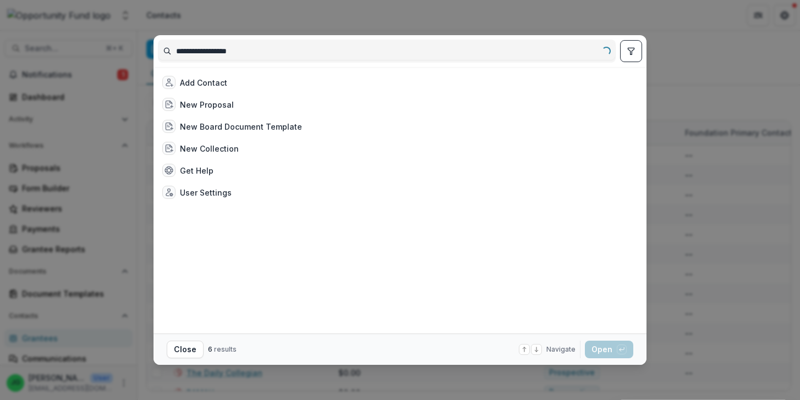
type input "**********"
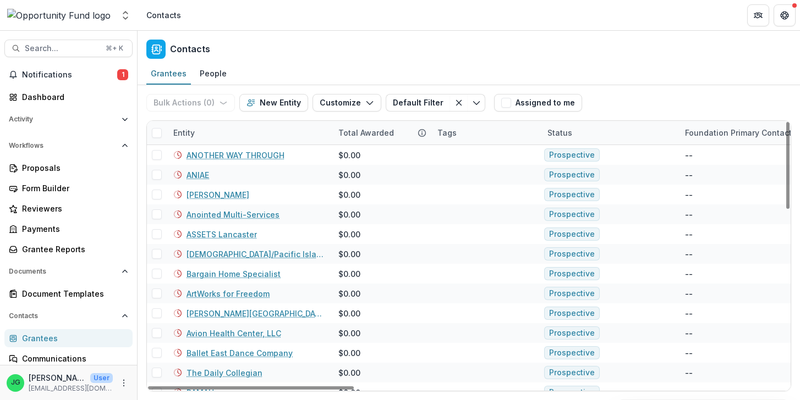
click at [189, 135] on div "Entity" at bounding box center [184, 133] width 35 height 12
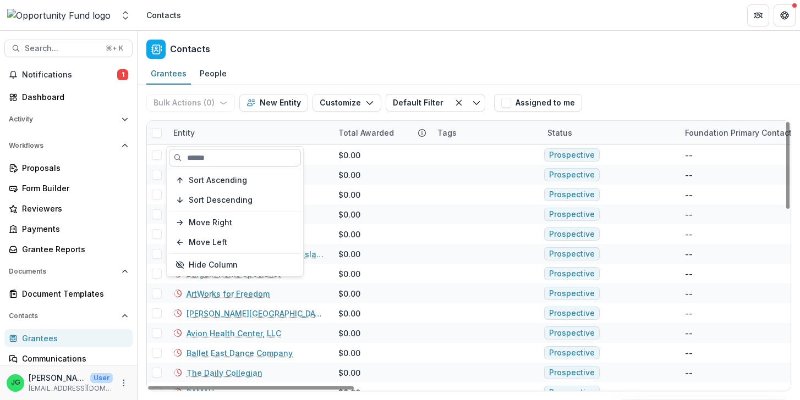
click at [203, 162] on input at bounding box center [235, 158] width 132 height 18
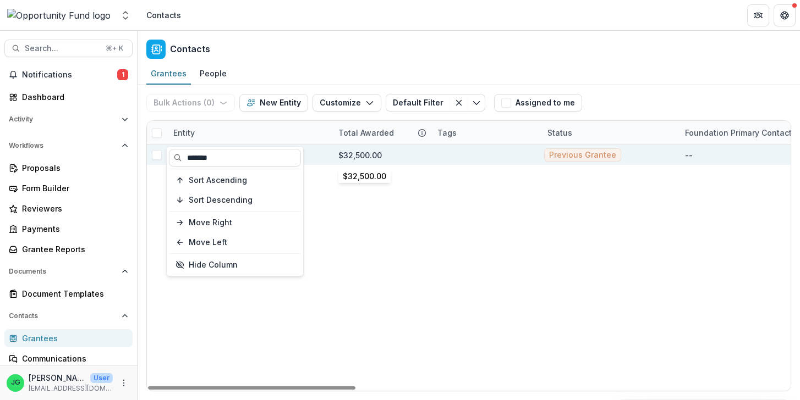
type input "*******"
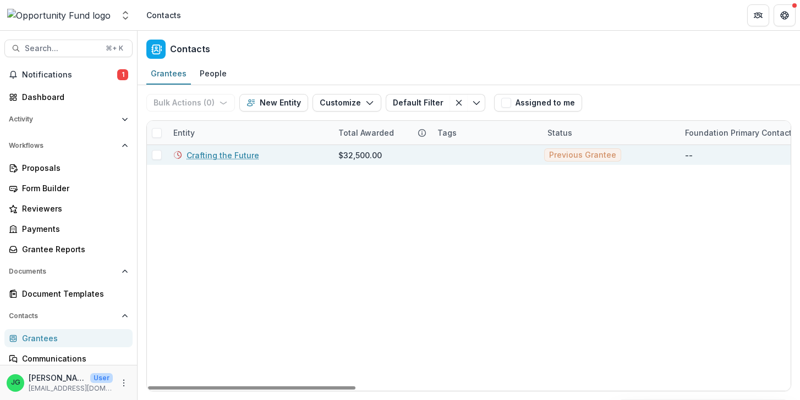
click at [207, 153] on link "Crafting the Future" at bounding box center [222, 156] width 73 height 12
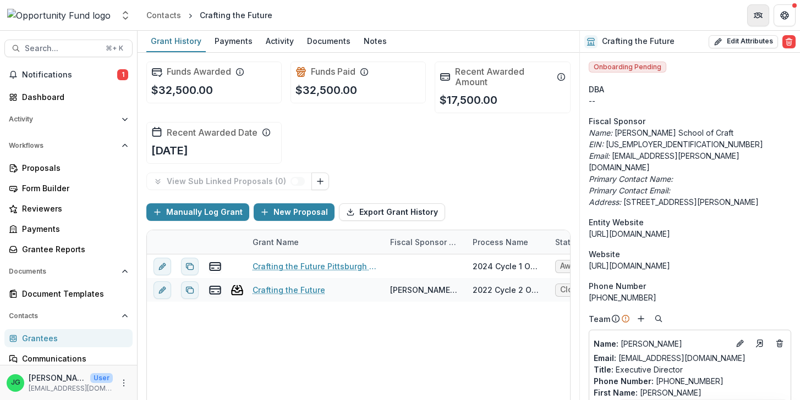
click at [758, 16] on icon "Partners" at bounding box center [757, 15] width 9 height 9
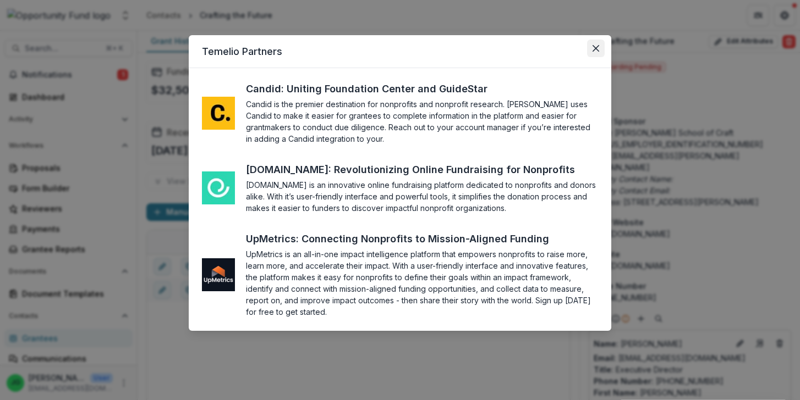
click at [593, 57] on button "Close" at bounding box center [596, 49] width 18 height 18
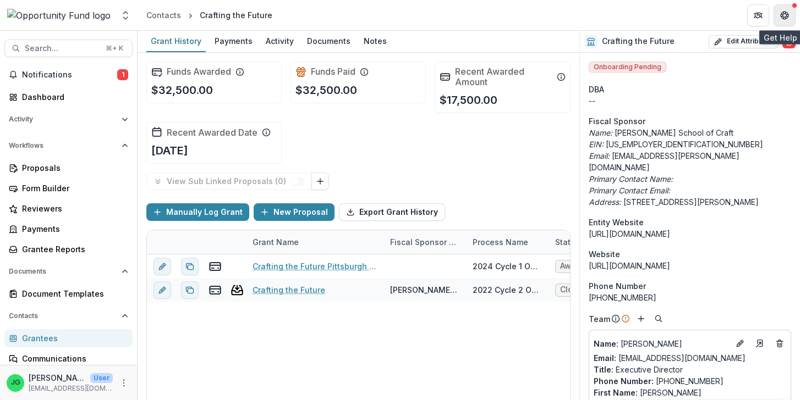
click at [786, 12] on icon "Get Help" at bounding box center [784, 13] width 3 height 2
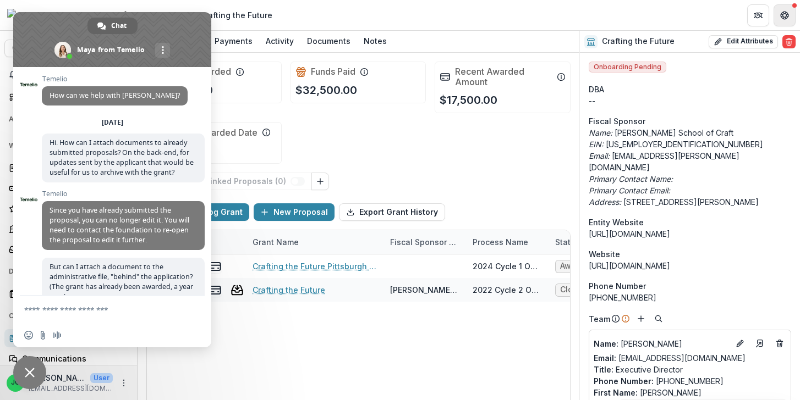
scroll to position [2524, 0]
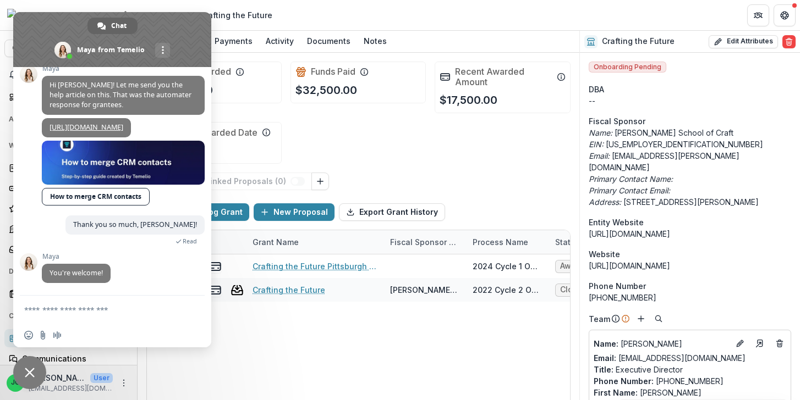
click at [36, 375] on span "Close chat" at bounding box center [29, 372] width 33 height 33
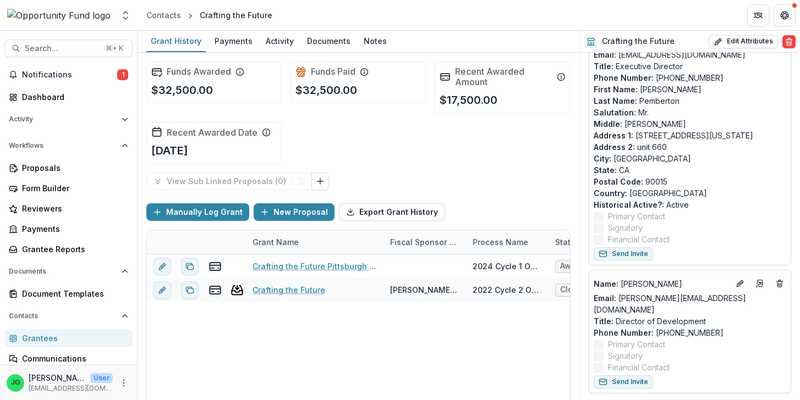
scroll to position [325, 0]
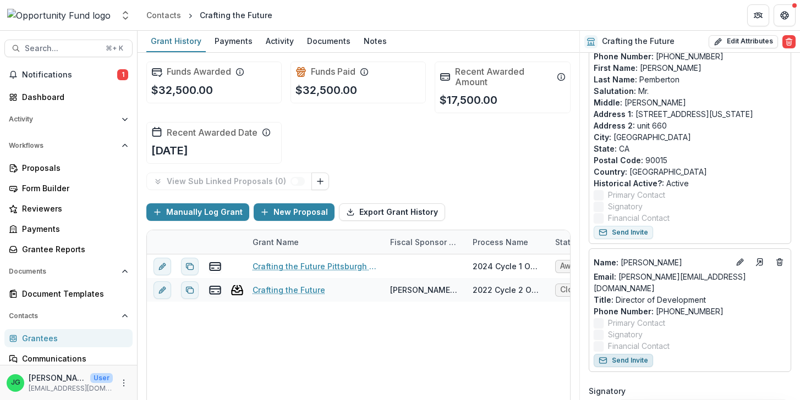
click at [631, 354] on button "Send Invite" at bounding box center [622, 360] width 59 height 13
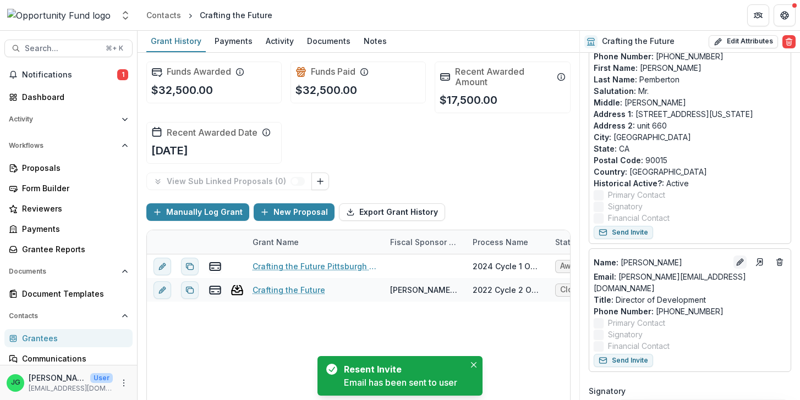
click at [740, 258] on icon "Edit" at bounding box center [739, 262] width 9 height 9
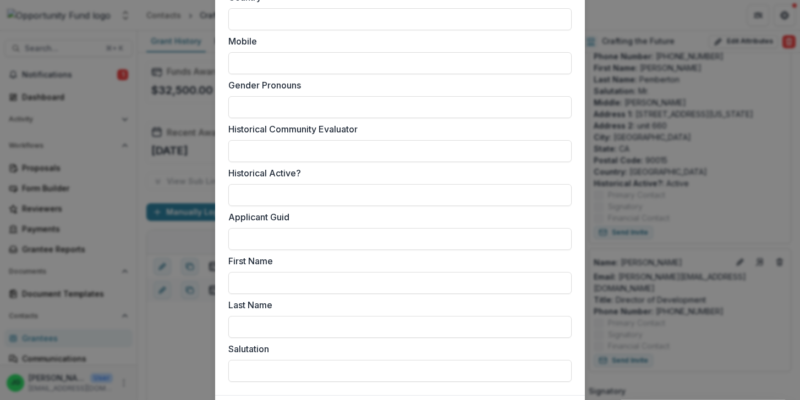
scroll to position [883, 0]
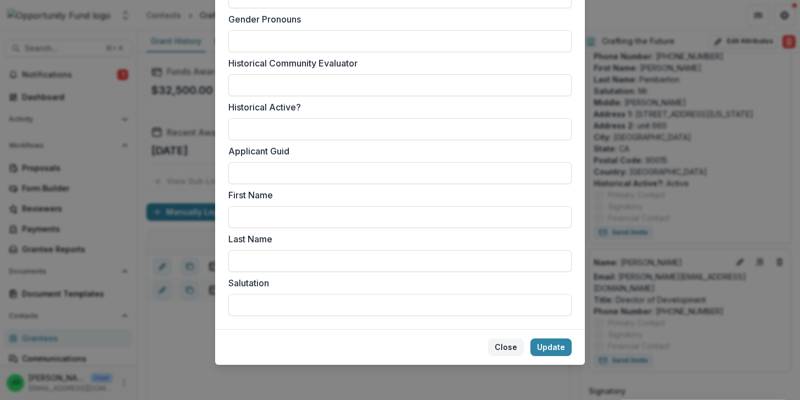
click at [502, 344] on button "Close" at bounding box center [506, 348] width 36 height 18
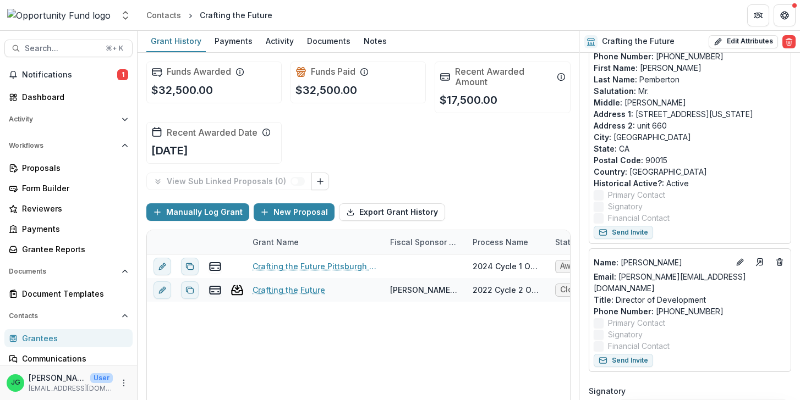
click at [79, 63] on div "Search... ⌘ + K Notifications 1 Dashboard Activity Tasks Workflows Proposals Fo…" at bounding box center [68, 216] width 137 height 370
click at [76, 71] on span "Notifications" at bounding box center [69, 74] width 95 height 9
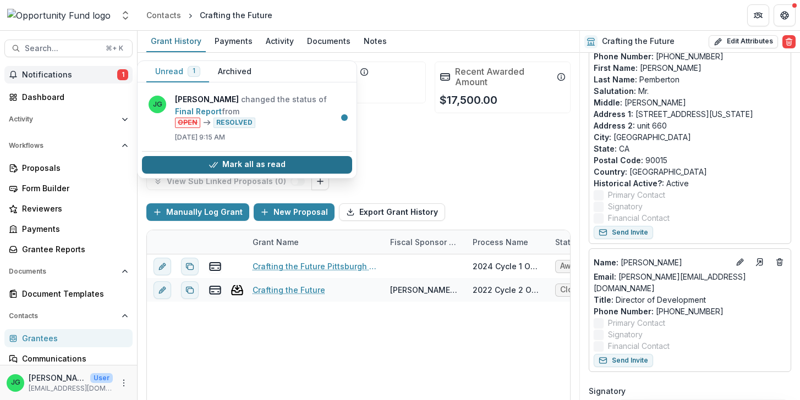
click at [235, 167] on button "Mark all as read" at bounding box center [247, 165] width 210 height 18
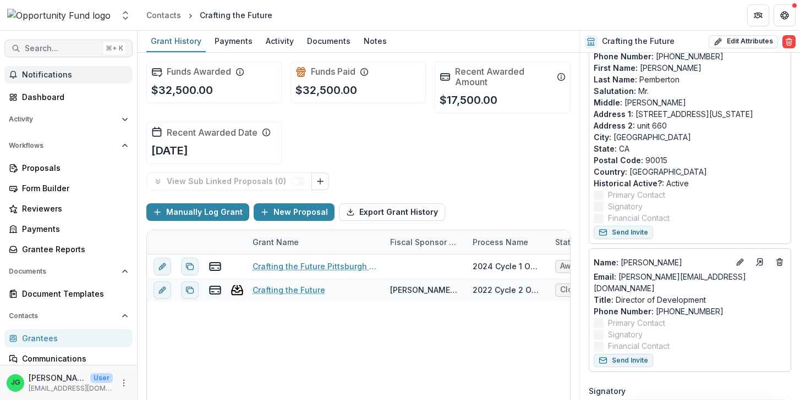
click at [50, 46] on span "Search..." at bounding box center [62, 48] width 74 height 9
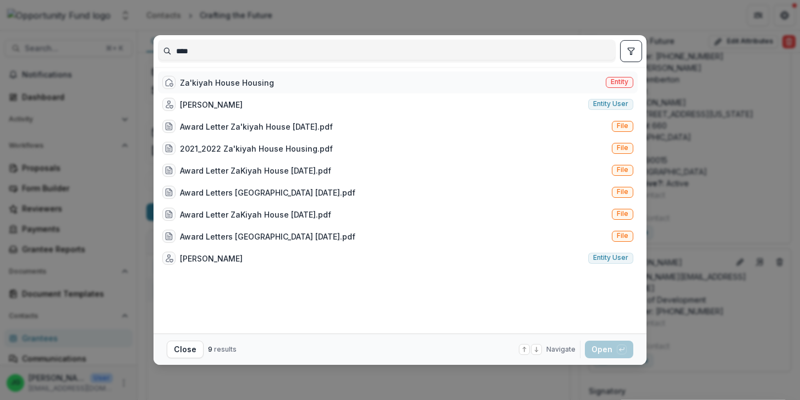
type input "****"
click at [220, 85] on div "Za'kiyah House Housing" at bounding box center [227, 83] width 94 height 12
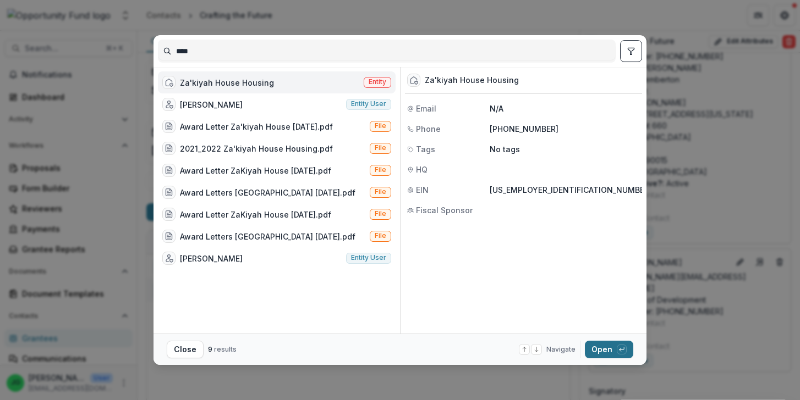
click at [604, 345] on button "Open with enter key" at bounding box center [609, 350] width 48 height 18
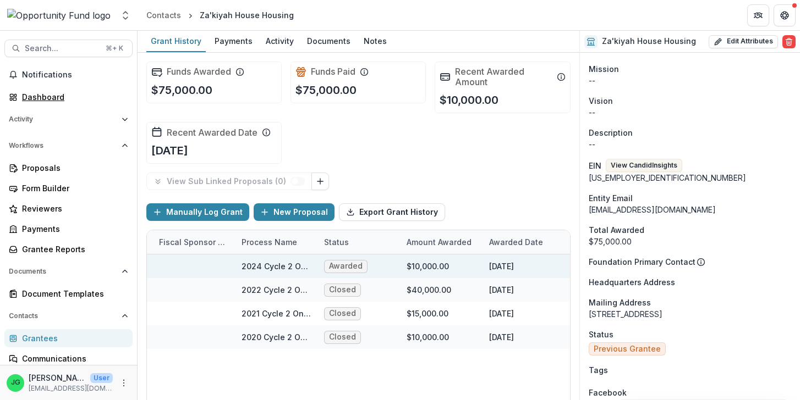
scroll to position [0, 47]
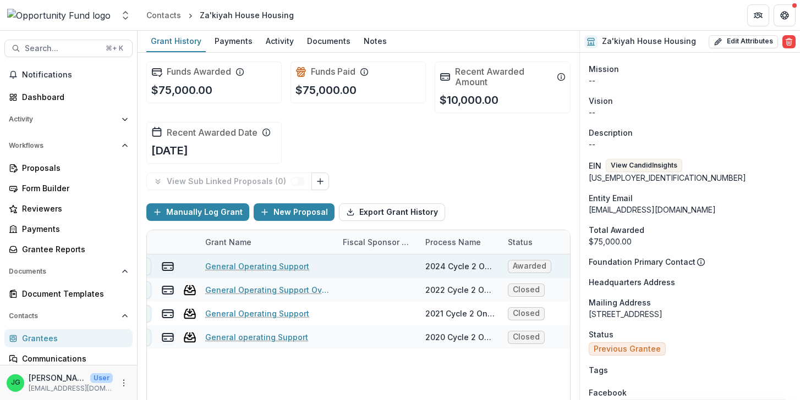
click at [280, 268] on link "General Operating Support" at bounding box center [257, 267] width 104 height 12
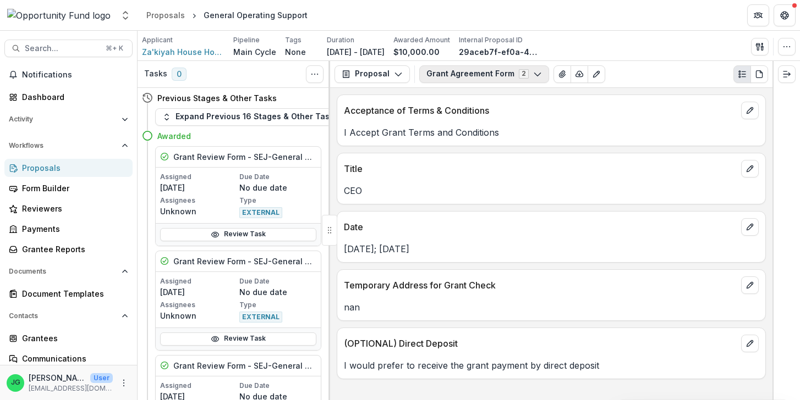
click at [456, 74] on button "Grant Agreement Form 2" at bounding box center [484, 74] width 130 height 18
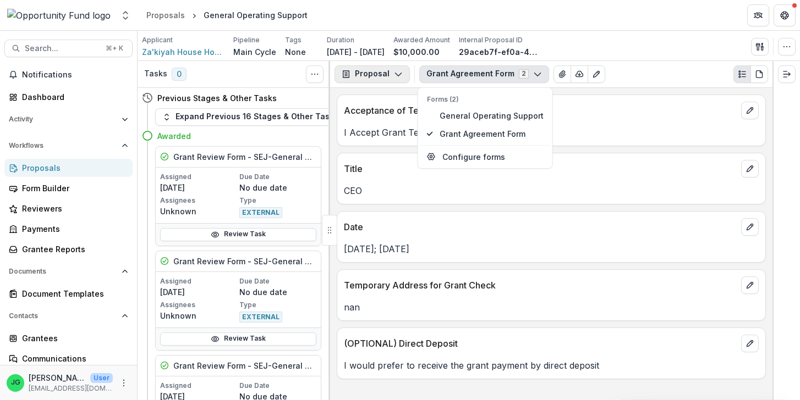
click at [389, 80] on button "Proposal" at bounding box center [371, 74] width 75 height 18
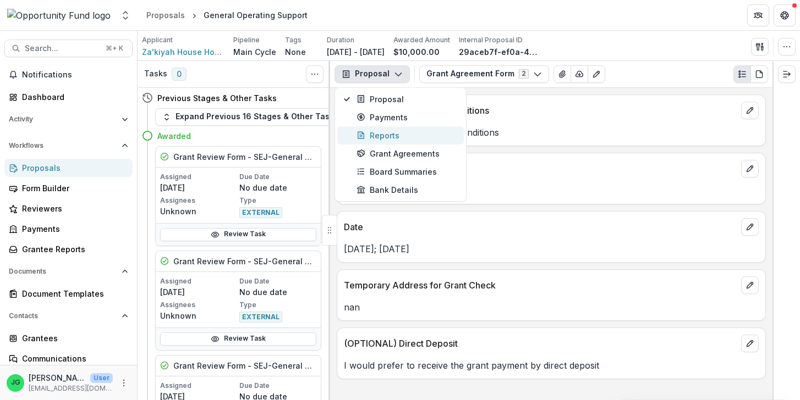
click at [386, 136] on div "Reports" at bounding box center [406, 136] width 101 height 12
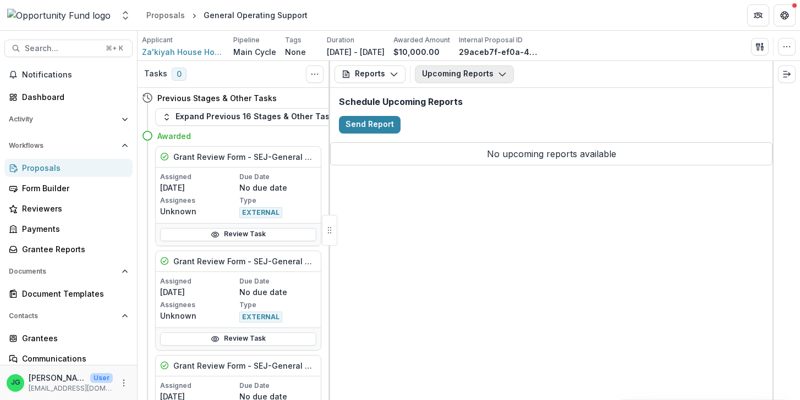
click at [449, 71] on button "Upcoming Reports" at bounding box center [464, 74] width 99 height 18
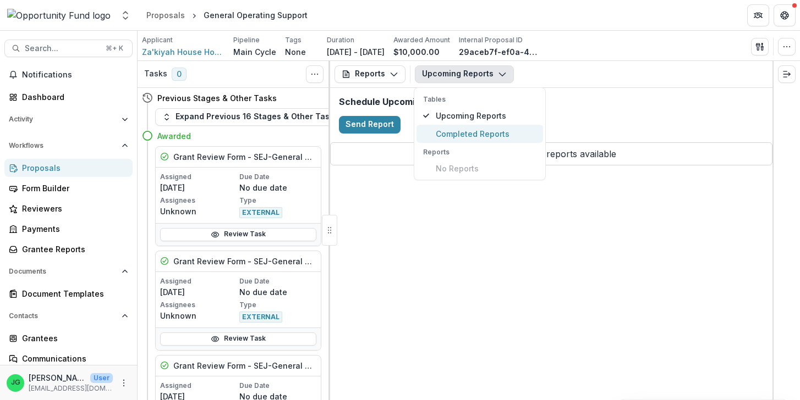
click at [452, 135] on span "Completed Reports" at bounding box center [486, 134] width 101 height 12
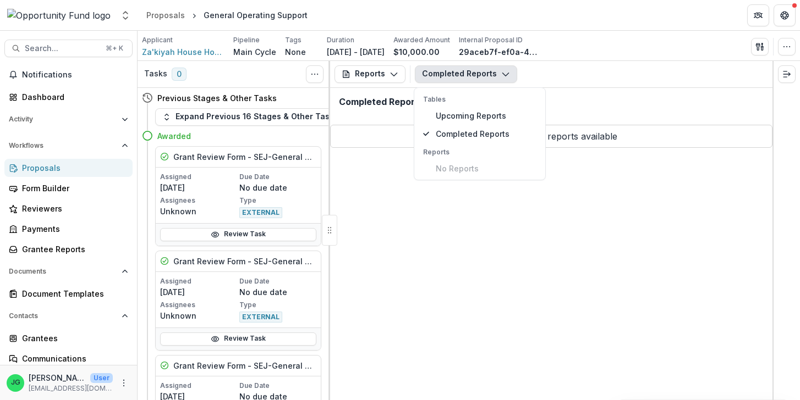
click at [377, 213] on div "Reports Proposal Payments Reports Grant Agreements Board Summaries Bank Details…" at bounding box center [551, 230] width 442 height 339
click at [471, 81] on button "Completed Reports" at bounding box center [466, 74] width 102 height 18
click at [424, 239] on div "Reports Proposal Payments Reports Grant Agreements Board Summaries Bank Details…" at bounding box center [551, 230] width 442 height 339
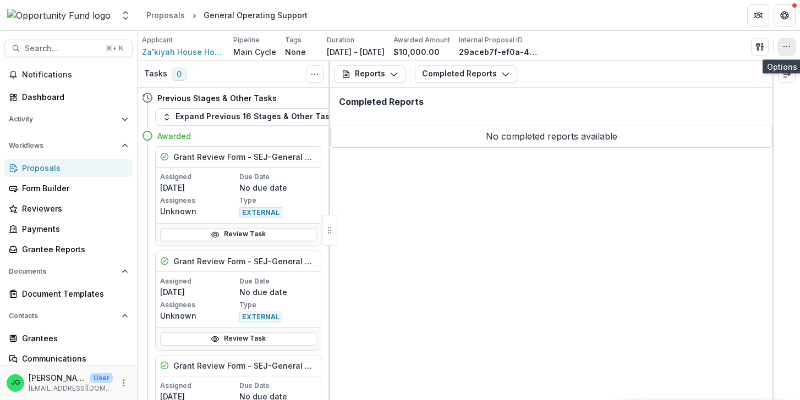
click at [787, 51] on icon "button" at bounding box center [786, 46] width 9 height 9
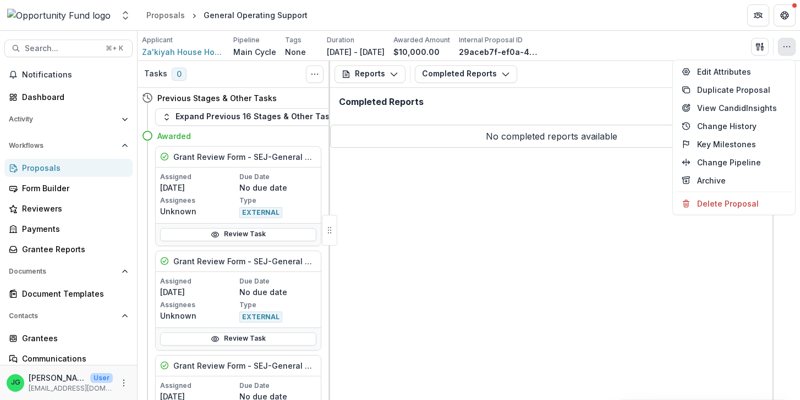
click at [787, 51] on icon "button" at bounding box center [786, 46] width 9 height 9
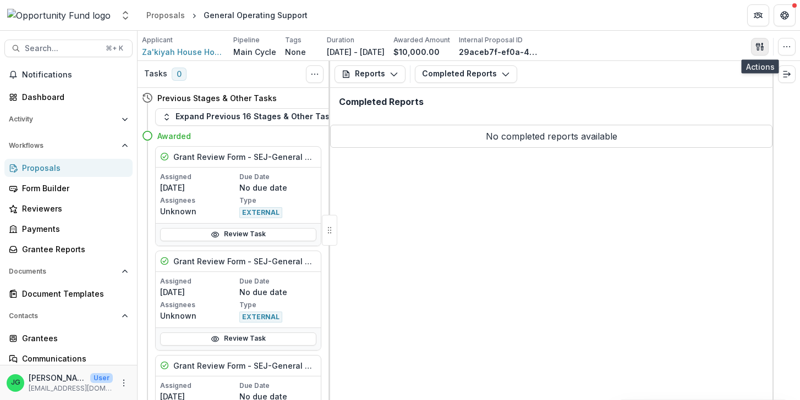
click at [763, 41] on button "button" at bounding box center [760, 47] width 18 height 18
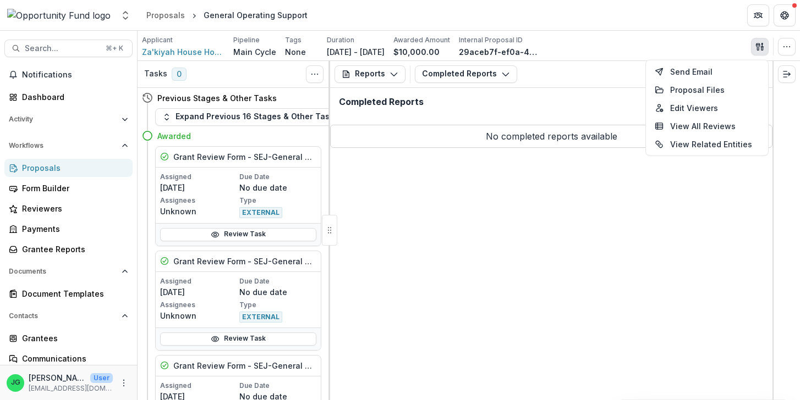
click at [537, 260] on div "Reports Proposal Payments Reports Grant Agreements Board Summaries Bank Details…" at bounding box center [551, 230] width 442 height 339
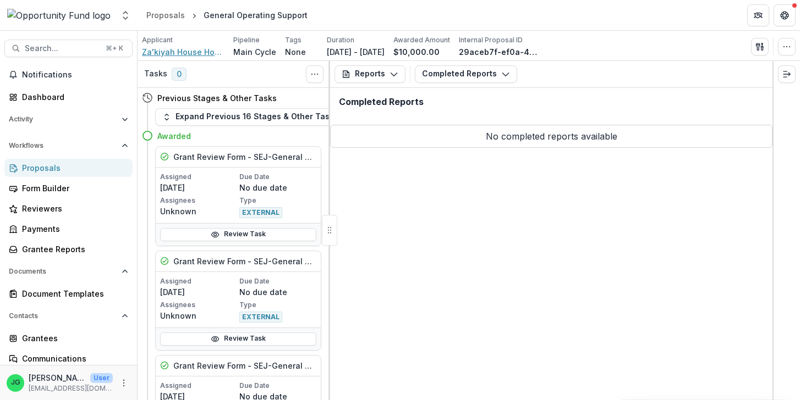
click at [203, 55] on span "Za'kiyah House Housing" at bounding box center [183, 52] width 82 height 12
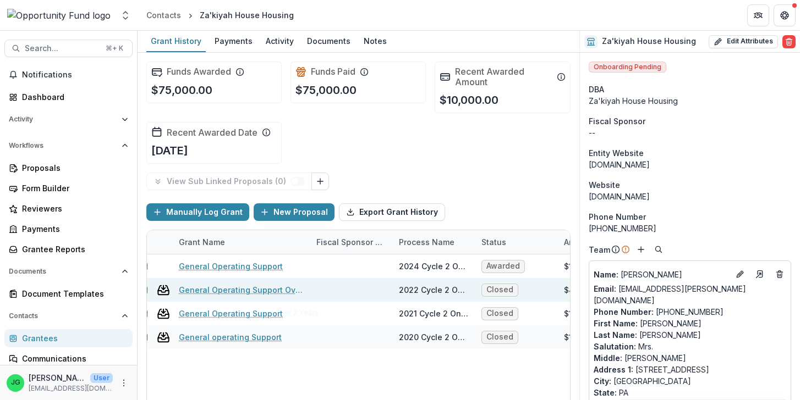
scroll to position [0, 75]
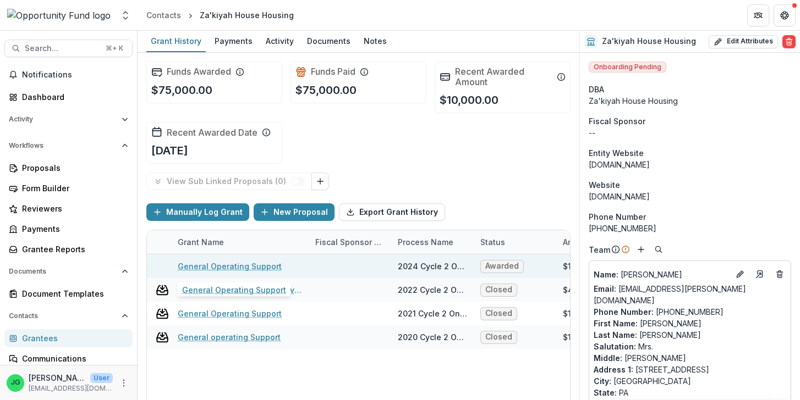
click at [257, 269] on link "General Operating Support" at bounding box center [230, 267] width 104 height 12
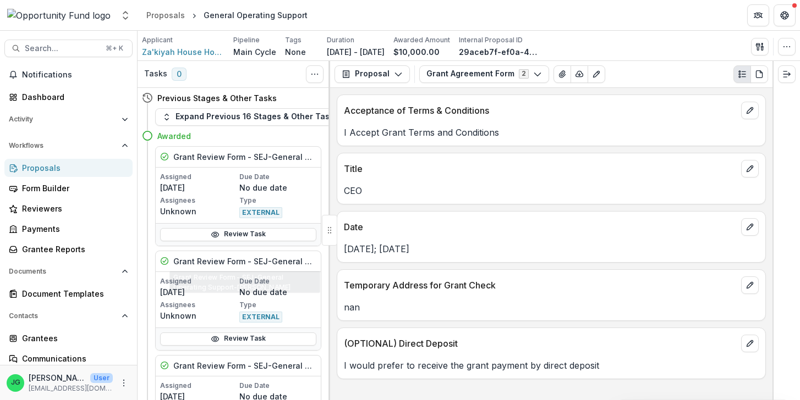
scroll to position [517, 0]
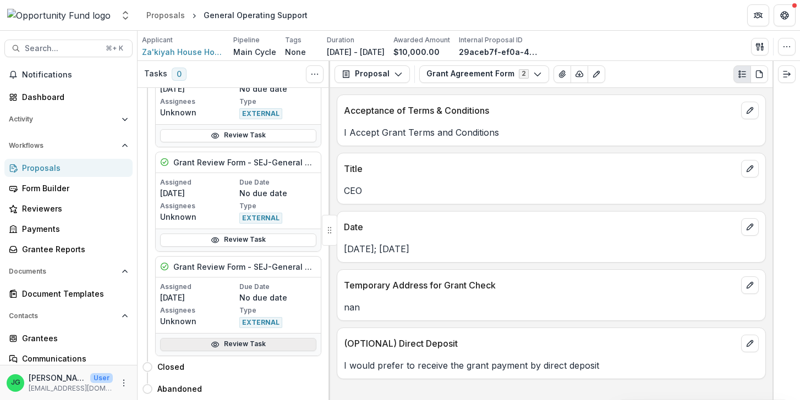
click at [221, 346] on link "Review Task" at bounding box center [238, 344] width 156 height 13
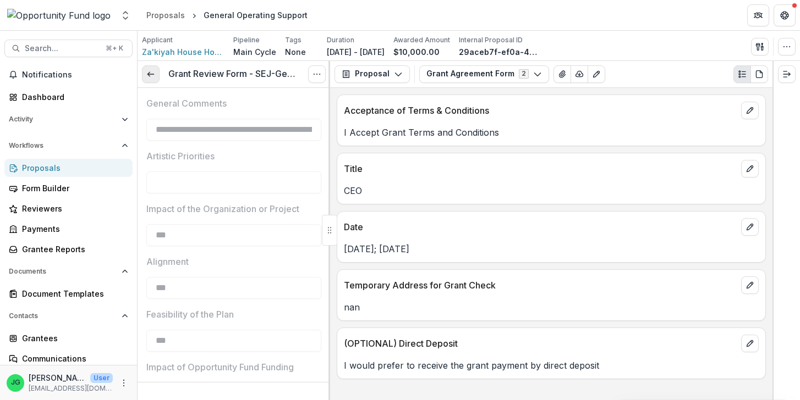
click at [150, 75] on icon at bounding box center [150, 74] width 9 height 9
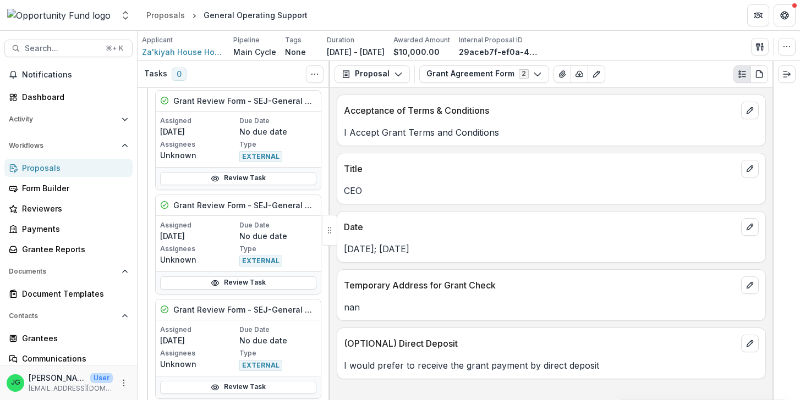
scroll to position [162, 0]
click at [313, 66] on button "Toggle View Cancelled Tasks" at bounding box center [315, 74] width 18 height 18
click at [332, 95] on button "Show Cancelled Tasks" at bounding box center [367, 99] width 118 height 18
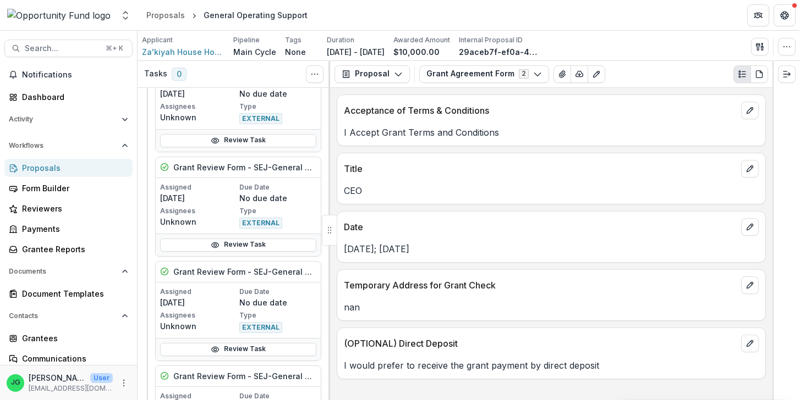
scroll to position [517, 0]
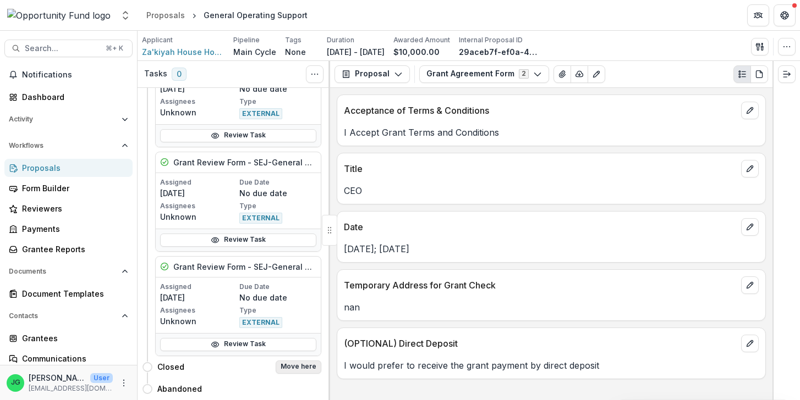
click at [295, 368] on button "Move here" at bounding box center [298, 367] width 46 height 13
select select "******"
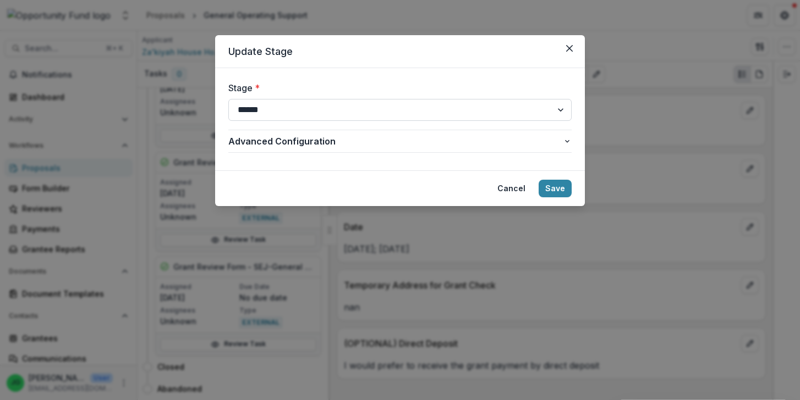
click at [228, 99] on select "**********" at bounding box center [399, 110] width 343 height 22
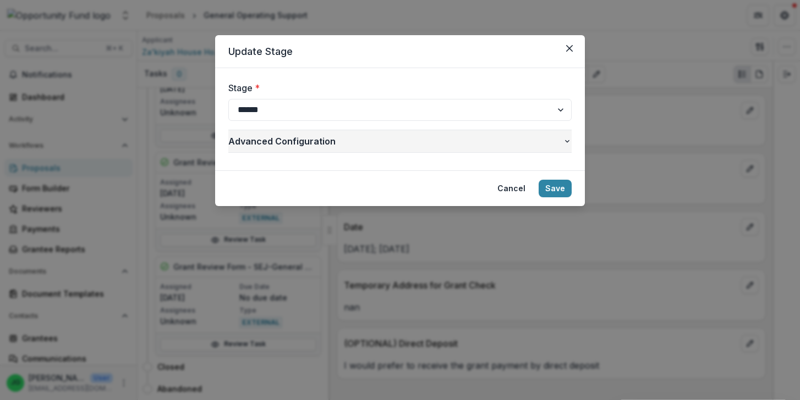
click at [461, 152] on button "Advanced Configuration" at bounding box center [399, 141] width 343 height 22
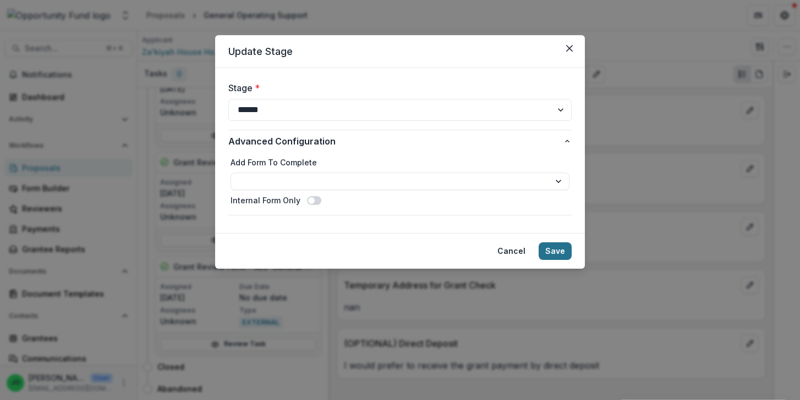
click at [560, 253] on button "Save" at bounding box center [554, 252] width 33 height 18
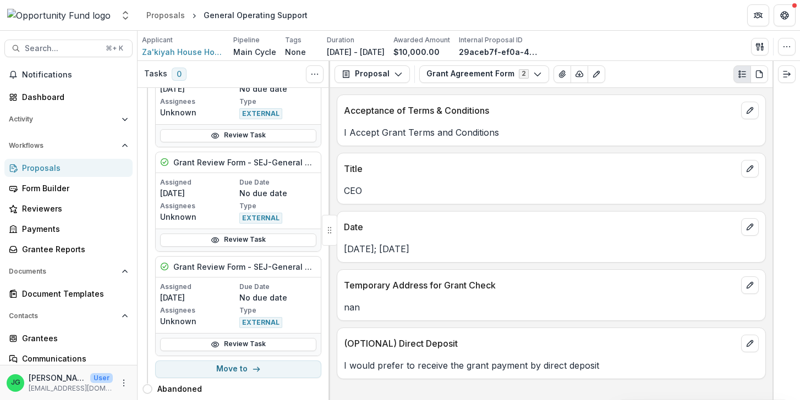
scroll to position [0, 0]
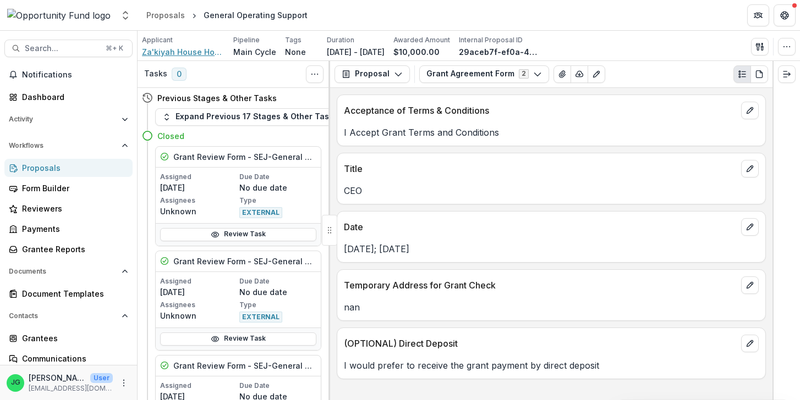
click at [173, 51] on span "Za'kiyah House Housing" at bounding box center [183, 52] width 82 height 12
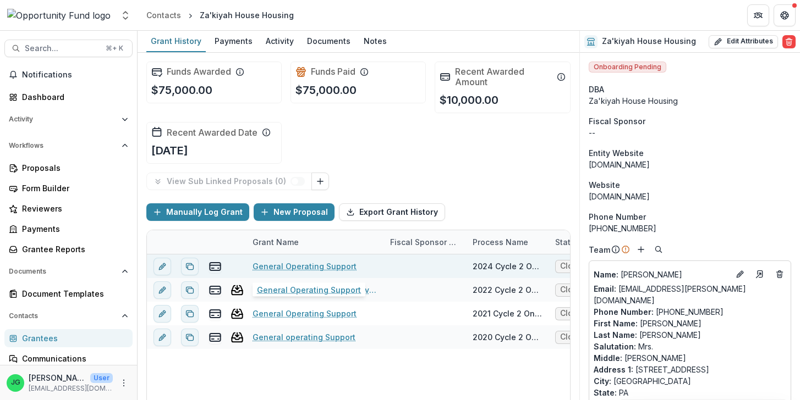
click at [295, 271] on link "General Operating Support" at bounding box center [304, 267] width 104 height 12
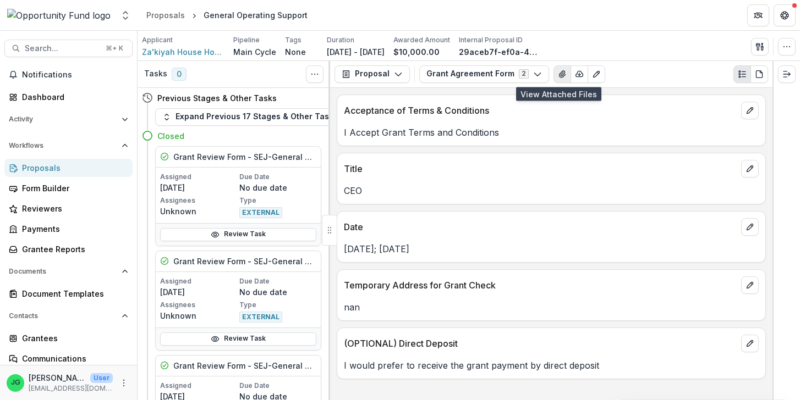
click at [559, 77] on icon "View Attached Files" at bounding box center [562, 74] width 6 height 7
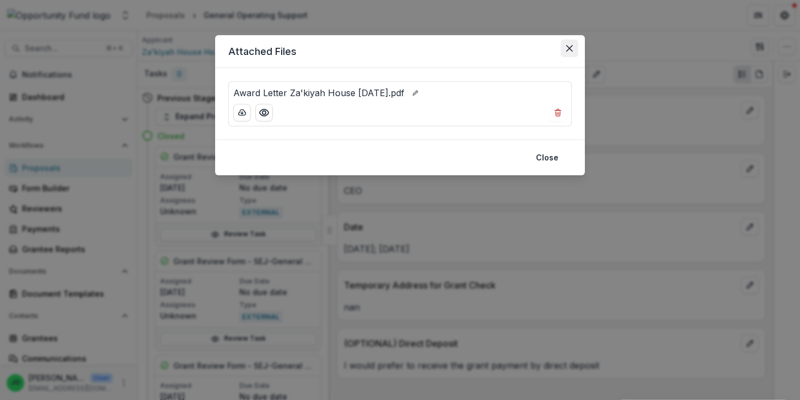
click at [567, 47] on icon "Close" at bounding box center [569, 48] width 7 height 7
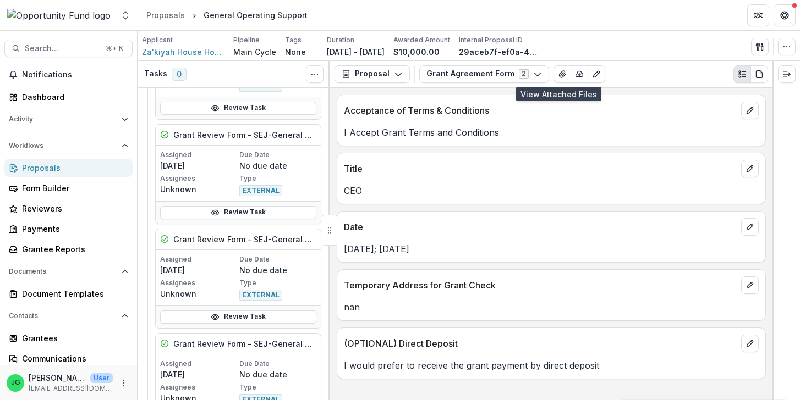
scroll to position [517, 0]
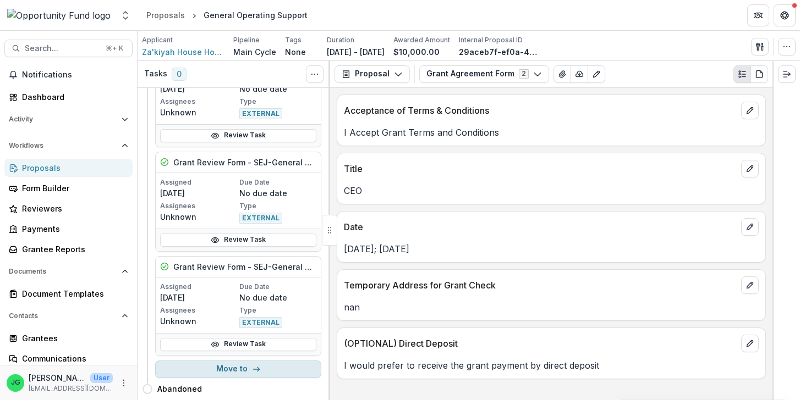
click at [265, 367] on button "Move to" at bounding box center [238, 370] width 166 height 18
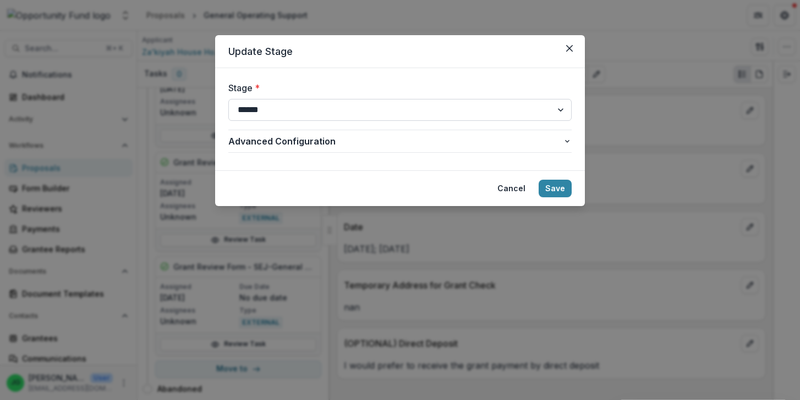
click at [228, 99] on select "**********" at bounding box center [399, 110] width 343 height 22
select select "*******"
click option "*******" at bounding box center [0, 0] width 0 height 0
click at [551, 187] on button "Save" at bounding box center [554, 189] width 33 height 18
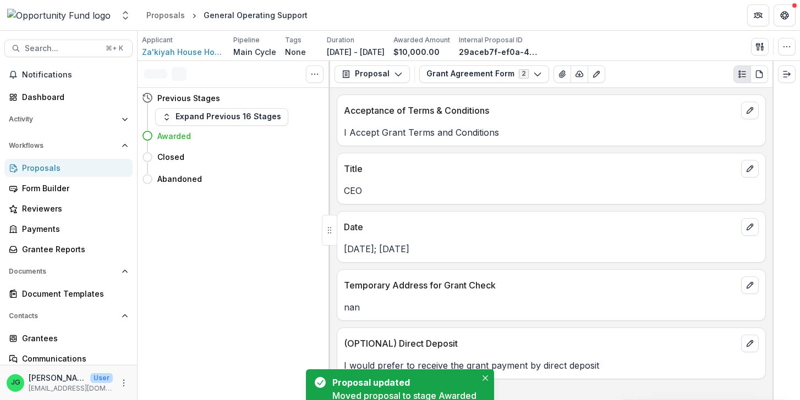
scroll to position [0, 0]
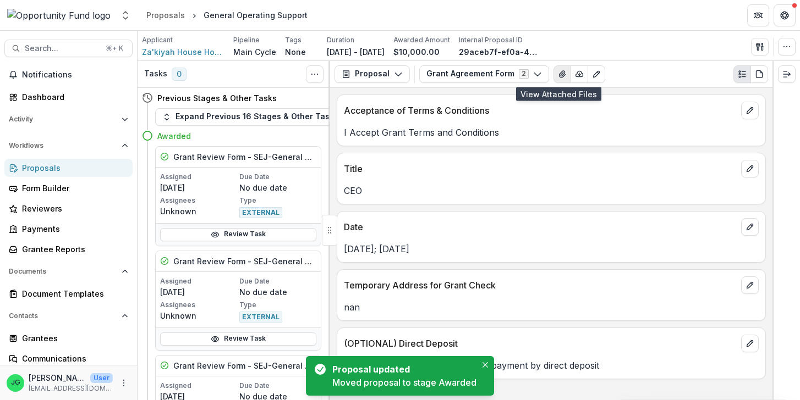
click at [563, 74] on button "View Attached Files" at bounding box center [562, 74] width 18 height 18
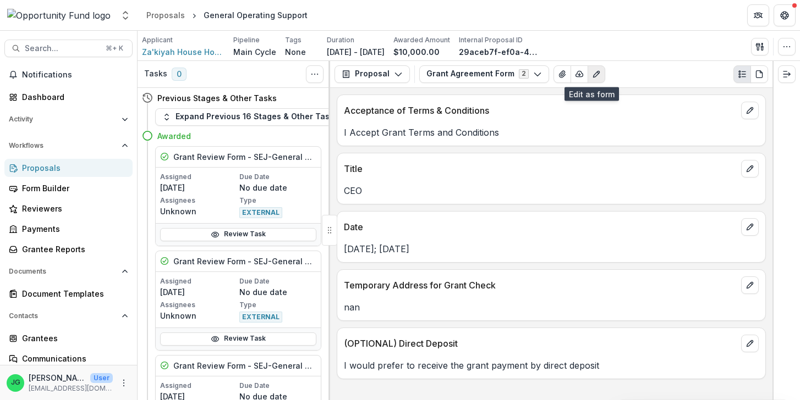
click at [593, 75] on icon "Edit as form" at bounding box center [596, 74] width 6 height 6
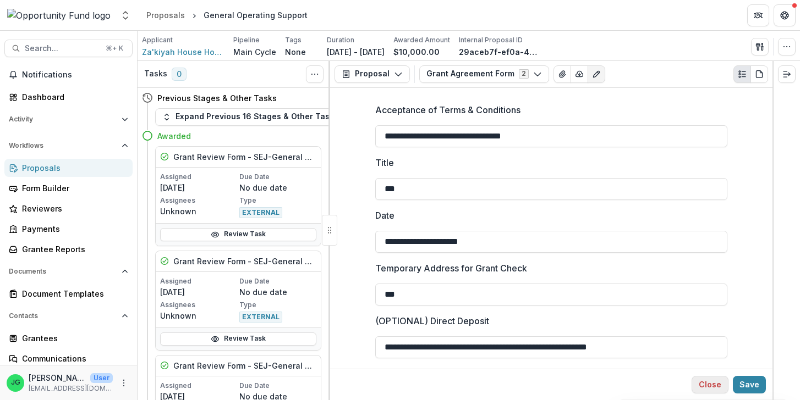
click at [713, 389] on button "Close" at bounding box center [709, 385] width 37 height 18
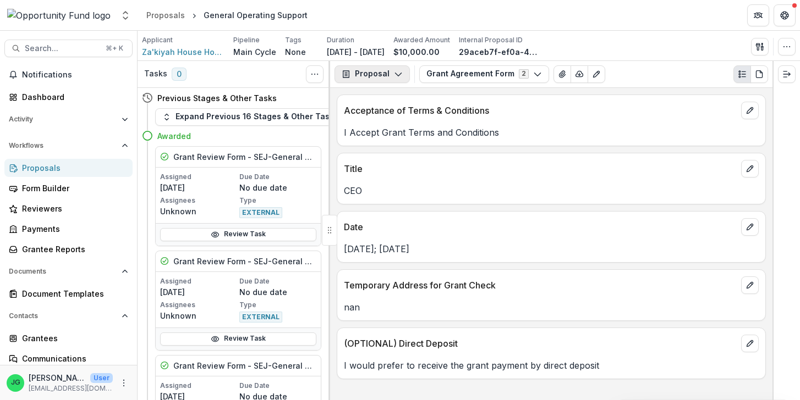
click at [396, 74] on icon "button" at bounding box center [398, 74] width 9 height 9
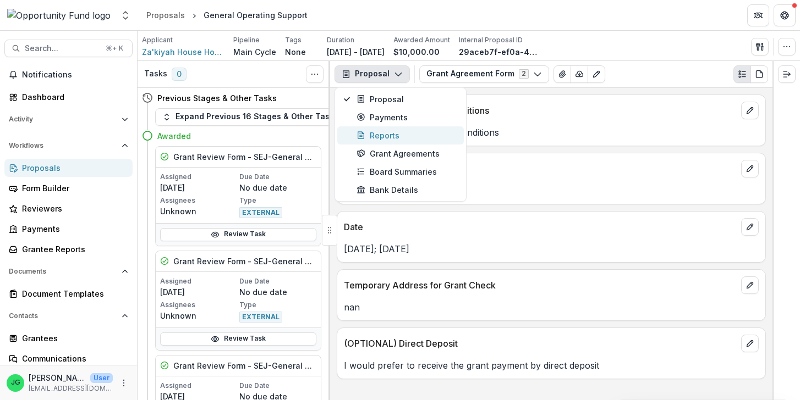
click at [395, 134] on div "Reports" at bounding box center [406, 136] width 101 height 12
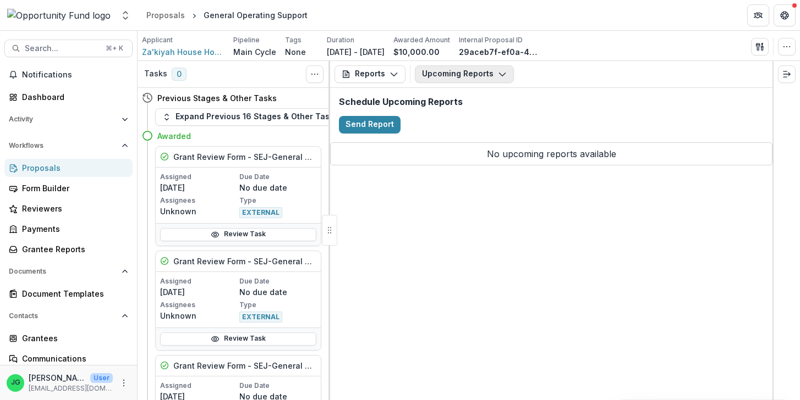
click at [478, 74] on button "Upcoming Reports" at bounding box center [464, 74] width 99 height 18
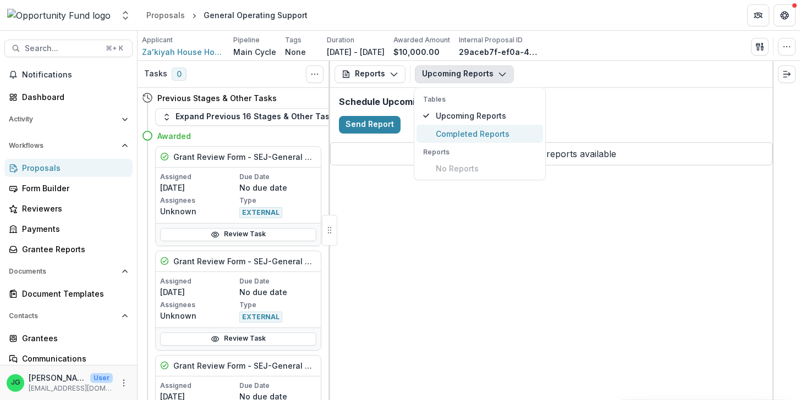
click at [470, 134] on span "Completed Reports" at bounding box center [486, 134] width 101 height 12
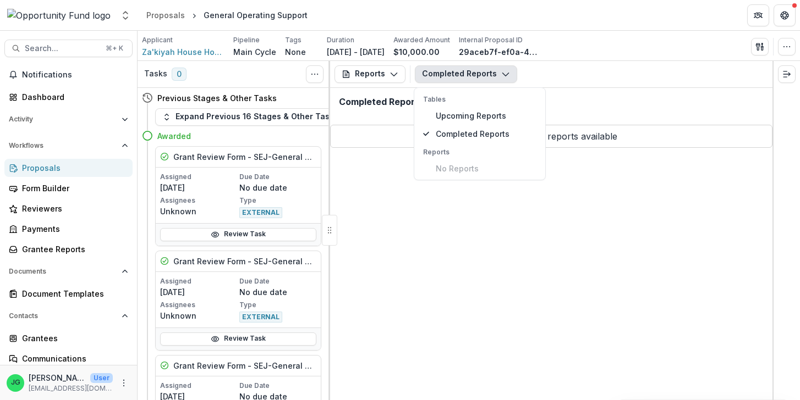
click at [600, 168] on div "Reports Proposal Payments Reports Grant Agreements Board Summaries Bank Details…" at bounding box center [551, 230] width 442 height 339
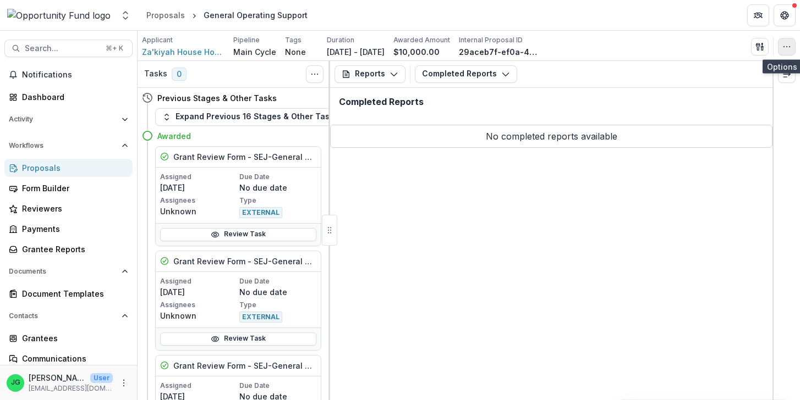
click at [786, 48] on icon "button" at bounding box center [786, 46] width 9 height 9
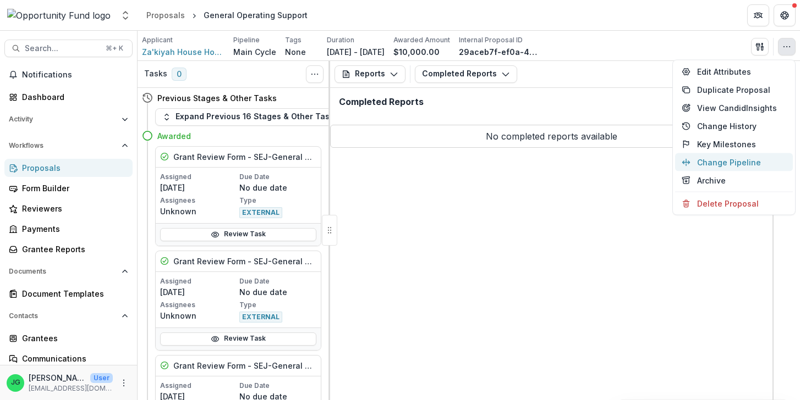
click at [741, 158] on button "Change Pipeline" at bounding box center [734, 162] width 118 height 18
select select "**********"
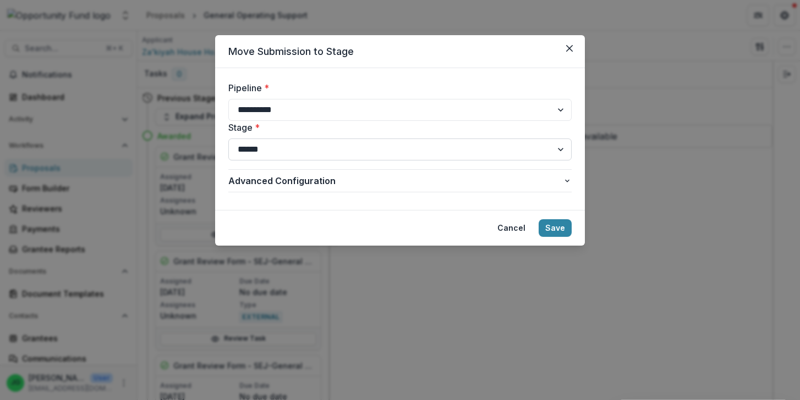
click at [228, 139] on select "**********" at bounding box center [399, 150] width 343 height 22
select select "*********"
click option "**********" at bounding box center [0, 0] width 0 height 0
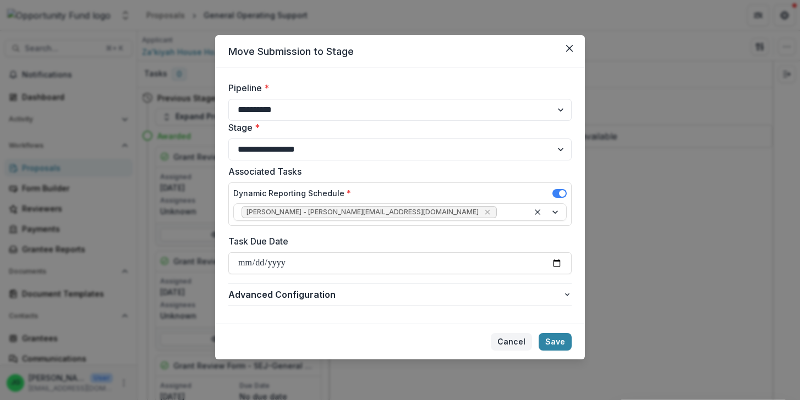
click at [515, 341] on button "Cancel" at bounding box center [511, 342] width 41 height 18
